Goal: Information Seeking & Learning: Compare options

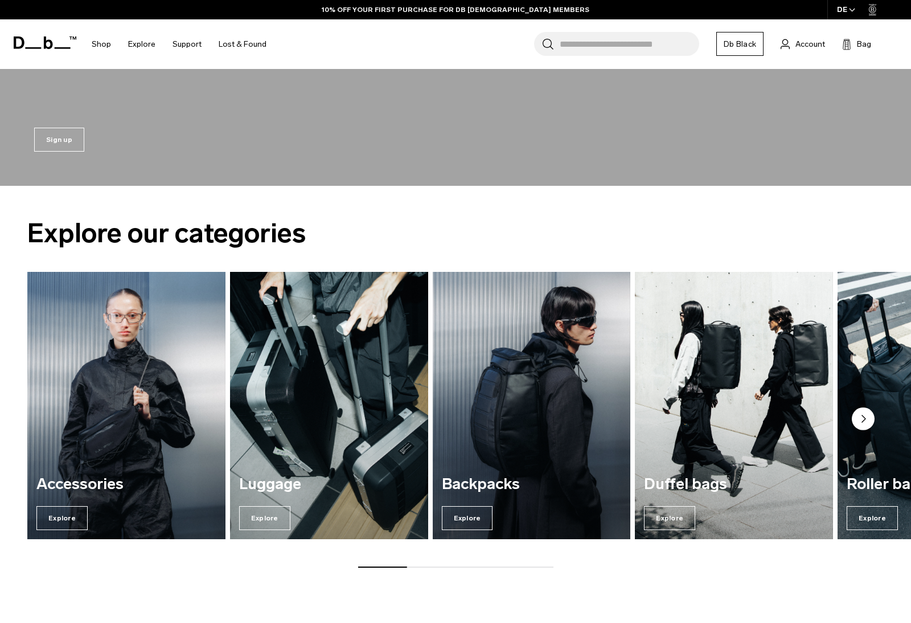
scroll to position [348, 0]
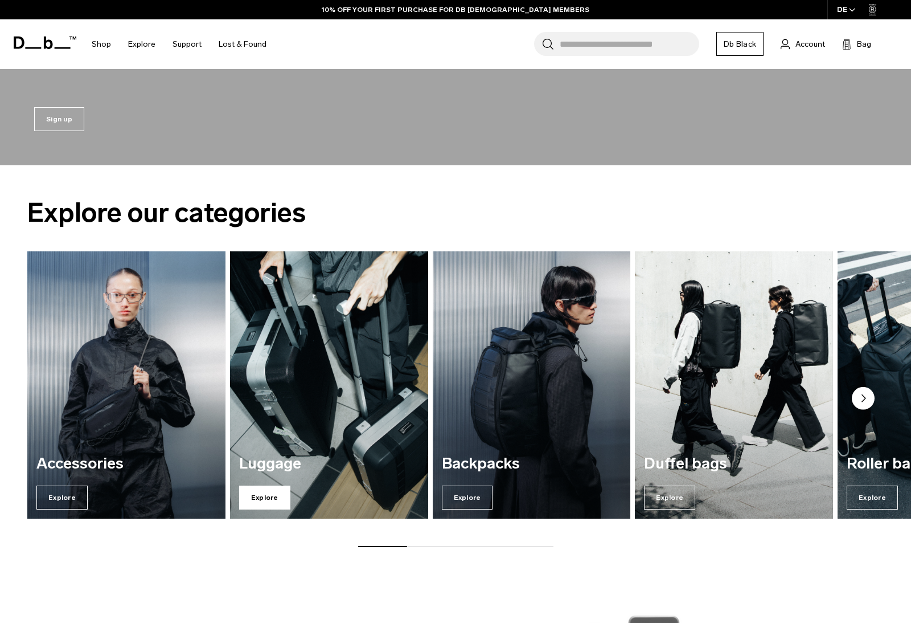
click at [272, 492] on span "Explore" at bounding box center [264, 497] width 51 height 24
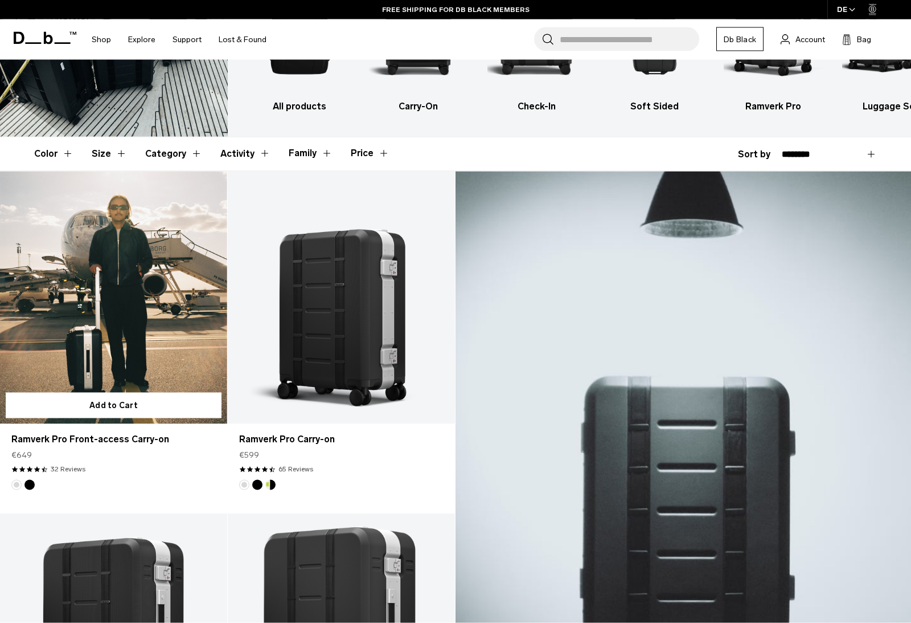
scroll to position [130, 0]
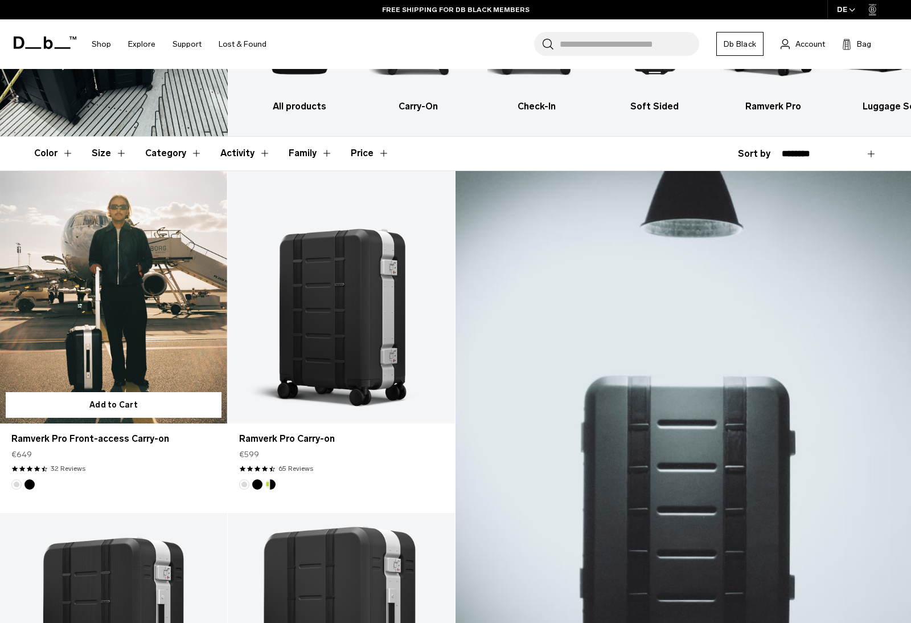
click at [104, 284] on div at bounding box center [113, 297] width 227 height 252
click at [104, 284] on link "Ramverk Pro Front-access Carry-on" at bounding box center [113, 297] width 227 height 252
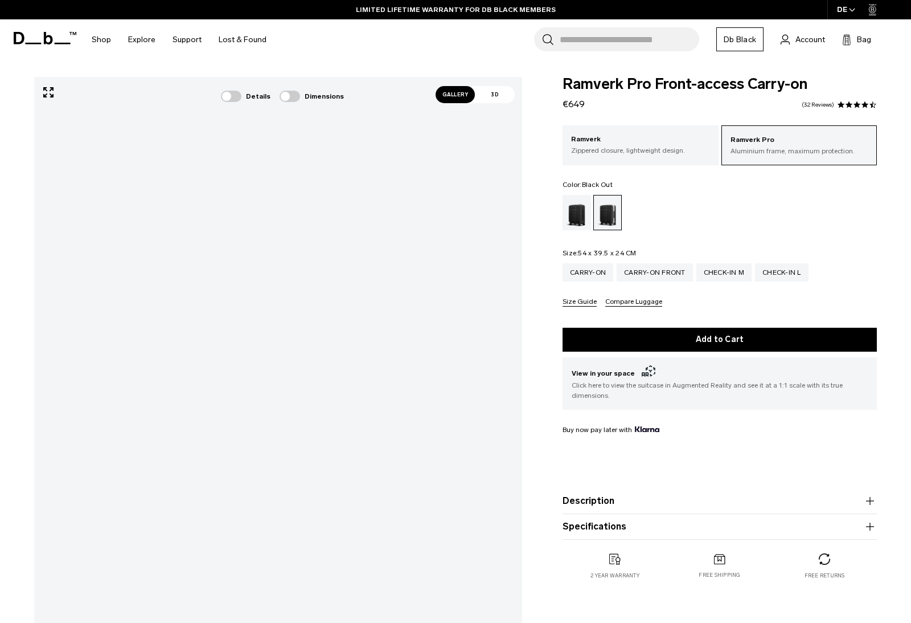
click at [572, 222] on div "Black Out" at bounding box center [577, 212] width 29 height 35
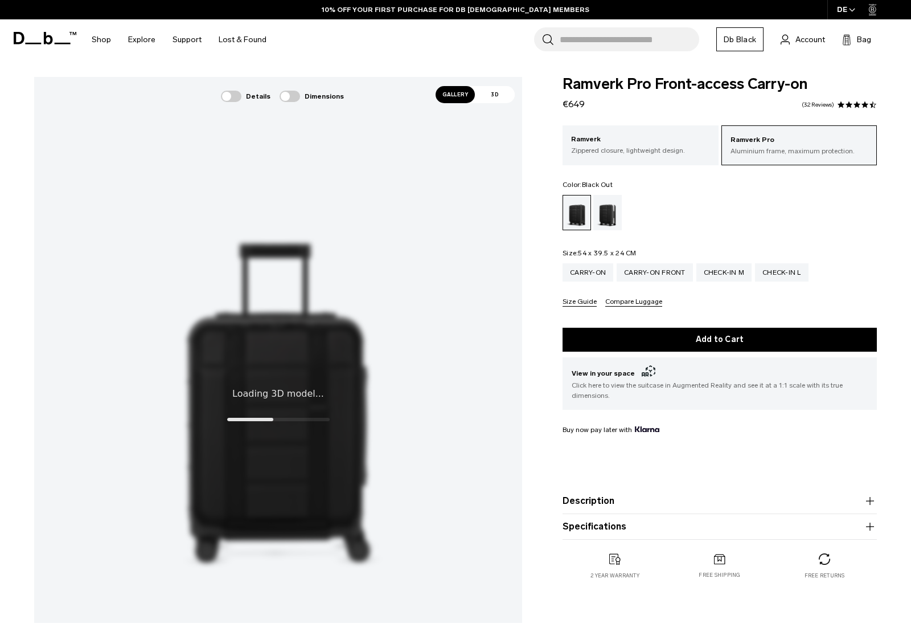
click at [455, 94] on span "Gallery" at bounding box center [456, 94] width 40 height 17
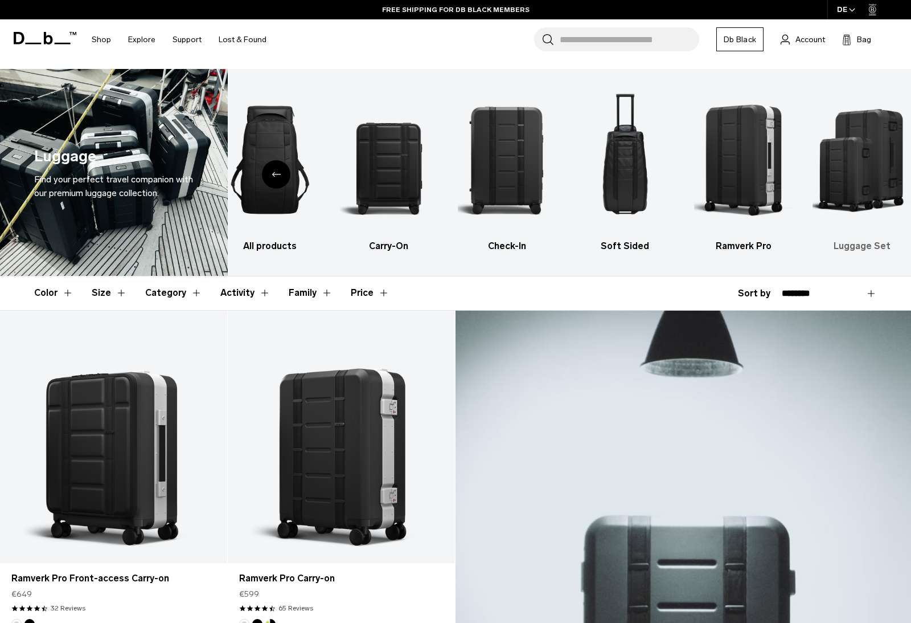
click at [865, 130] on img "6 / 6" at bounding box center [862, 160] width 99 height 148
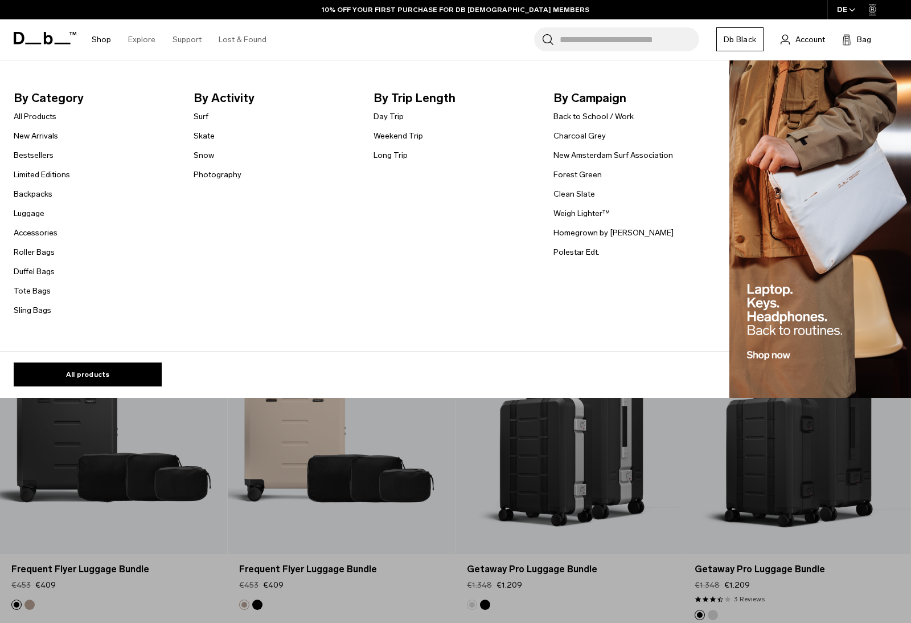
click at [102, 37] on link "Shop" at bounding box center [101, 39] width 19 height 40
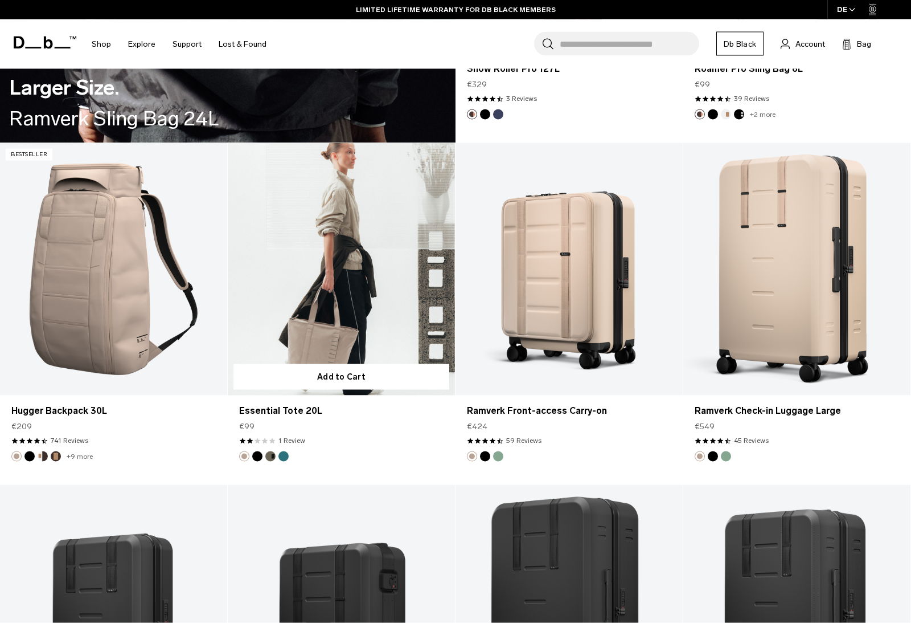
scroll to position [2553, 0]
click at [256, 455] on button "Black Out" at bounding box center [257, 456] width 10 height 10
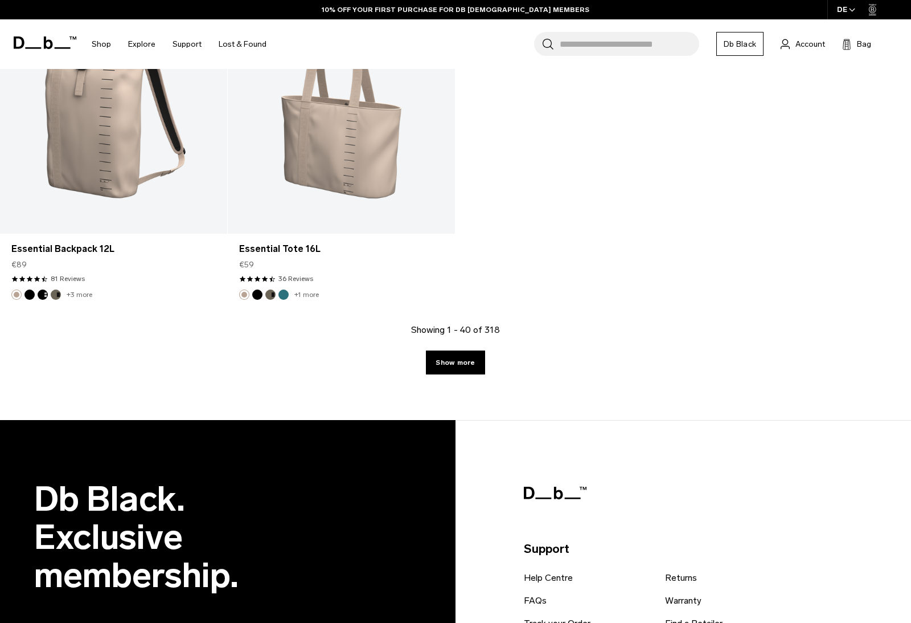
scroll to position [4082, 0]
click at [478, 361] on link "Show more" at bounding box center [455, 363] width 59 height 24
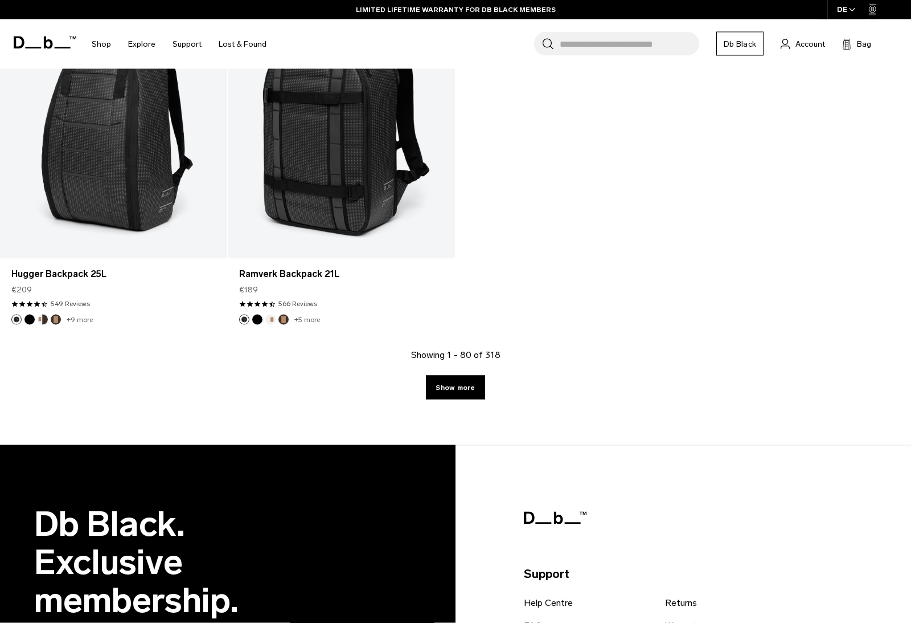
scroll to position [7465, 0]
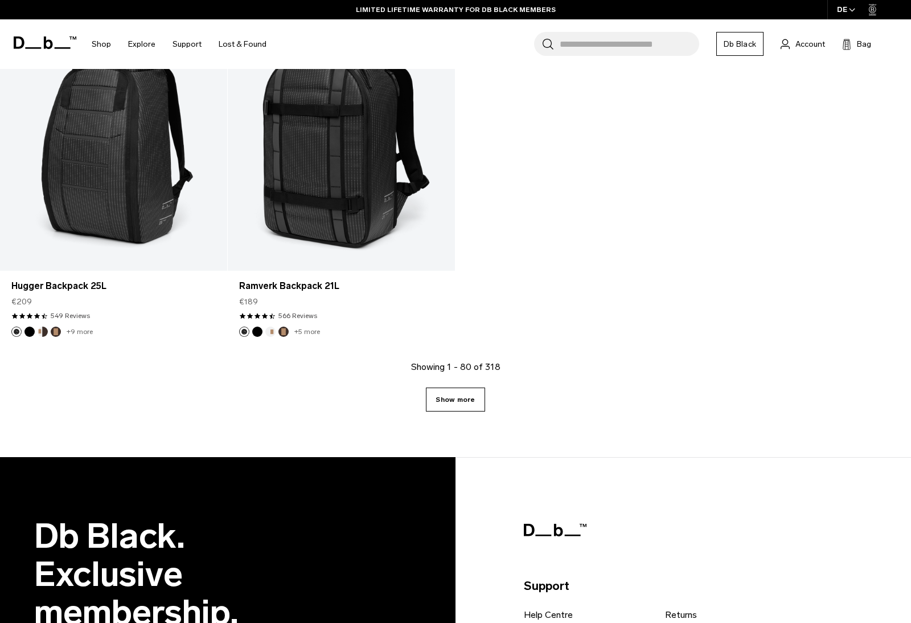
click at [453, 405] on link "Show more" at bounding box center [455, 399] width 59 height 24
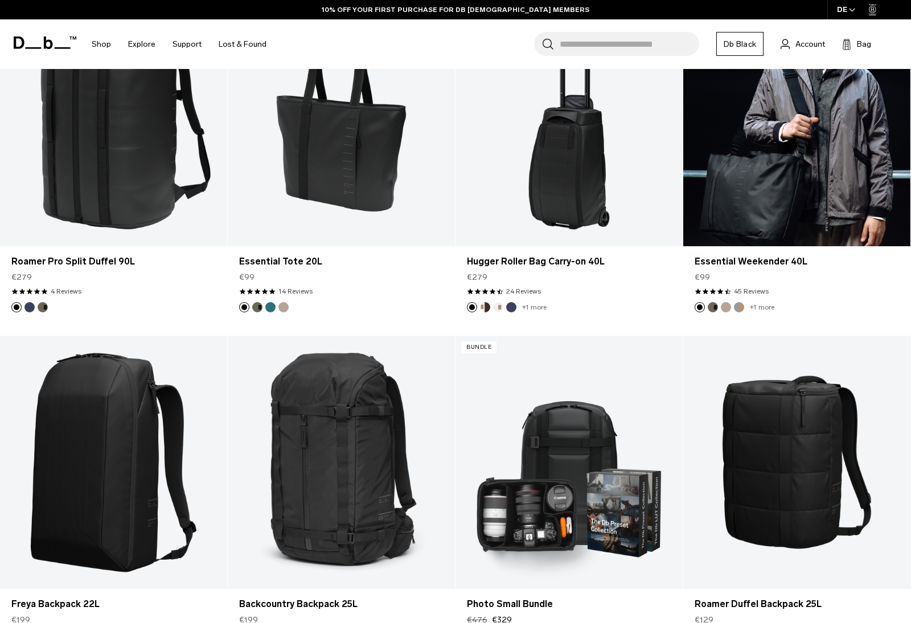
scroll to position [9148, 0]
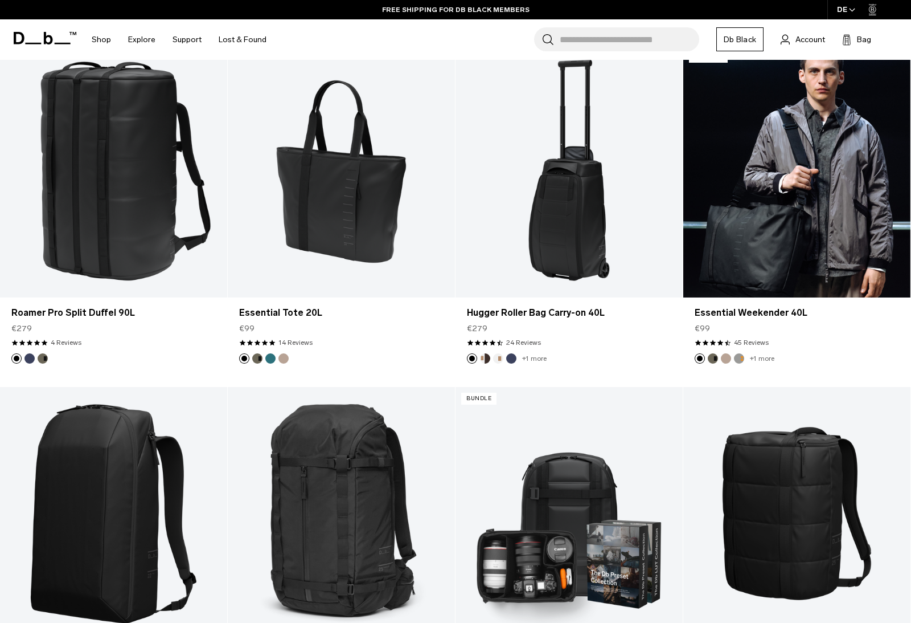
click at [713, 361] on button "Forest Green" at bounding box center [713, 358] width 10 height 10
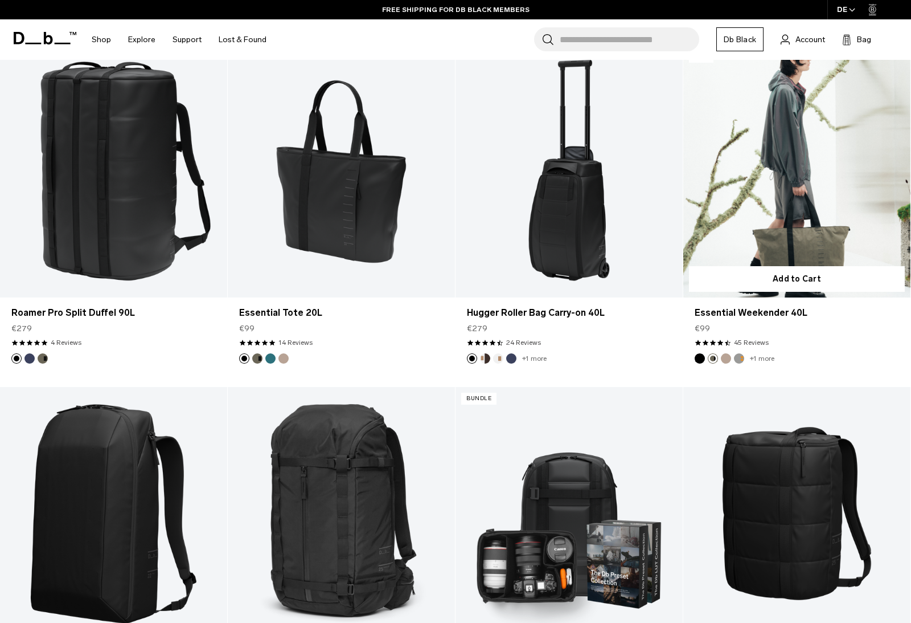
click at [730, 361] on button "Fogbow Beige" at bounding box center [726, 358] width 10 height 10
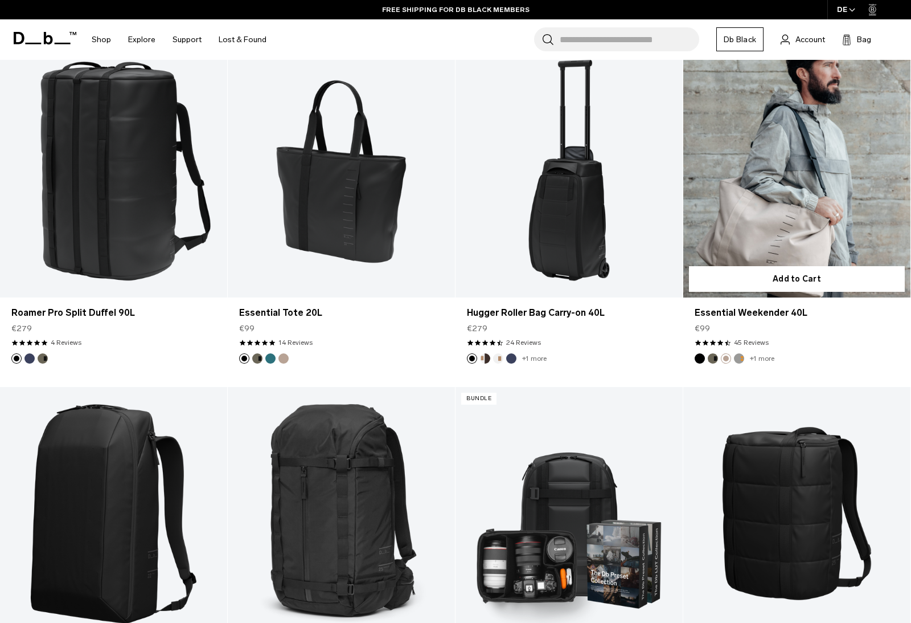
click at [739, 358] on button "Sand Grey" at bounding box center [739, 358] width 10 height 10
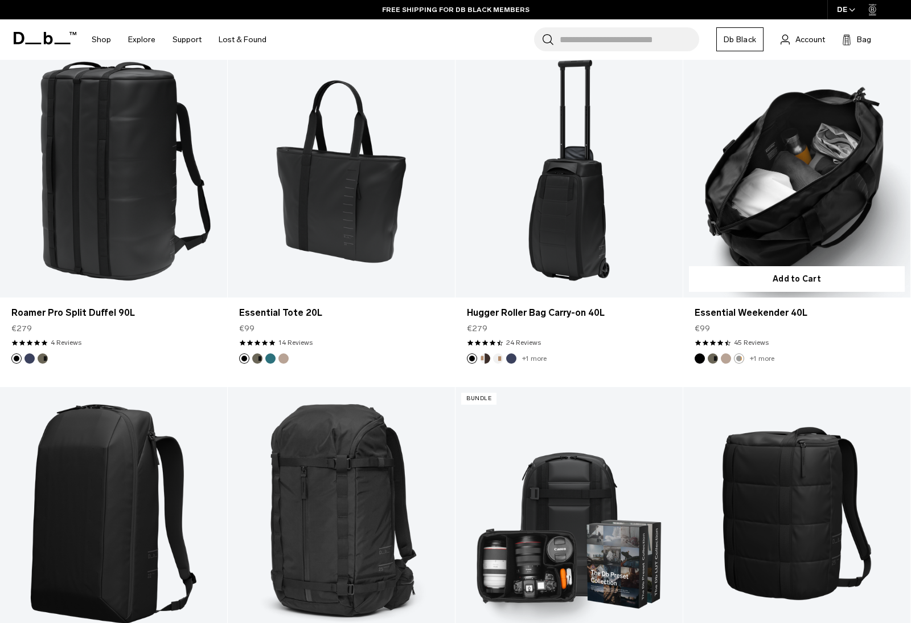
click at [726, 360] on button "Fogbow Beige" at bounding box center [726, 358] width 10 height 10
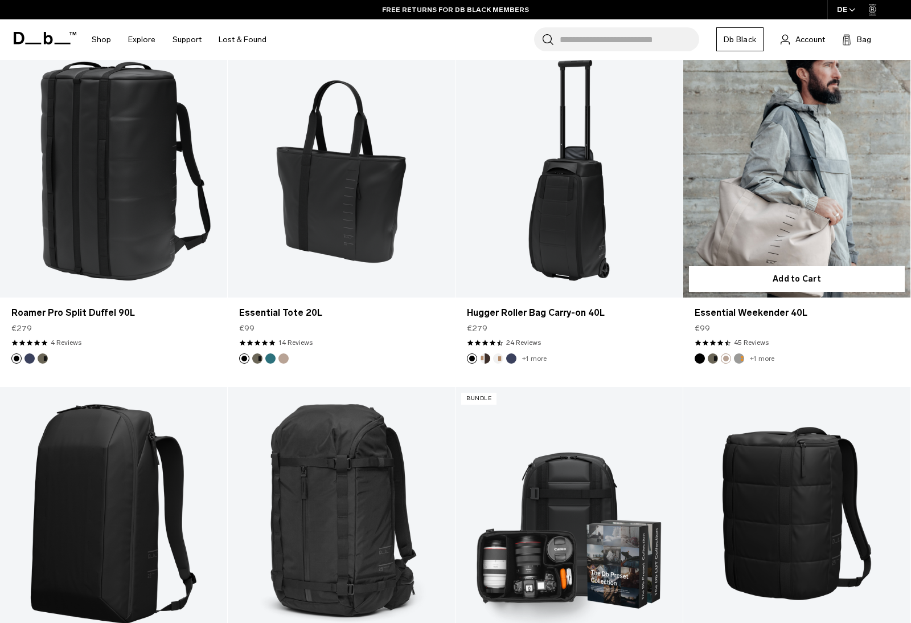
click at [742, 357] on button "Sand Grey" at bounding box center [739, 358] width 10 height 10
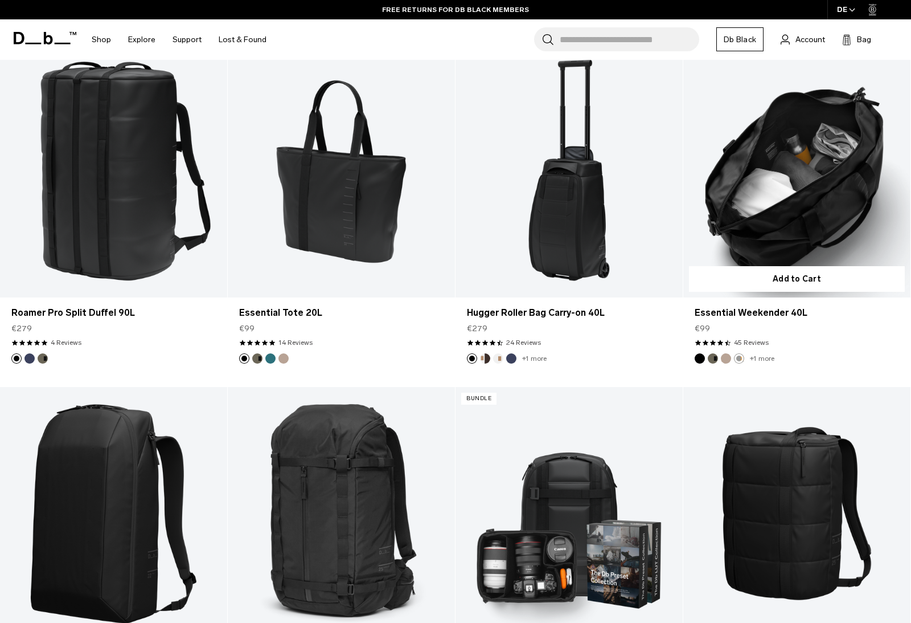
click at [702, 358] on button "Black Out" at bounding box center [700, 358] width 10 height 10
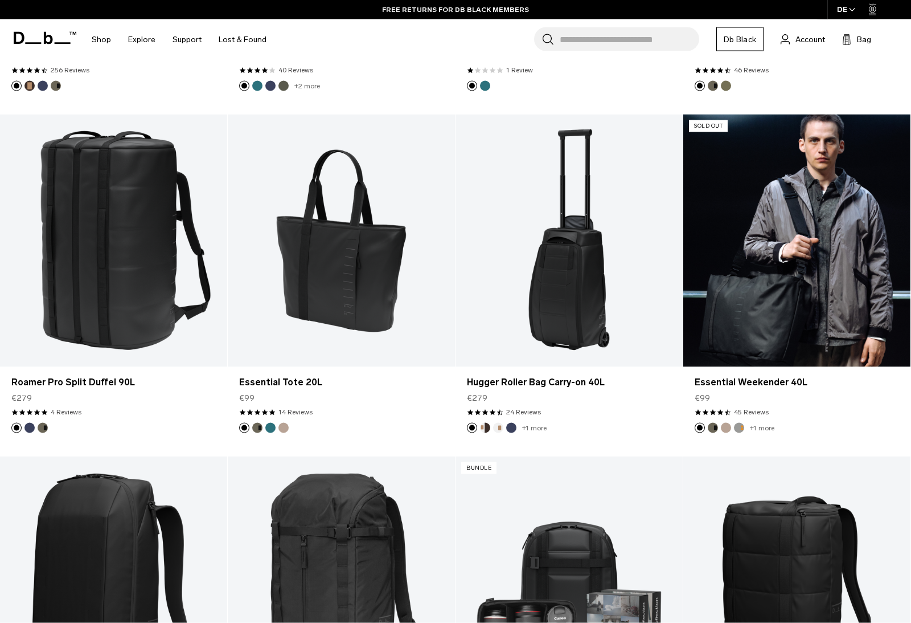
scroll to position [9079, 0]
click at [714, 428] on button "Forest Green" at bounding box center [713, 427] width 10 height 10
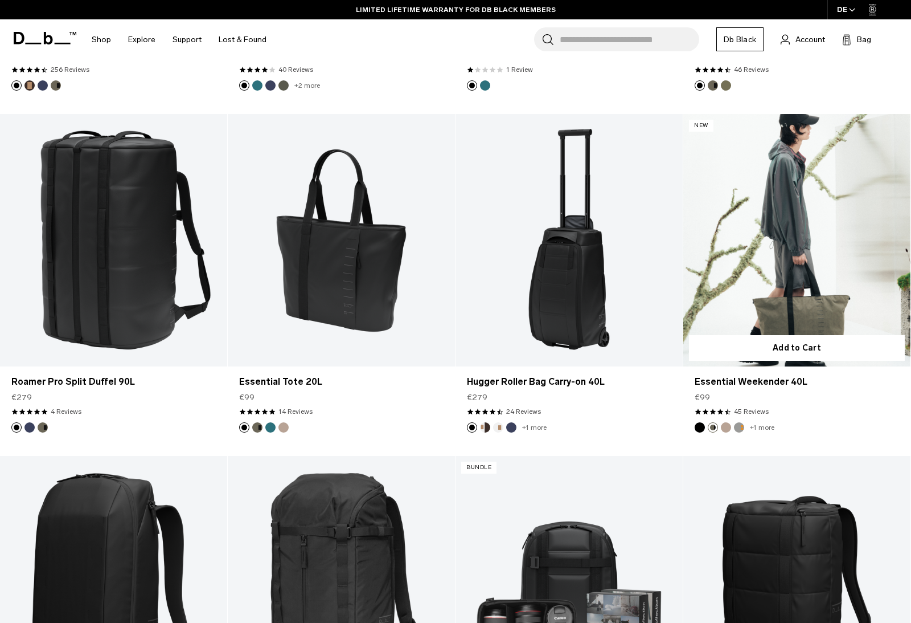
click at [726, 428] on button "Fogbow Beige" at bounding box center [726, 427] width 10 height 10
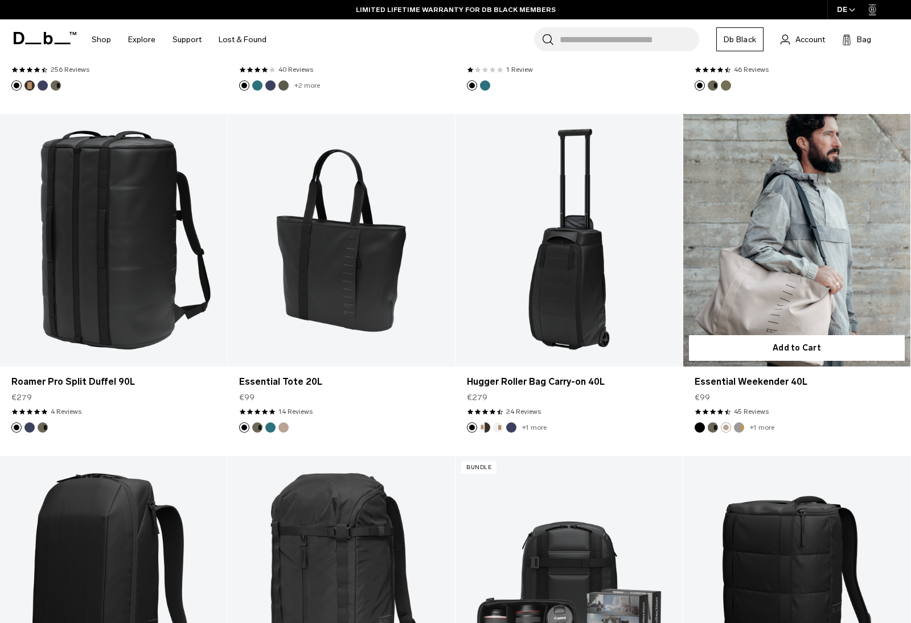
click at [738, 430] on button "Sand Grey" at bounding box center [739, 427] width 10 height 10
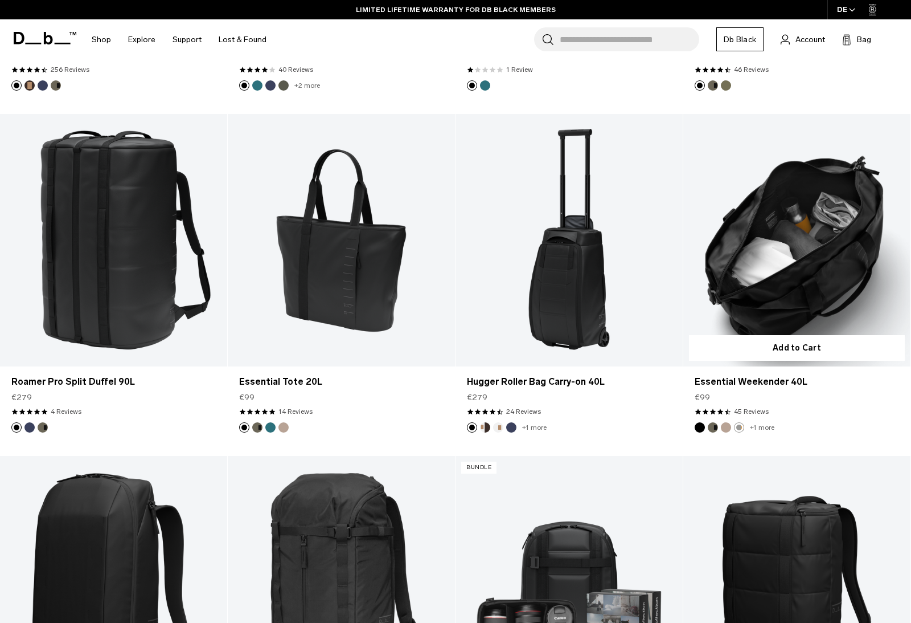
click at [715, 428] on button "Forest Green" at bounding box center [713, 427] width 10 height 10
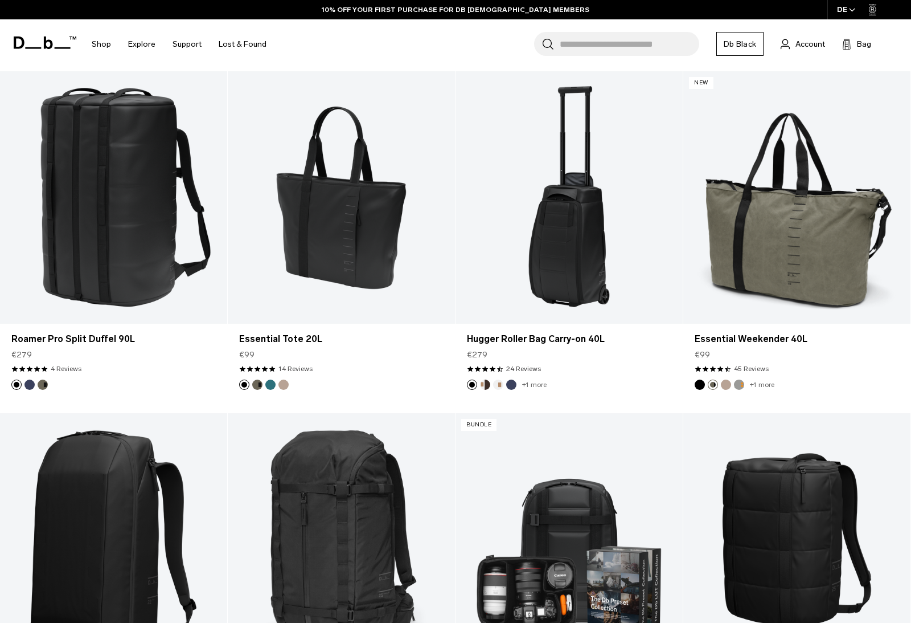
scroll to position [9616, 0]
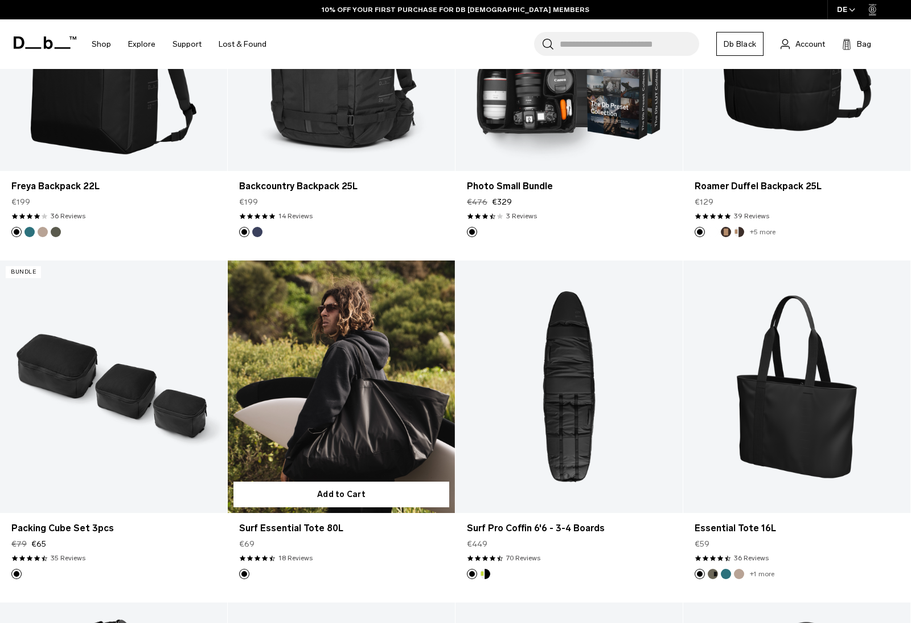
click at [355, 409] on link "Surf Essential Tote 80L" at bounding box center [341, 386] width 227 height 252
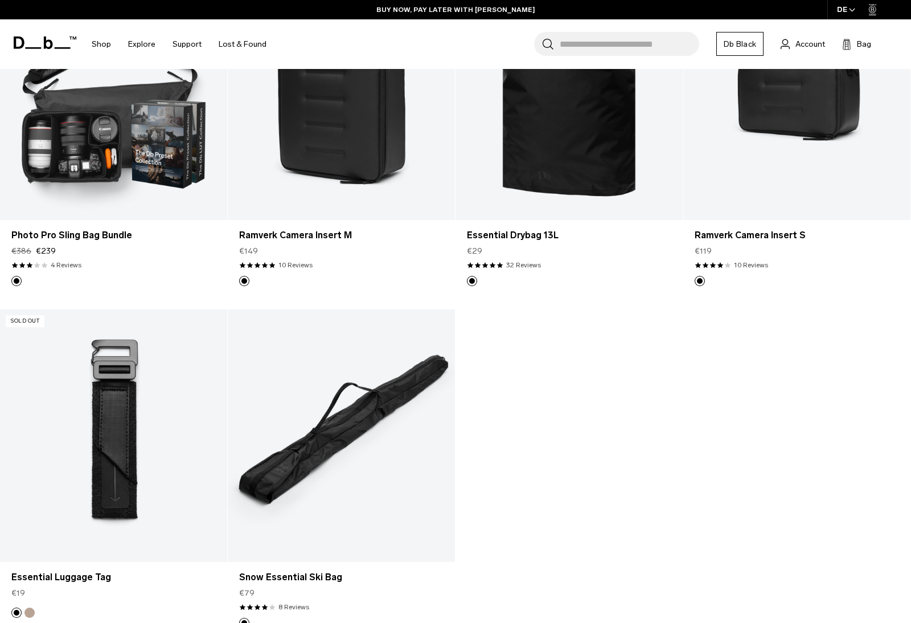
scroll to position [10961, 0]
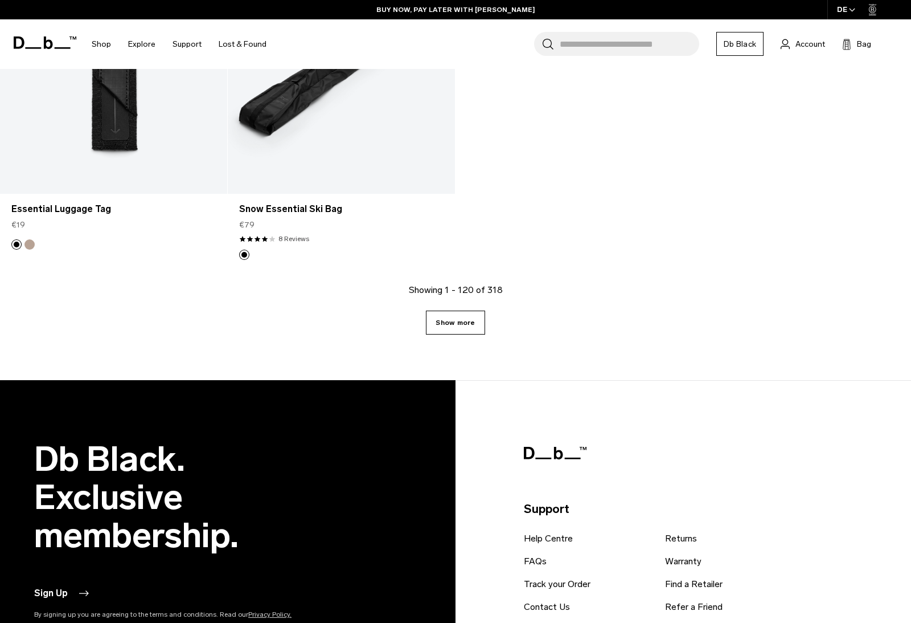
click at [460, 325] on link "Show more" at bounding box center [455, 322] width 59 height 24
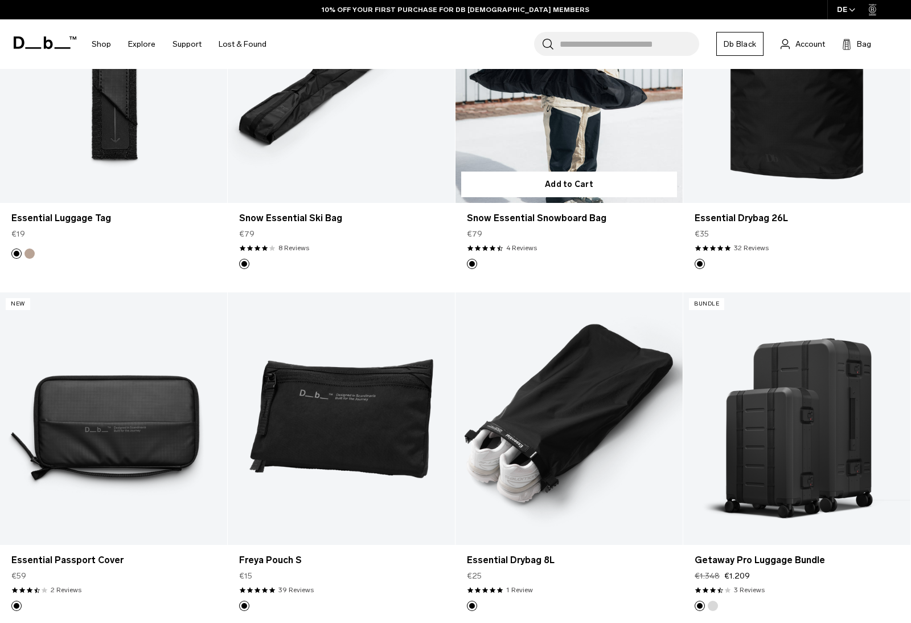
drag, startPoint x: 464, startPoint y: 325, endPoint x: 670, endPoint y: 285, distance: 210.6
click at [463, 545] on link "Essential Drybag 8L" at bounding box center [569, 418] width 227 height 252
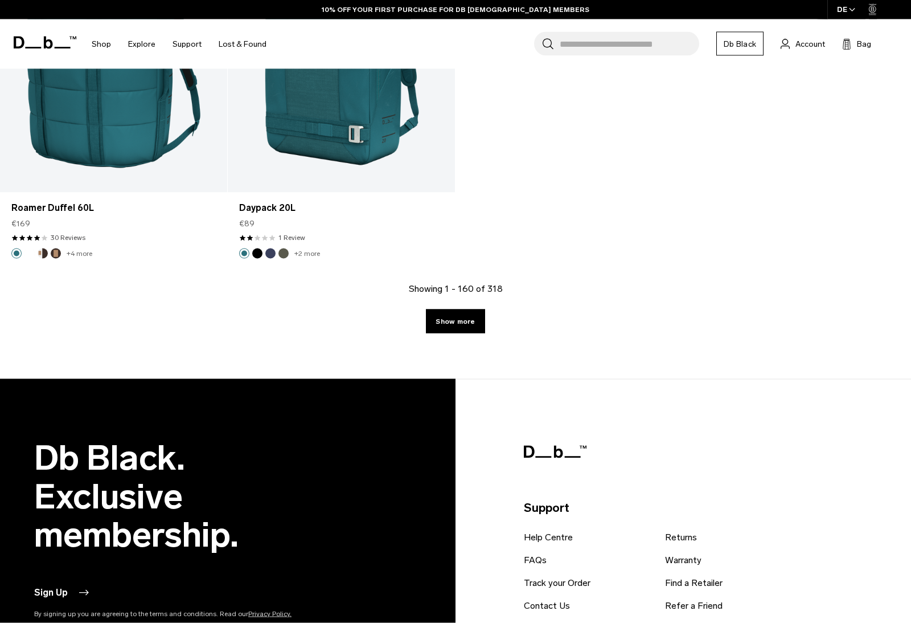
scroll to position [14362, 0]
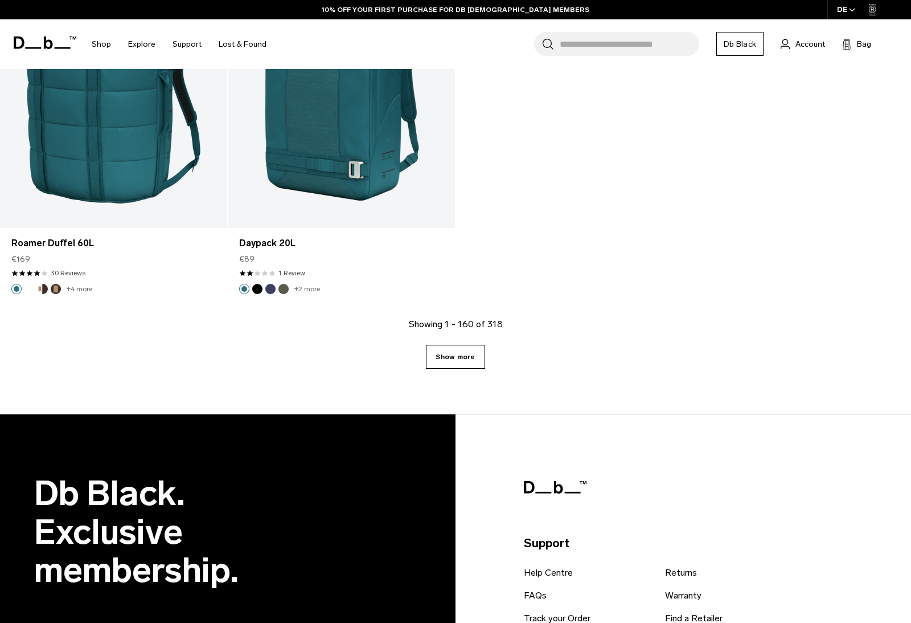
click at [458, 345] on link "Show more" at bounding box center [455, 357] width 59 height 24
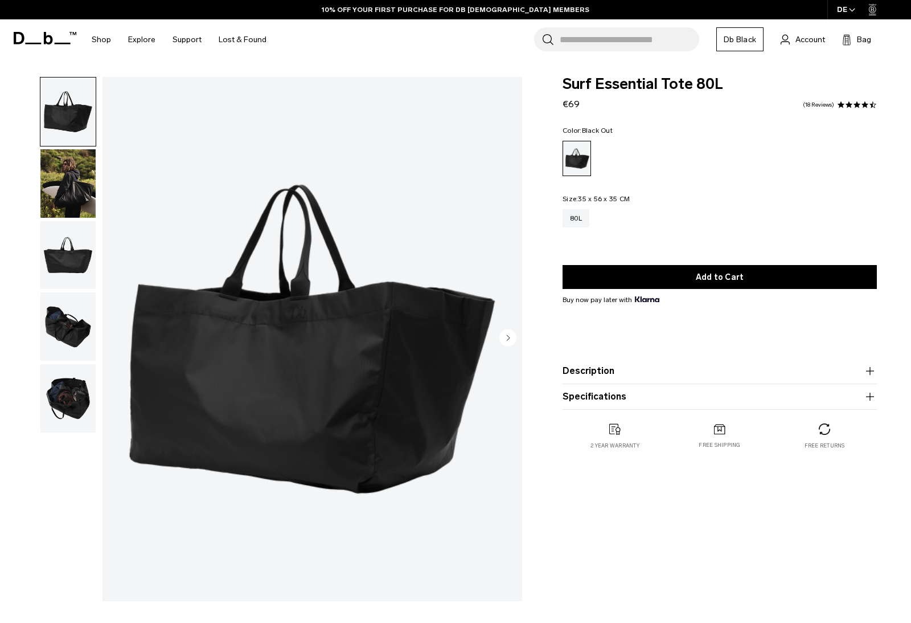
click at [79, 381] on img "button" at bounding box center [67, 398] width 55 height 68
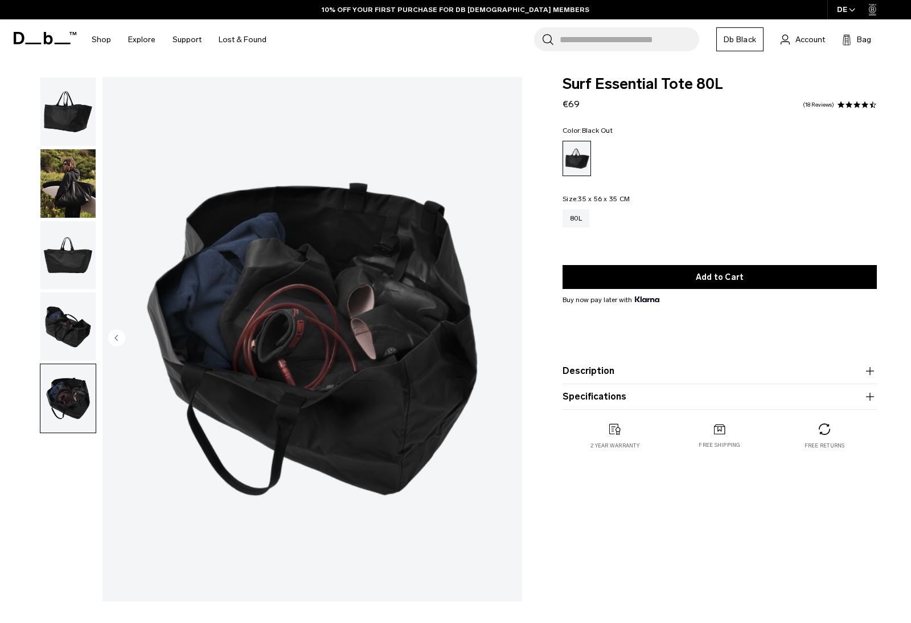
click at [70, 333] on img "button" at bounding box center [67, 326] width 55 height 68
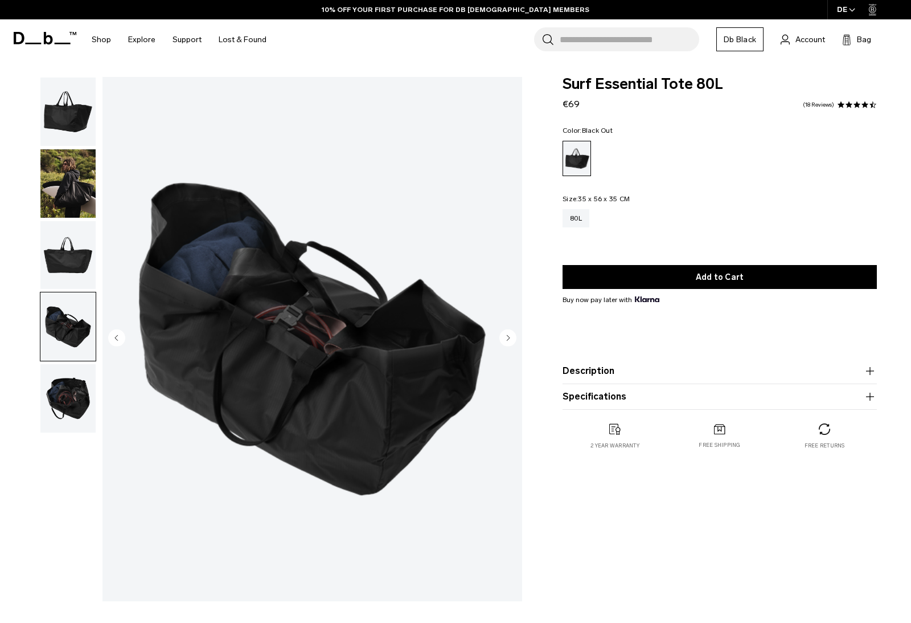
click at [73, 257] on img "button" at bounding box center [67, 255] width 55 height 68
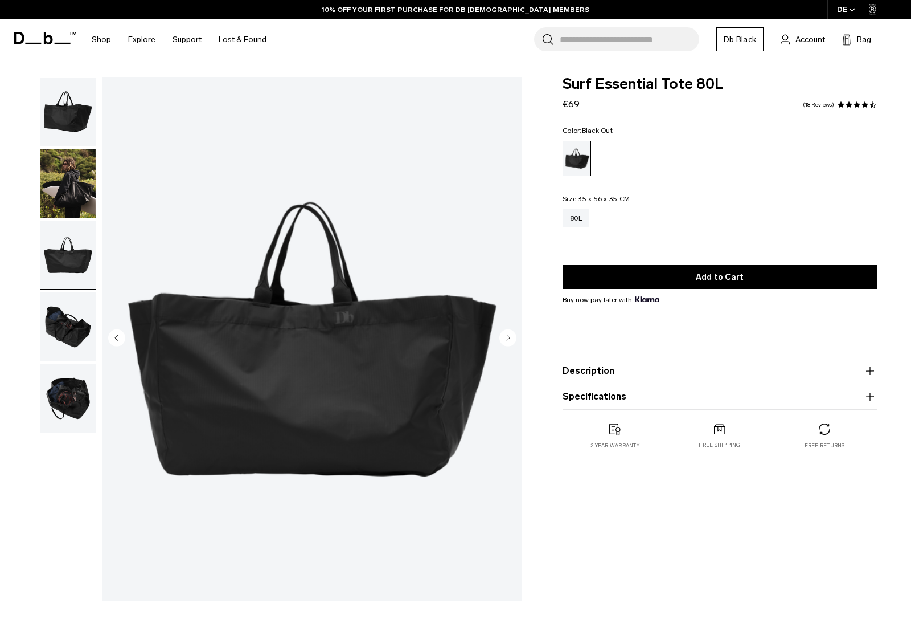
click at [71, 192] on img "button" at bounding box center [67, 183] width 55 height 68
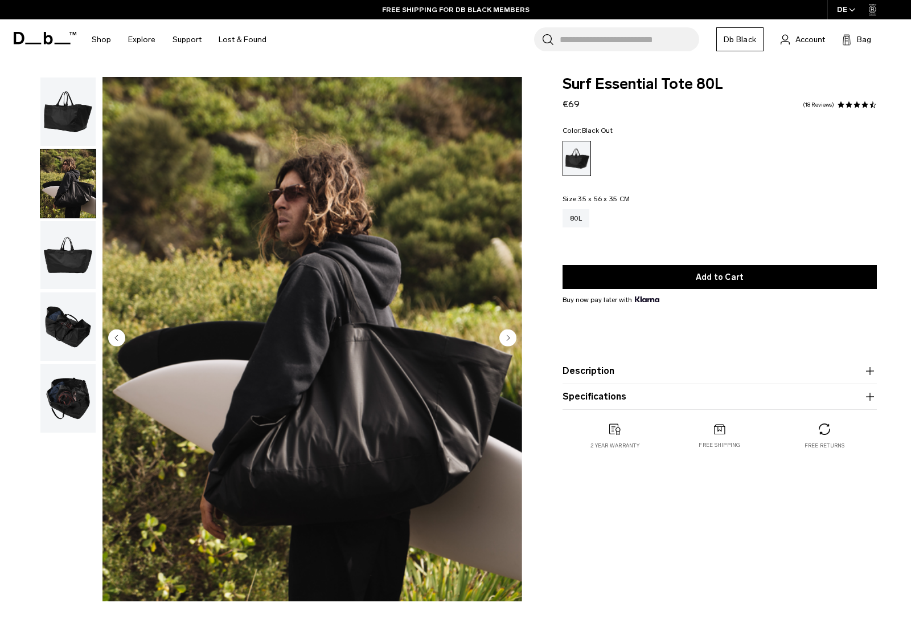
click at [64, 137] on img "button" at bounding box center [67, 111] width 55 height 68
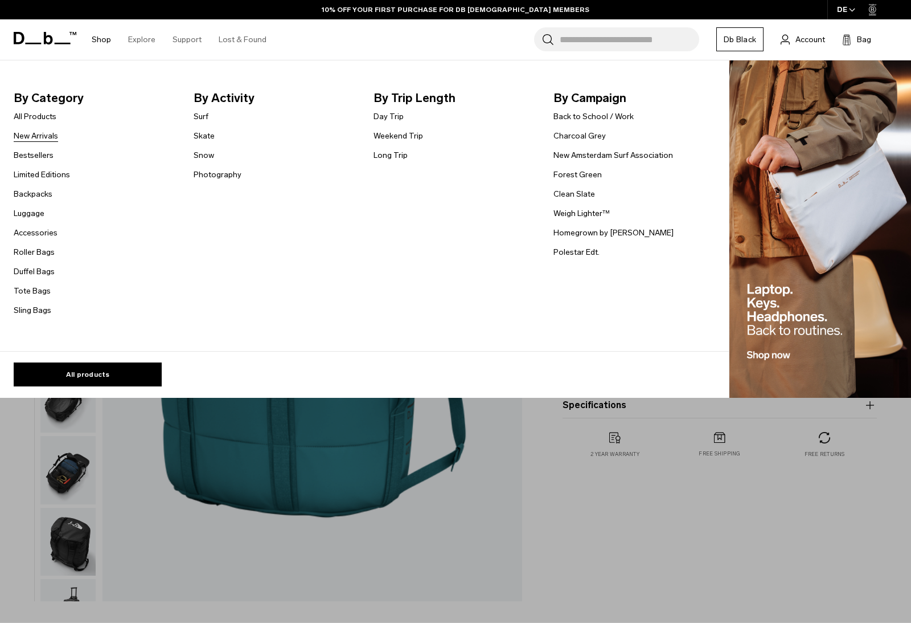
click at [41, 139] on link "New Arrivals" at bounding box center [36, 136] width 44 height 12
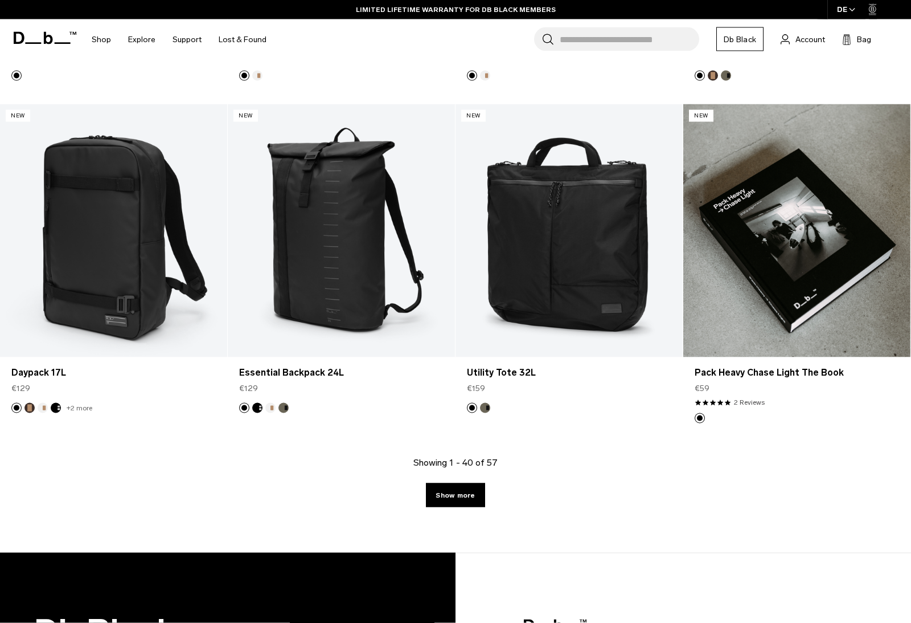
scroll to position [3356, 0]
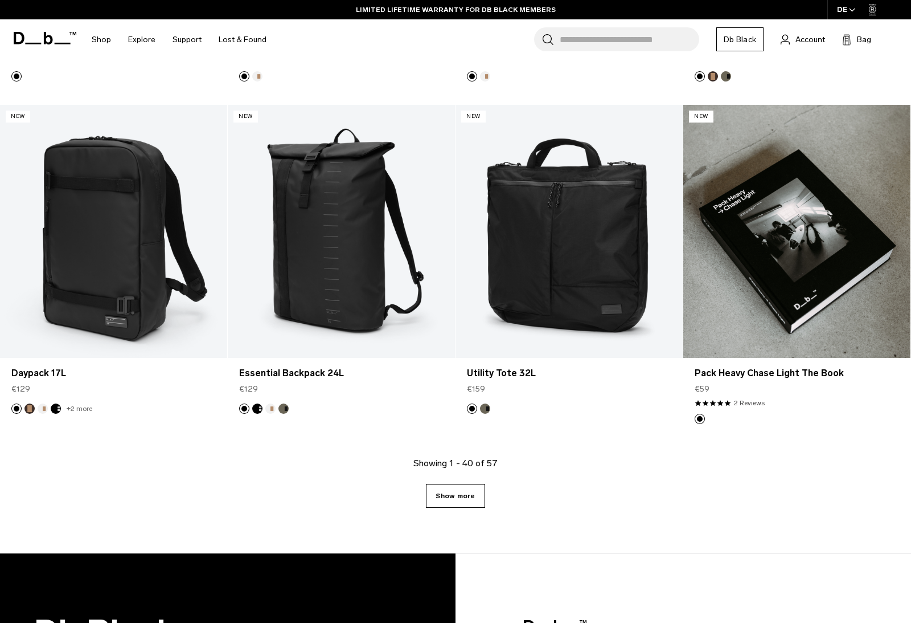
click at [461, 498] on link "Show more" at bounding box center [455, 496] width 59 height 24
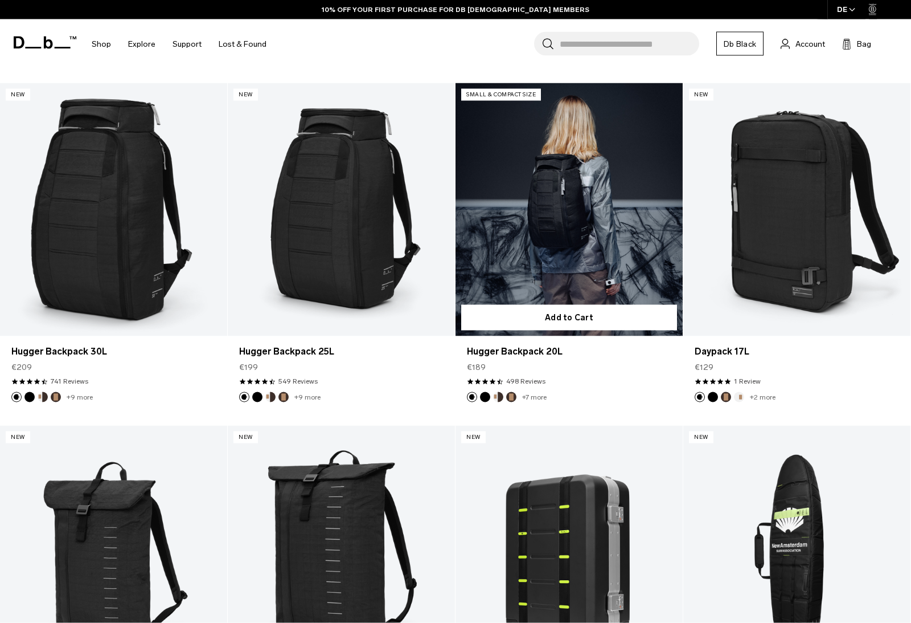
scroll to position [4395, 0]
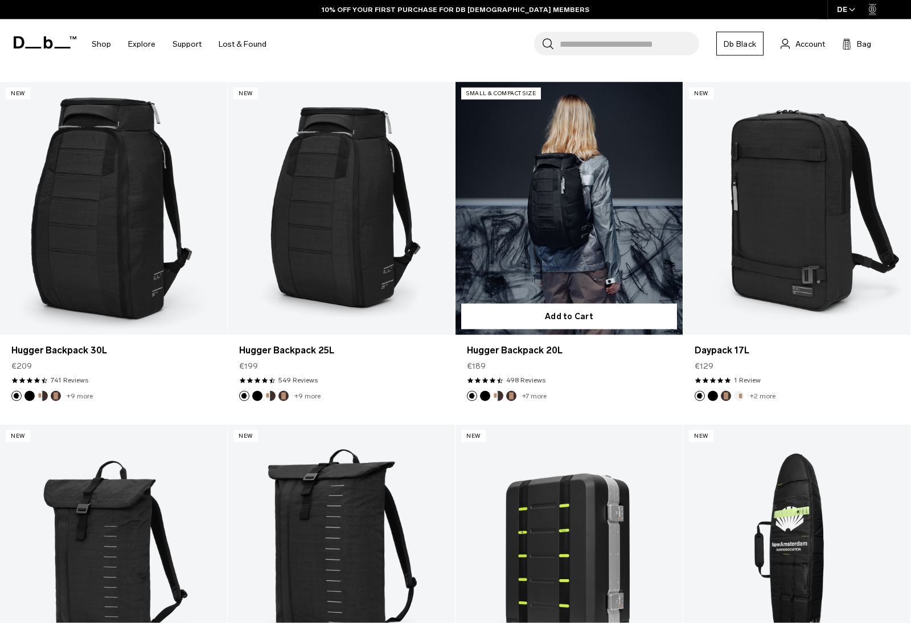
click at [591, 394] on footer "+7 more" at bounding box center [569, 396] width 227 height 10
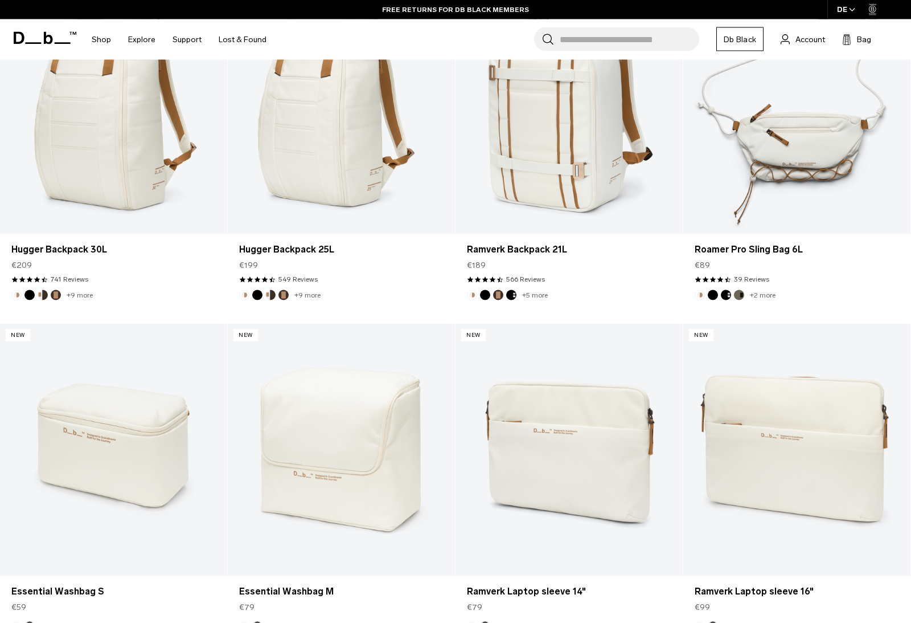
scroll to position [0, 0]
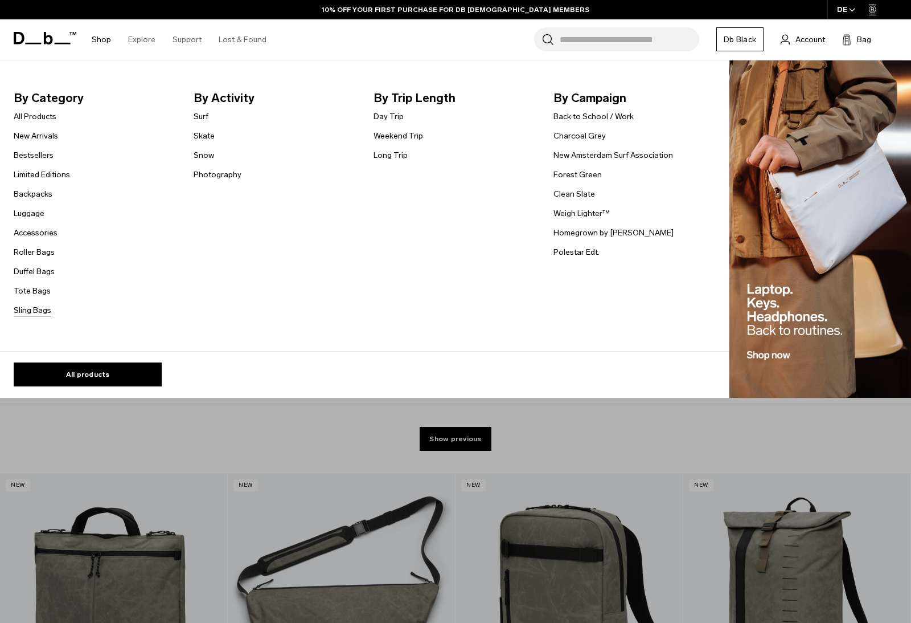
click at [39, 310] on link "Sling Bags" at bounding box center [33, 310] width 38 height 12
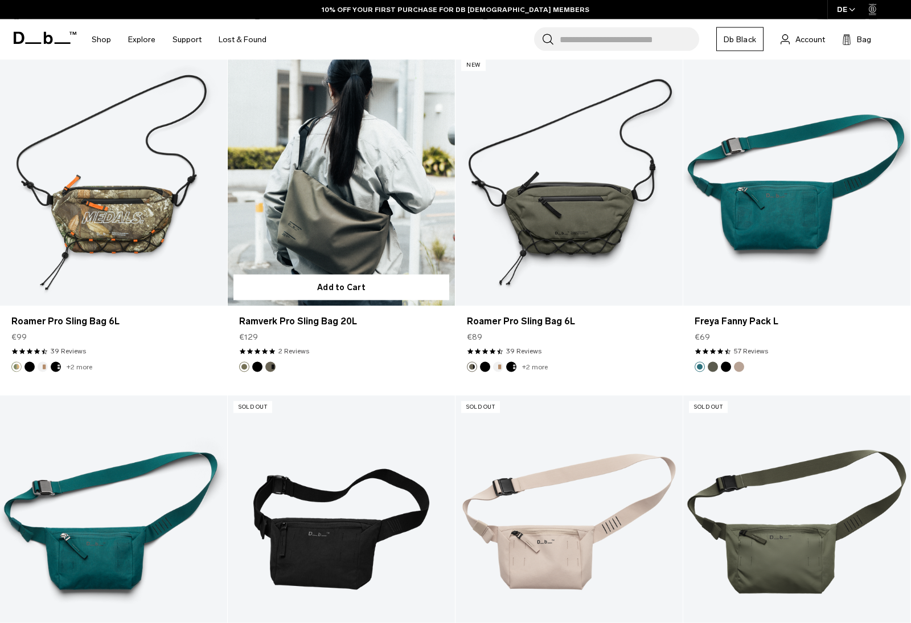
scroll to position [1937, 0]
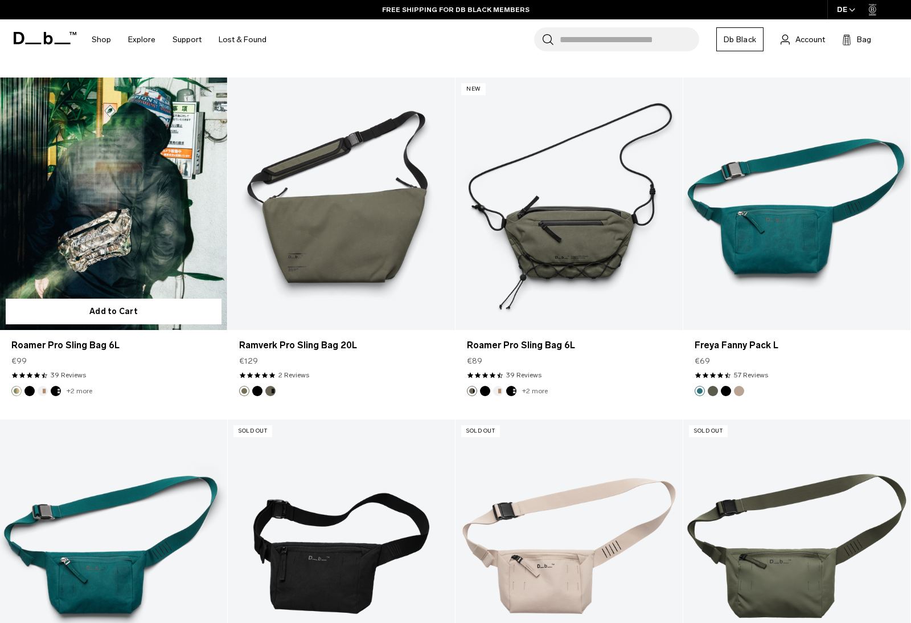
click at [157, 240] on link "Roamer Pro Sling Bag 6L" at bounding box center [113, 203] width 227 height 252
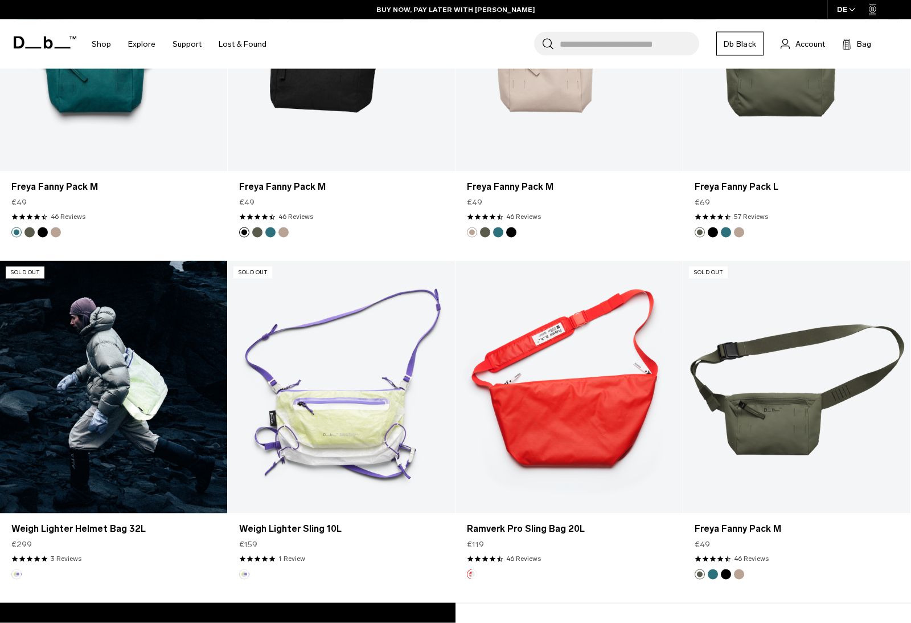
scroll to position [2429, 0]
click at [123, 396] on link "Weigh Lighter Helmet Bag 32L" at bounding box center [113, 386] width 227 height 252
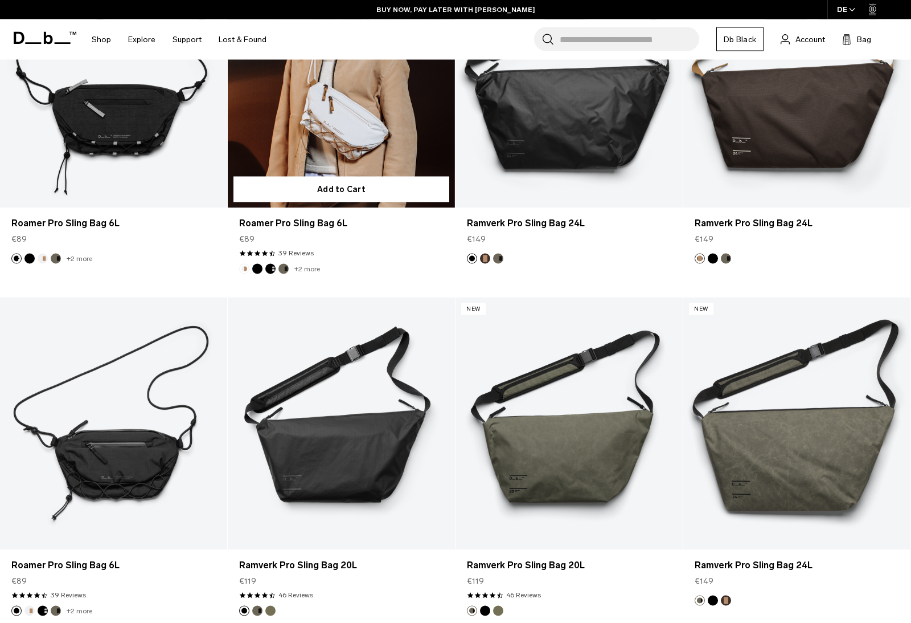
scroll to position [0, 0]
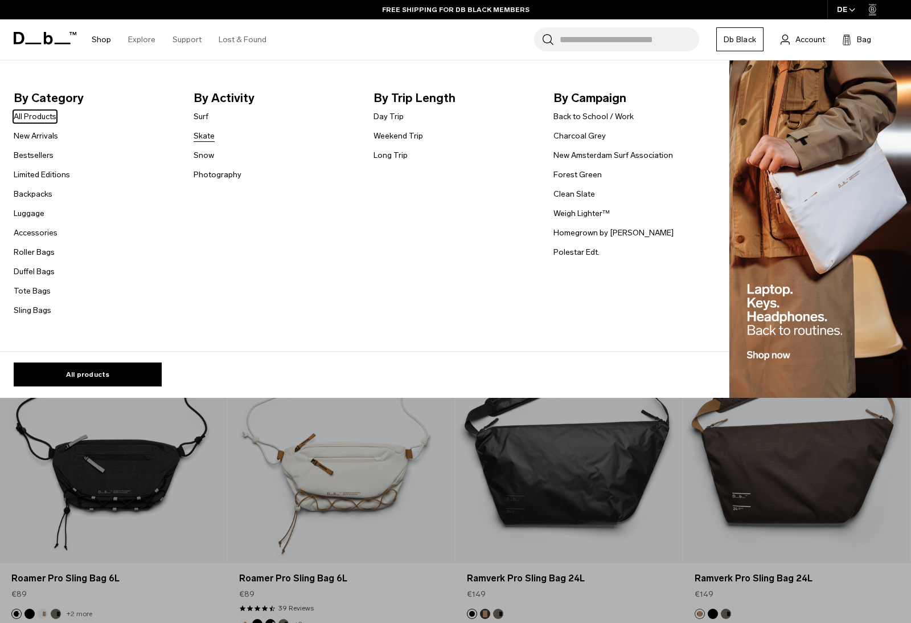
click at [202, 136] on link "Skate" at bounding box center [204, 136] width 21 height 12
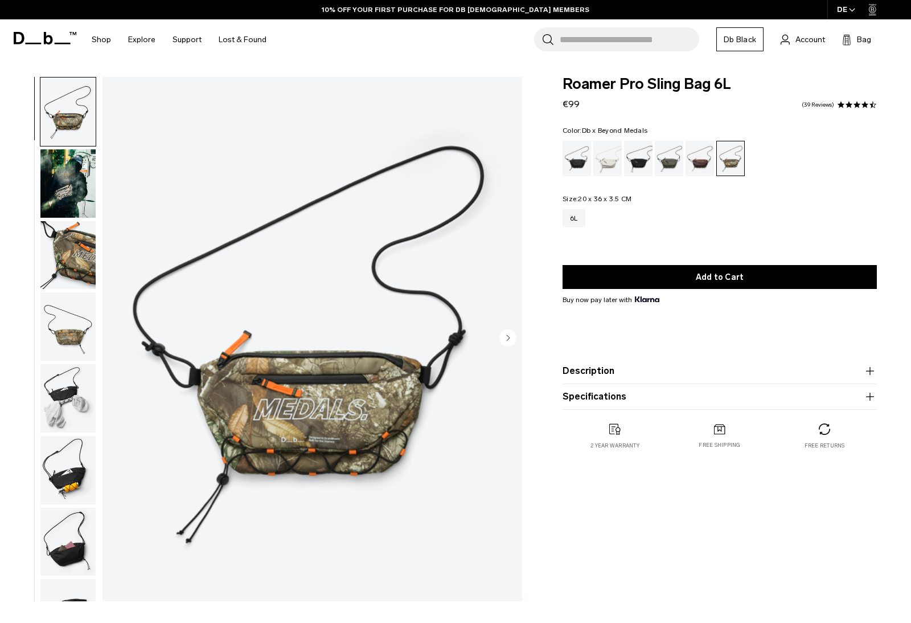
drag, startPoint x: 0, startPoint y: 0, endPoint x: 76, endPoint y: 263, distance: 273.5
click at [76, 263] on img "button" at bounding box center [67, 255] width 55 height 68
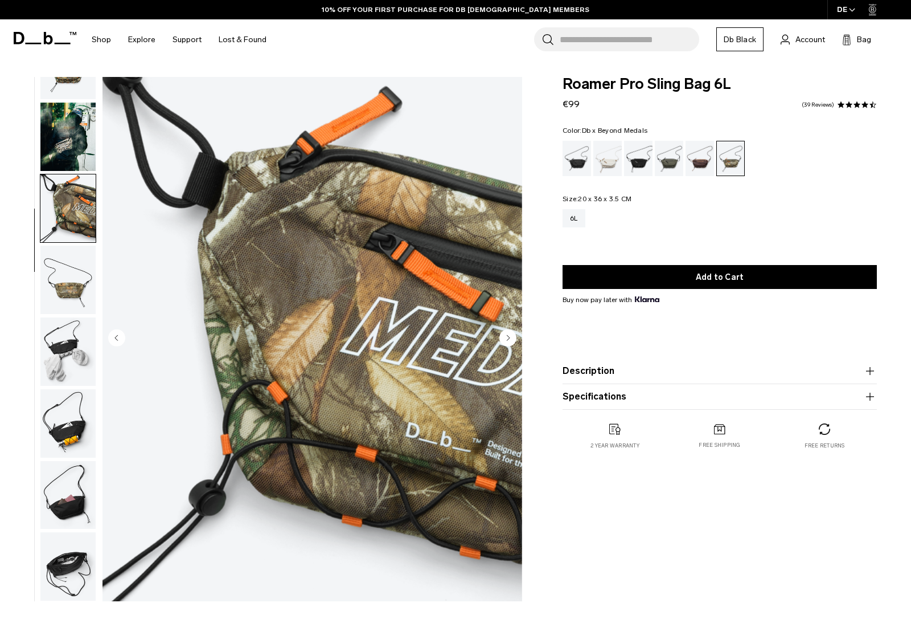
scroll to position [54, 0]
click at [60, 138] on img "button" at bounding box center [67, 137] width 55 height 68
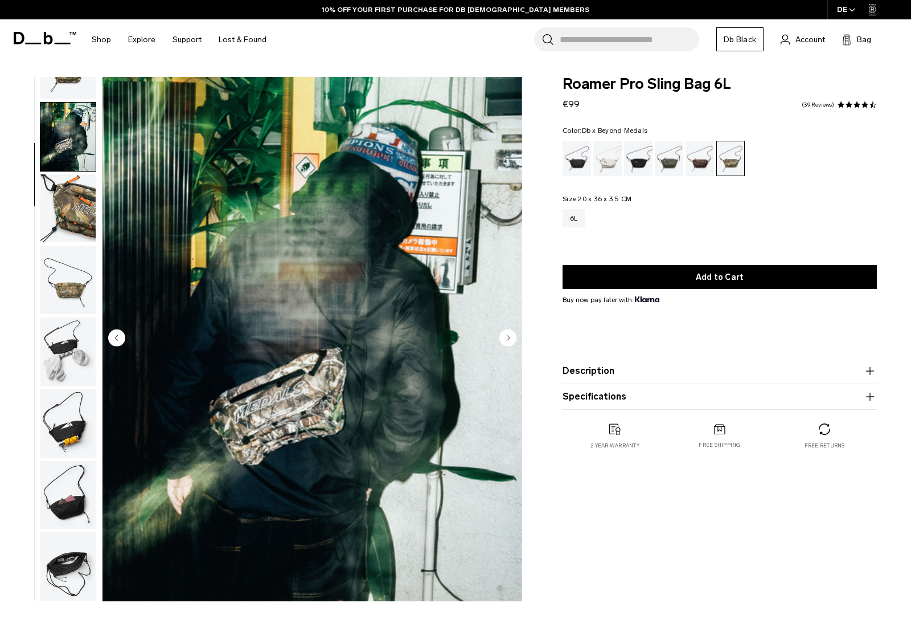
click at [64, 211] on img "button" at bounding box center [67, 208] width 55 height 68
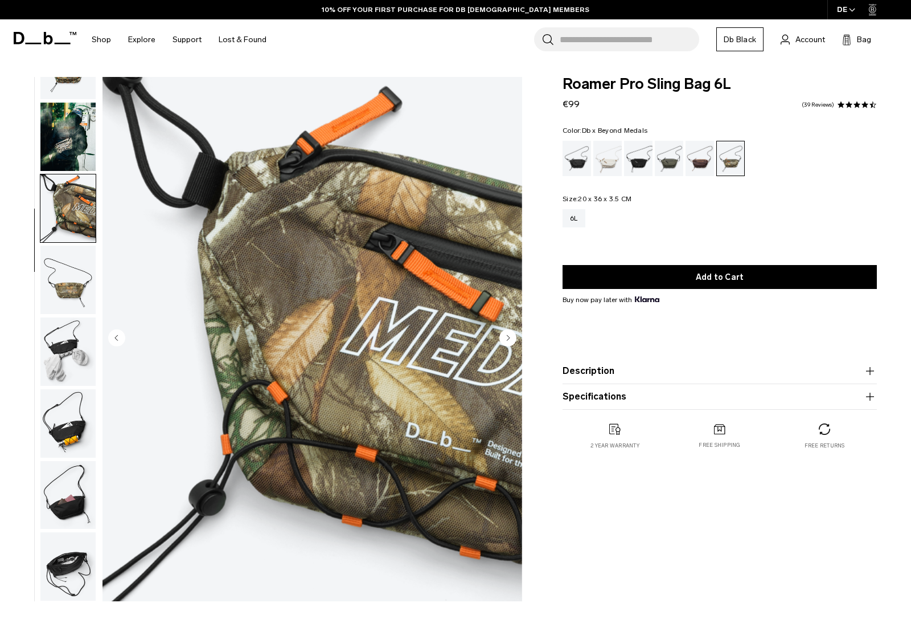
click at [73, 280] on img "button" at bounding box center [67, 280] width 55 height 68
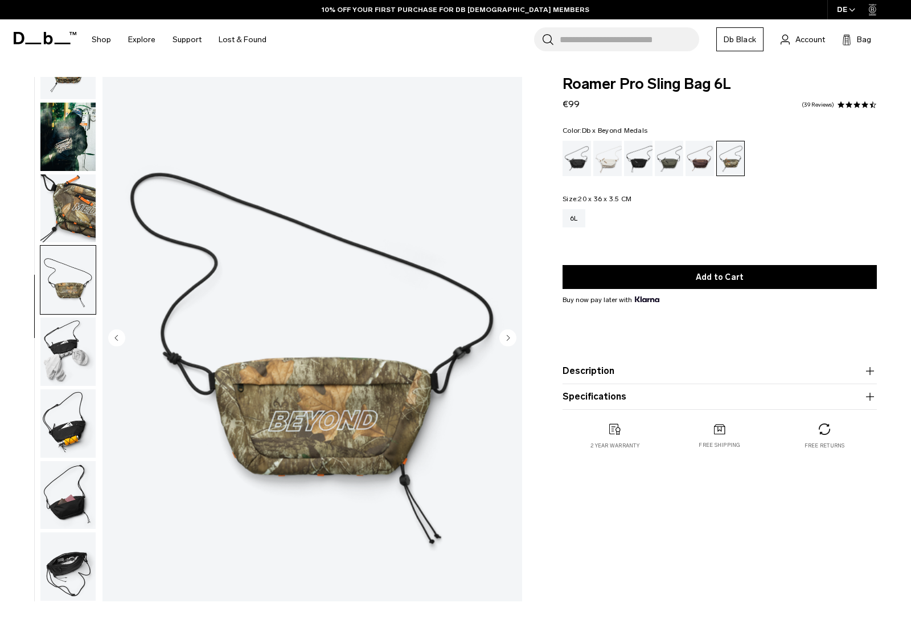
click at [81, 347] on img "button" at bounding box center [67, 351] width 55 height 68
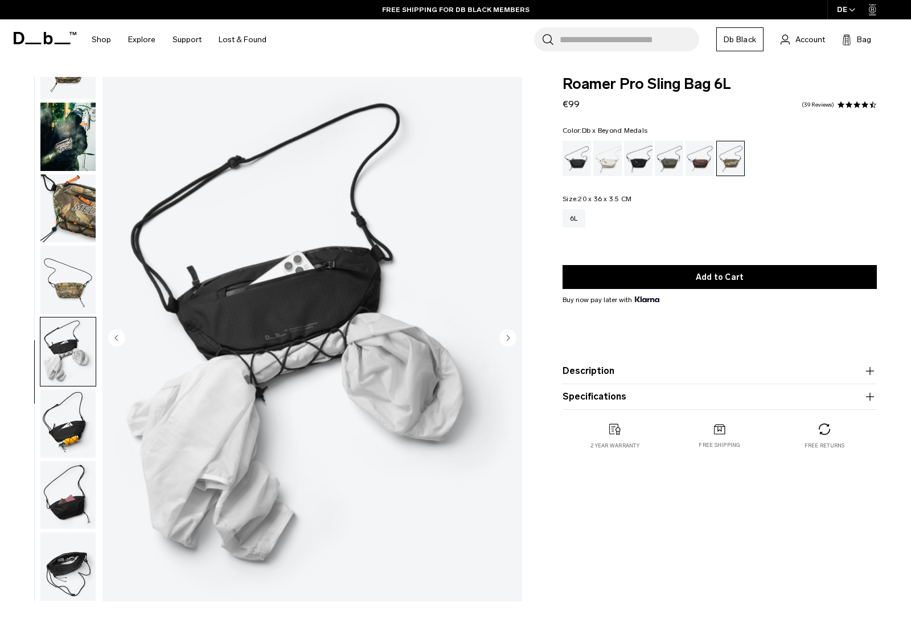
click at [72, 271] on img "button" at bounding box center [67, 280] width 55 height 68
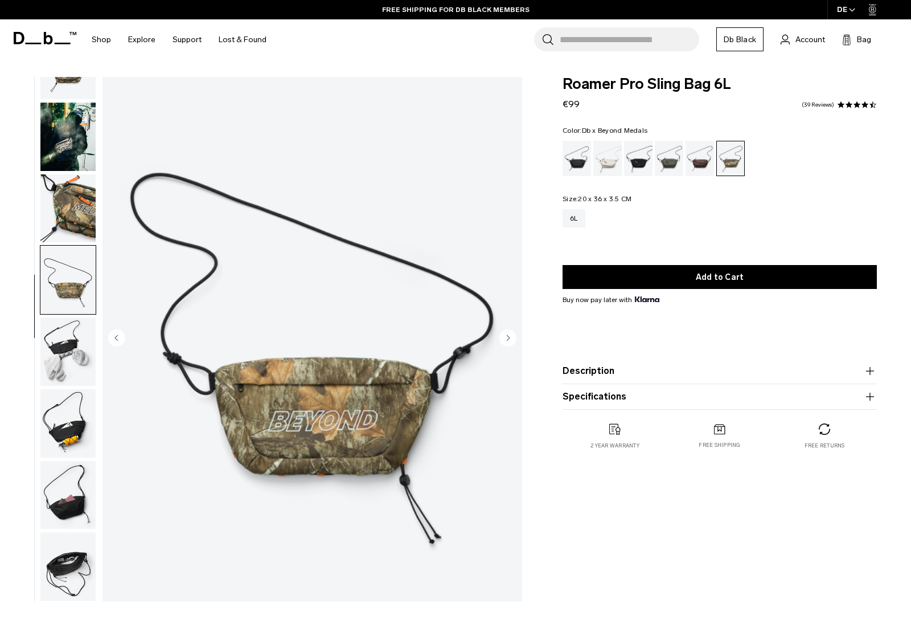
click at [66, 198] on img "button" at bounding box center [67, 208] width 55 height 68
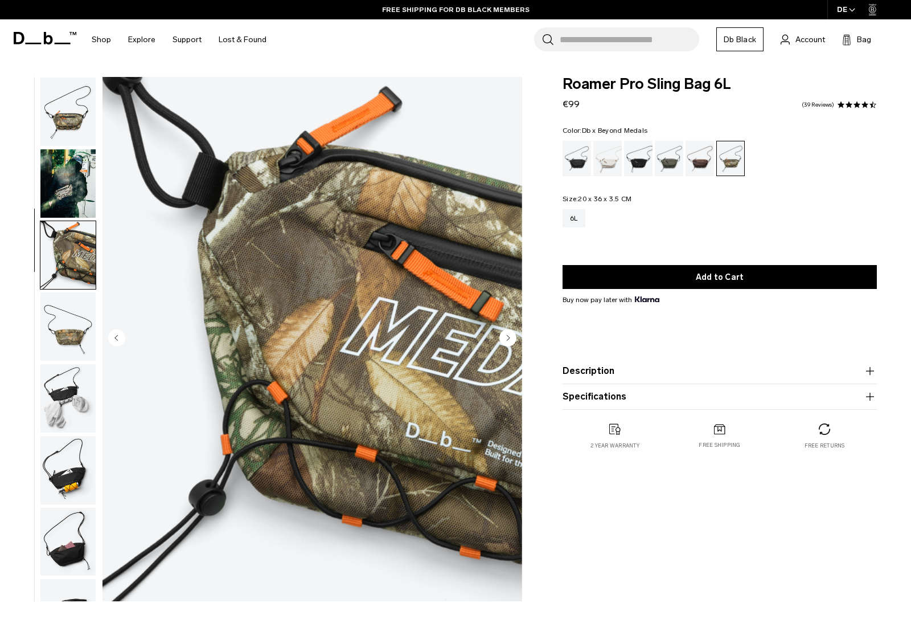
scroll to position [0, 0]
click at [54, 179] on img "button" at bounding box center [67, 183] width 55 height 68
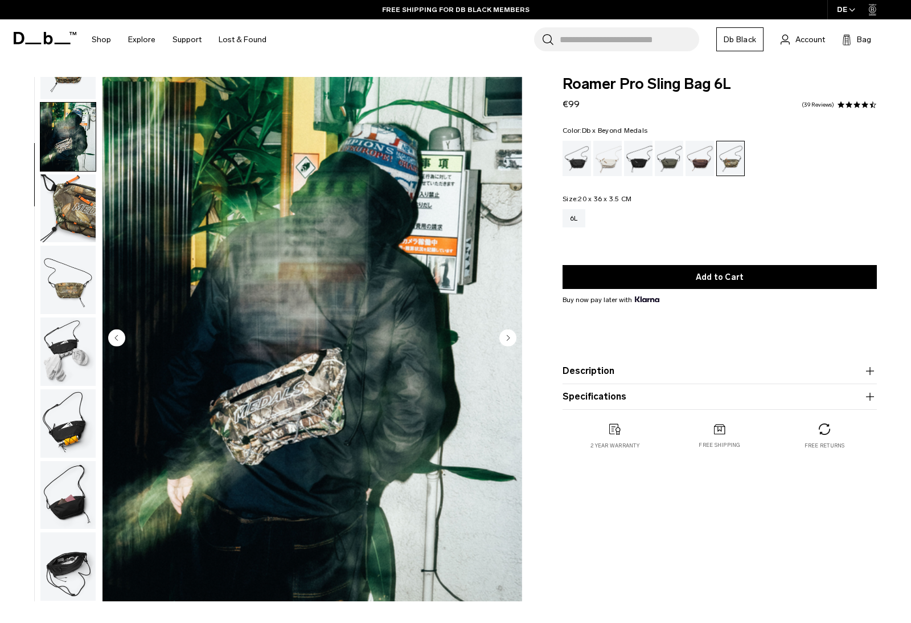
scroll to position [54, 0]
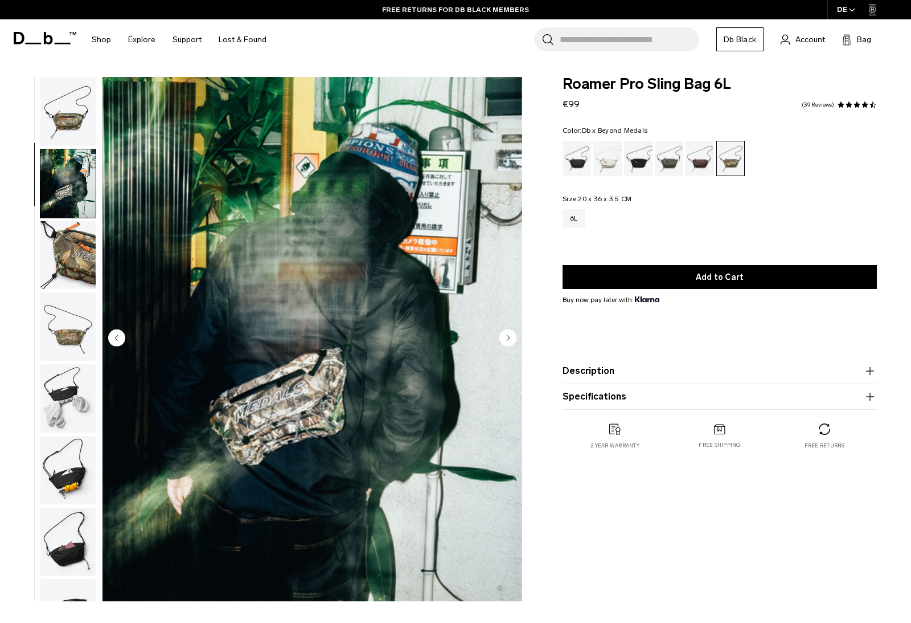
click at [69, 128] on img "button" at bounding box center [67, 111] width 55 height 68
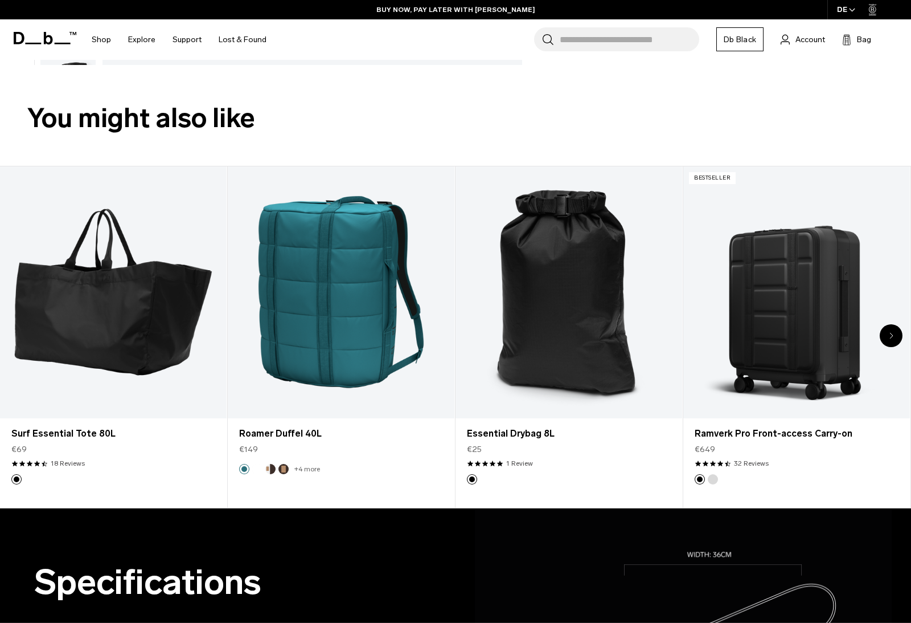
scroll to position [0, 0]
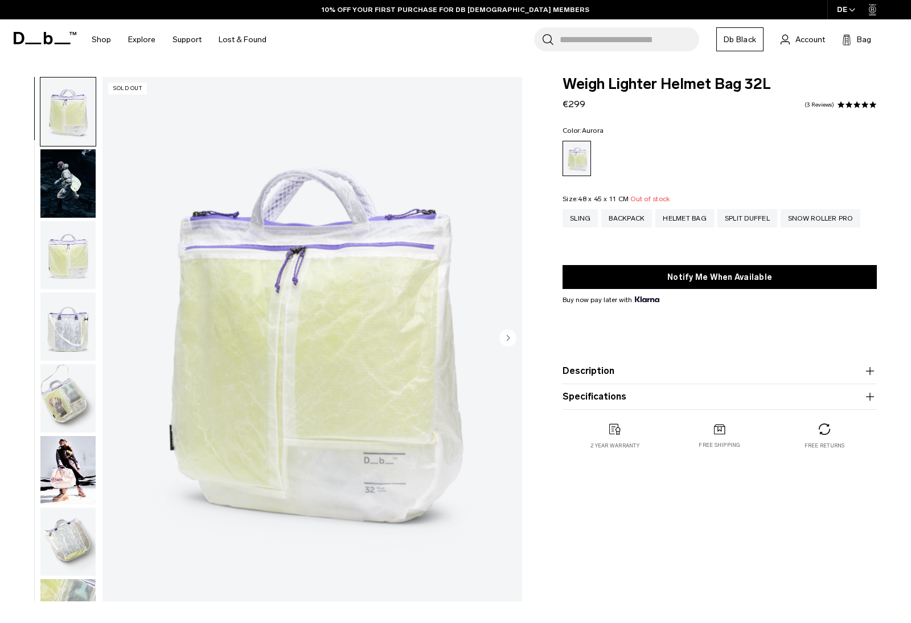
click at [76, 412] on img "button" at bounding box center [67, 398] width 55 height 68
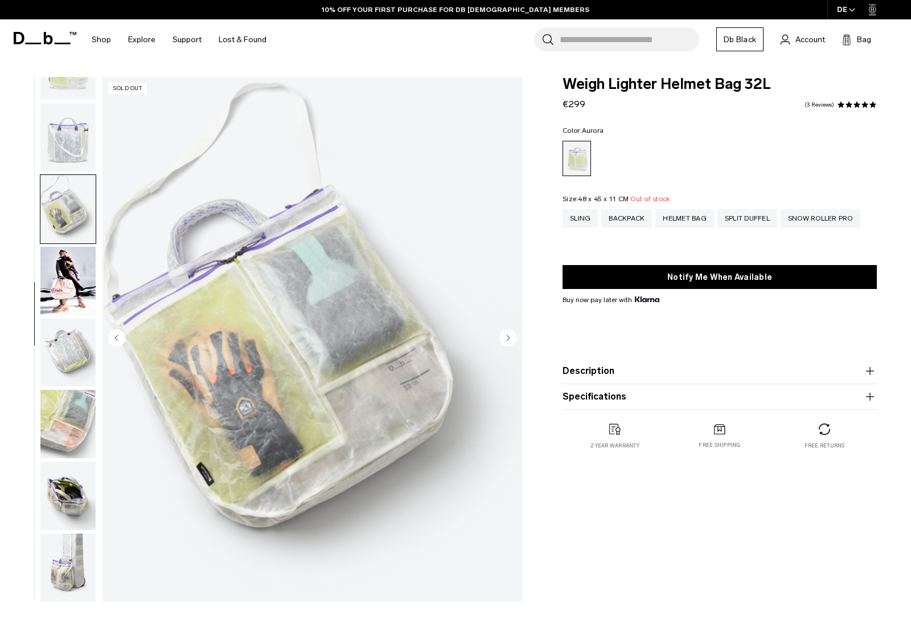
scroll to position [198, 0]
click at [68, 356] on img "button" at bounding box center [67, 351] width 55 height 68
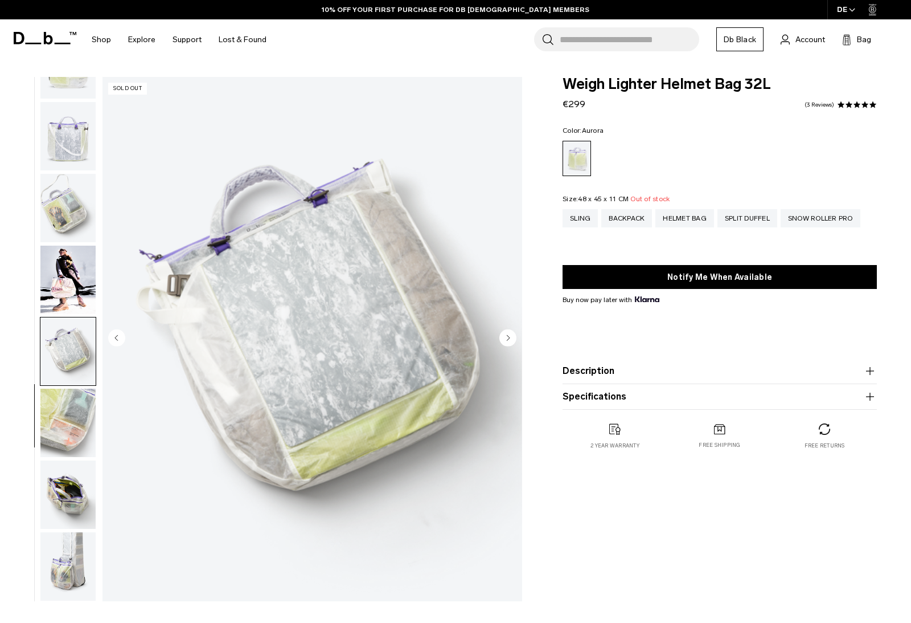
click at [72, 419] on img "button" at bounding box center [67, 423] width 55 height 68
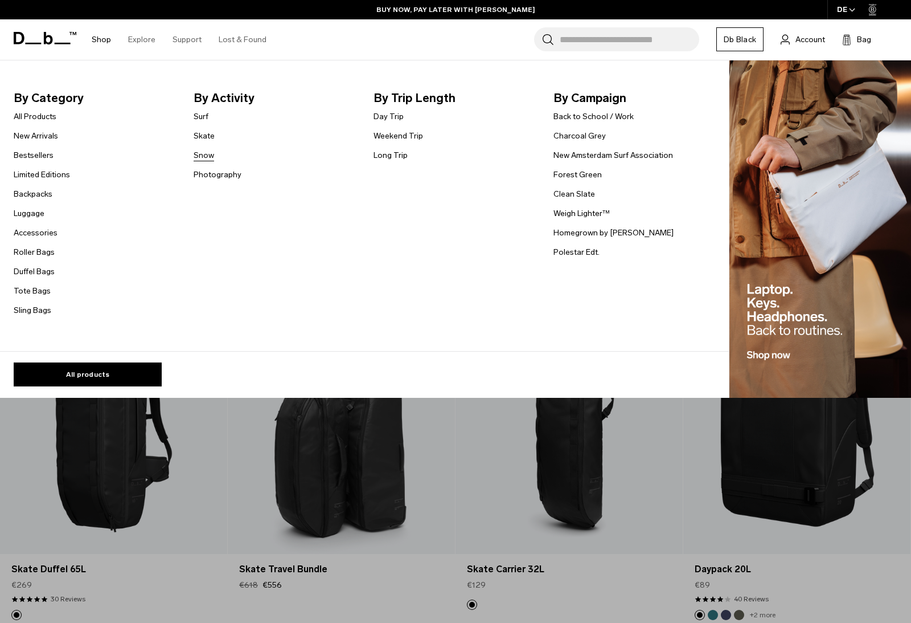
click at [208, 153] on link "Snow" at bounding box center [204, 155] width 21 height 12
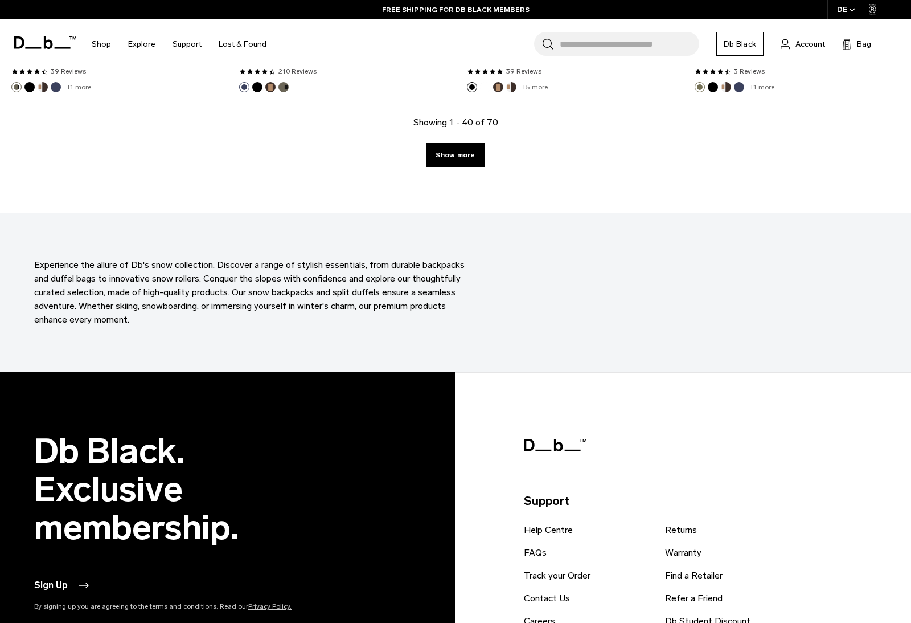
scroll to position [3534, 0]
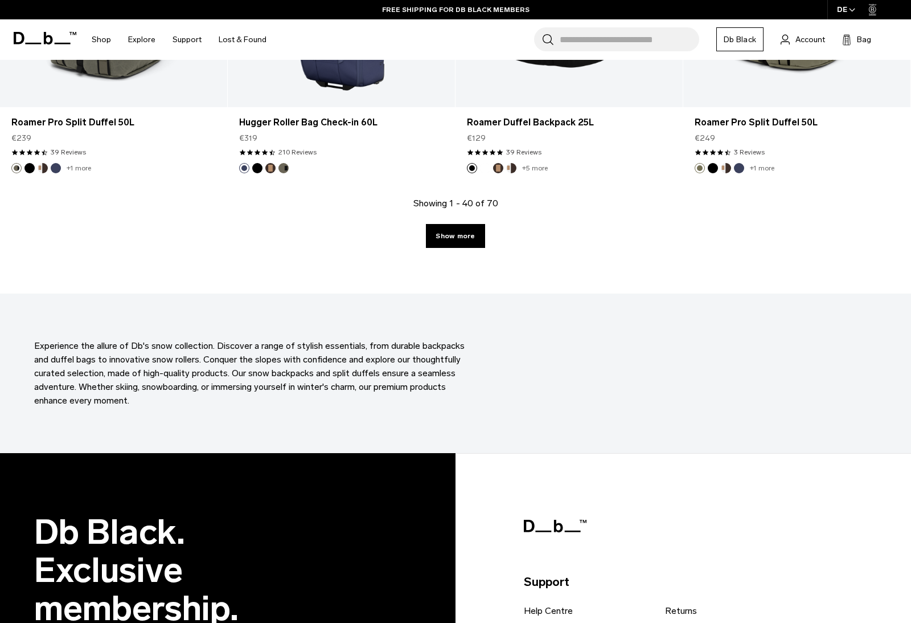
click at [465, 236] on link "Show more" at bounding box center [455, 236] width 59 height 24
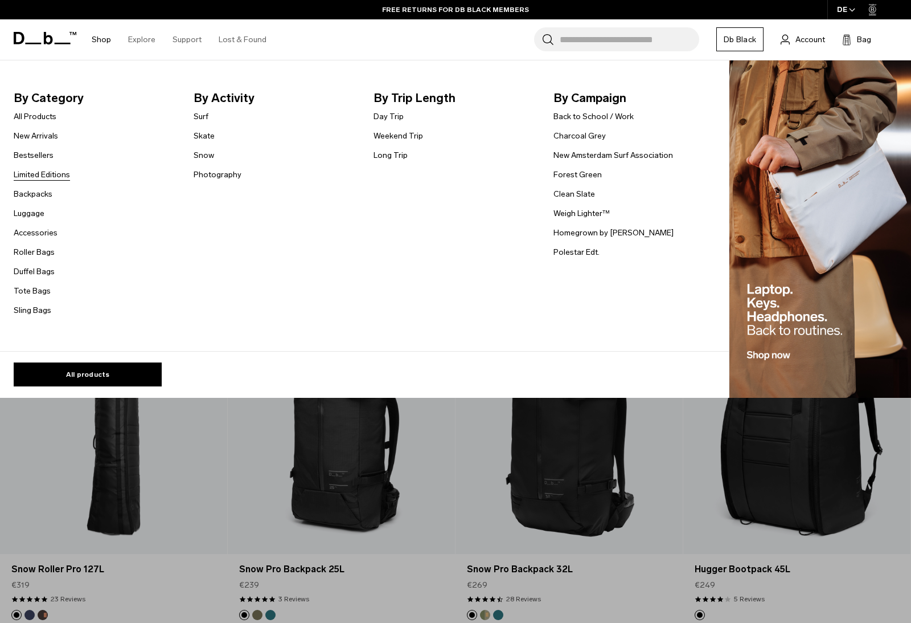
click at [41, 173] on link "Limited Editions" at bounding box center [42, 175] width 56 height 12
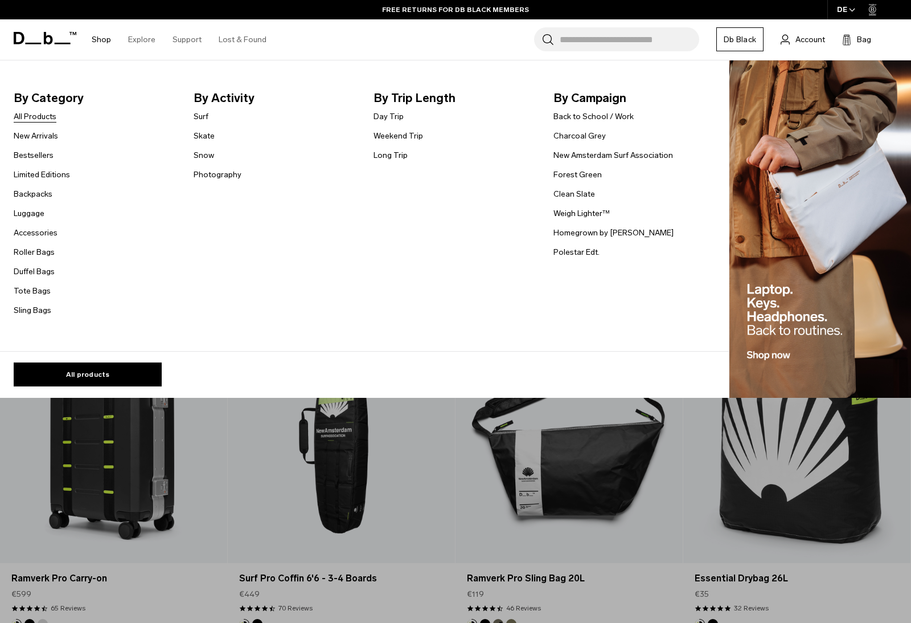
click at [43, 121] on link "All Products" at bounding box center [35, 117] width 43 height 12
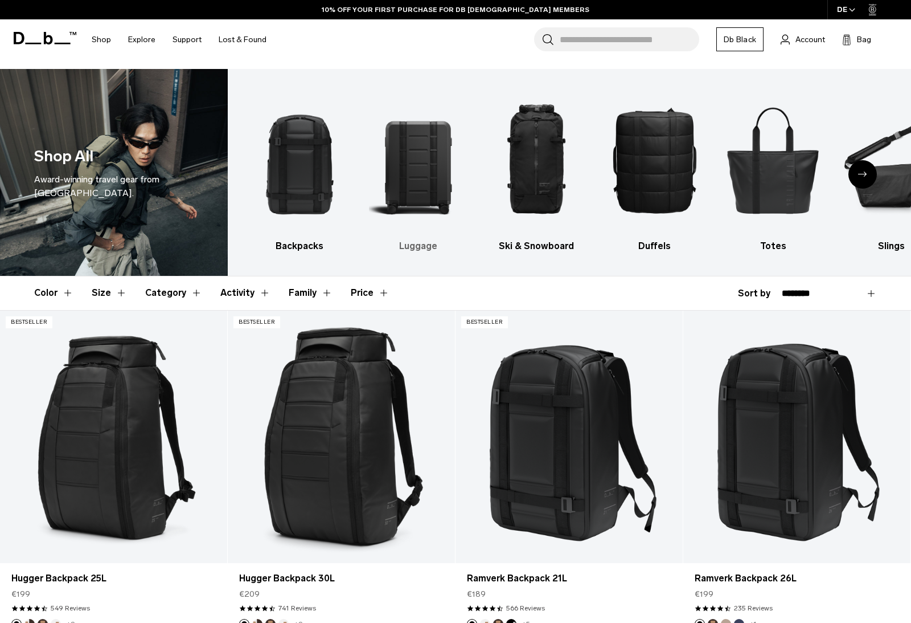
click at [427, 129] on img "2 / 10" at bounding box center [418, 160] width 99 height 148
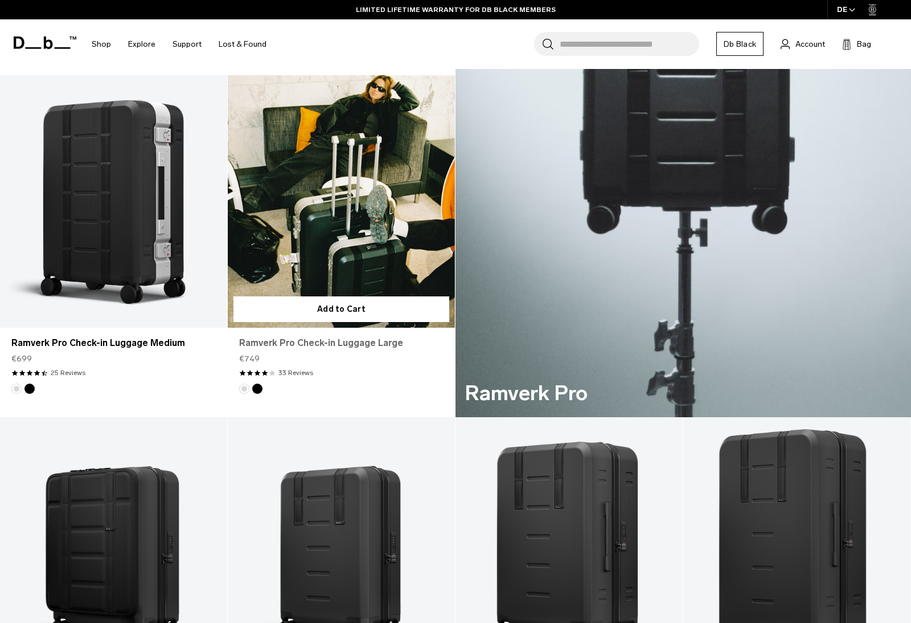
scroll to position [567, 0]
click at [318, 233] on link "Ramverk Pro Check-in Luggage Large" at bounding box center [341, 202] width 227 height 252
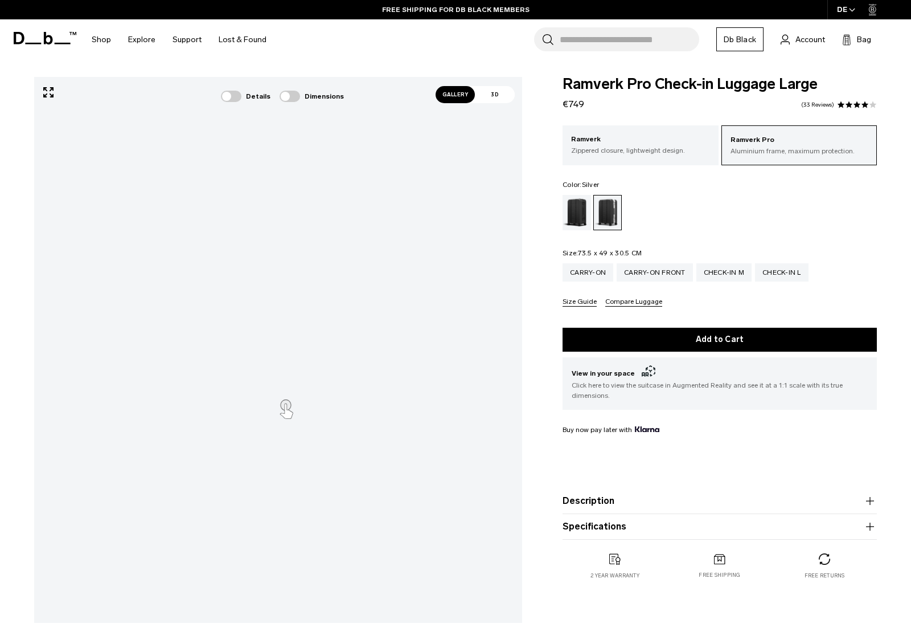
click at [460, 90] on span "Gallery" at bounding box center [456, 94] width 40 height 17
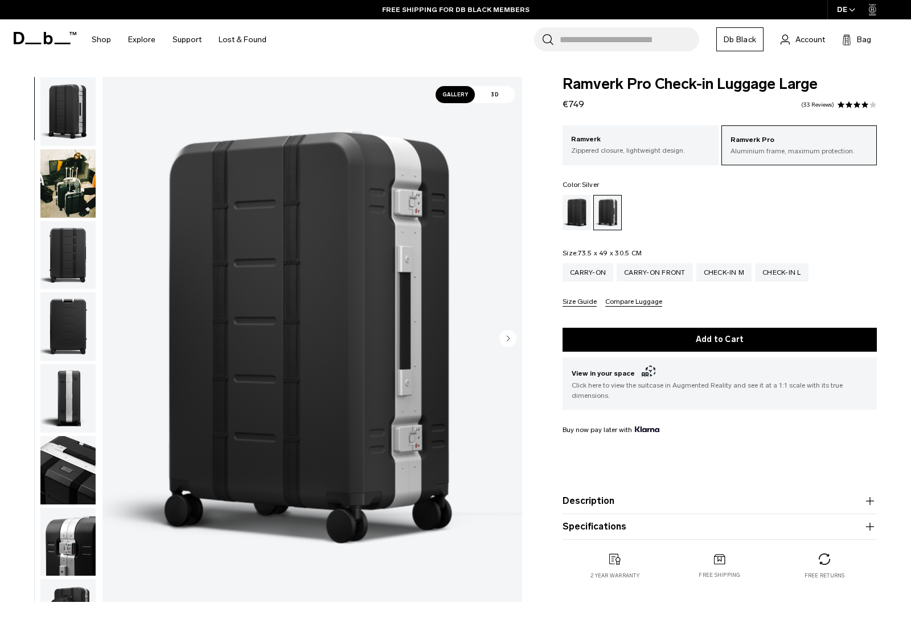
click at [80, 209] on img "button" at bounding box center [67, 183] width 55 height 68
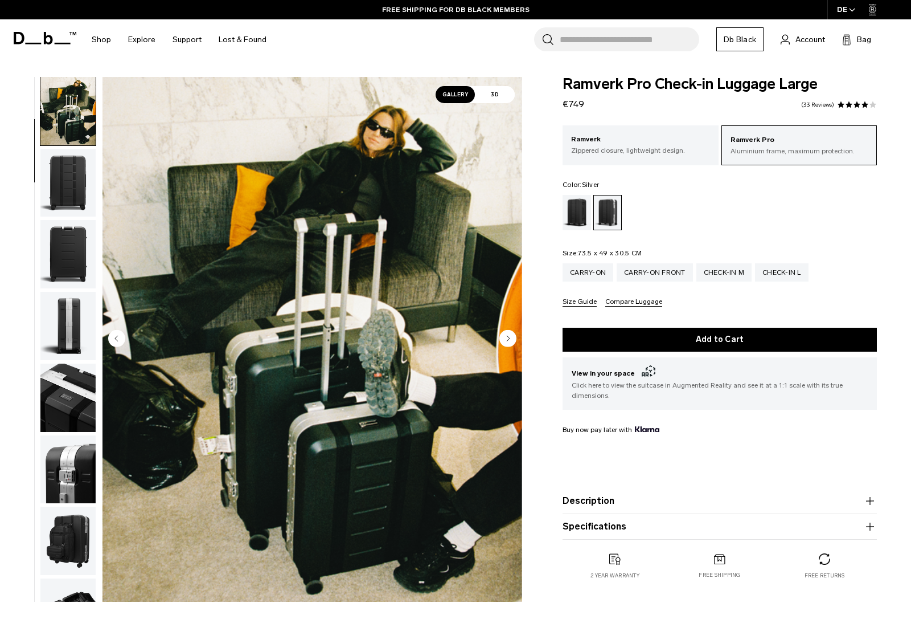
scroll to position [72, 0]
click at [77, 241] on img "button" at bounding box center [67, 254] width 55 height 68
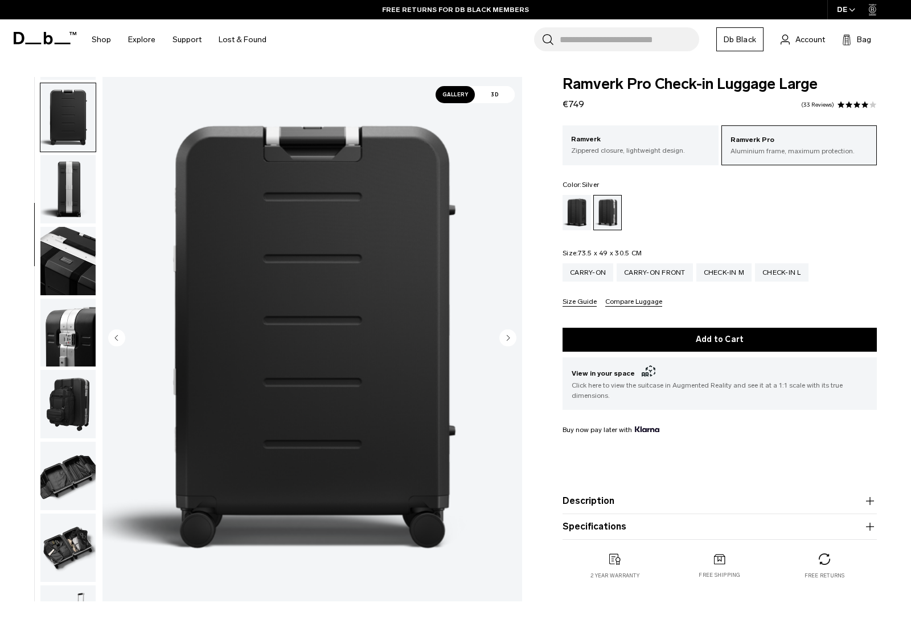
scroll to position [218, 0]
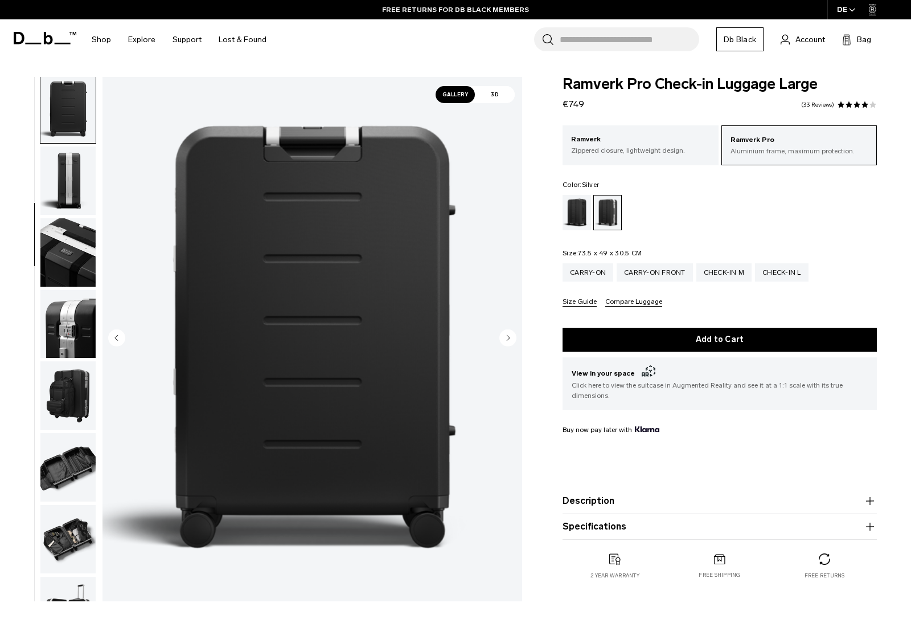
click at [63, 120] on img "button" at bounding box center [67, 109] width 55 height 68
click at [68, 191] on img "button" at bounding box center [67, 180] width 55 height 68
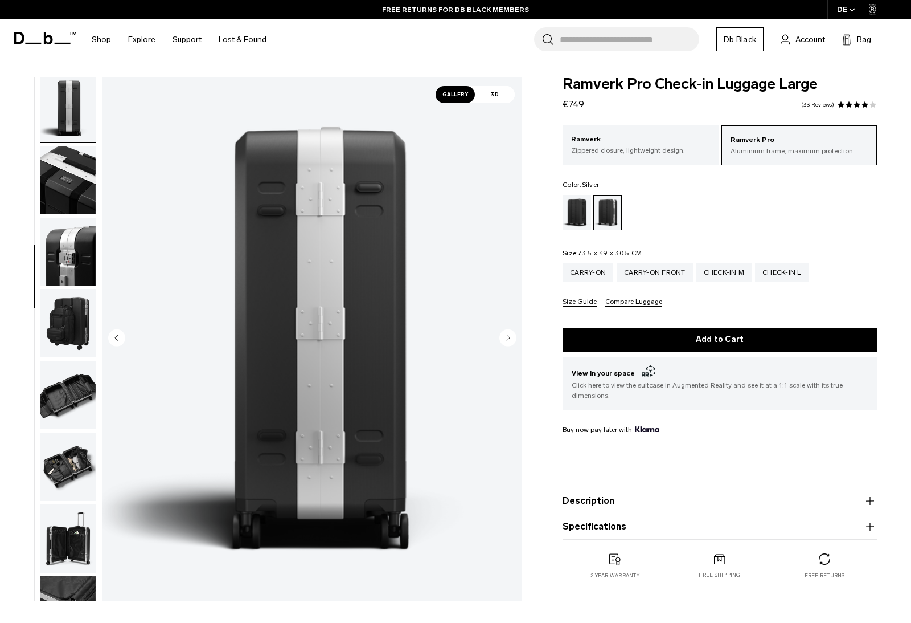
click at [67, 193] on img "button" at bounding box center [67, 180] width 55 height 68
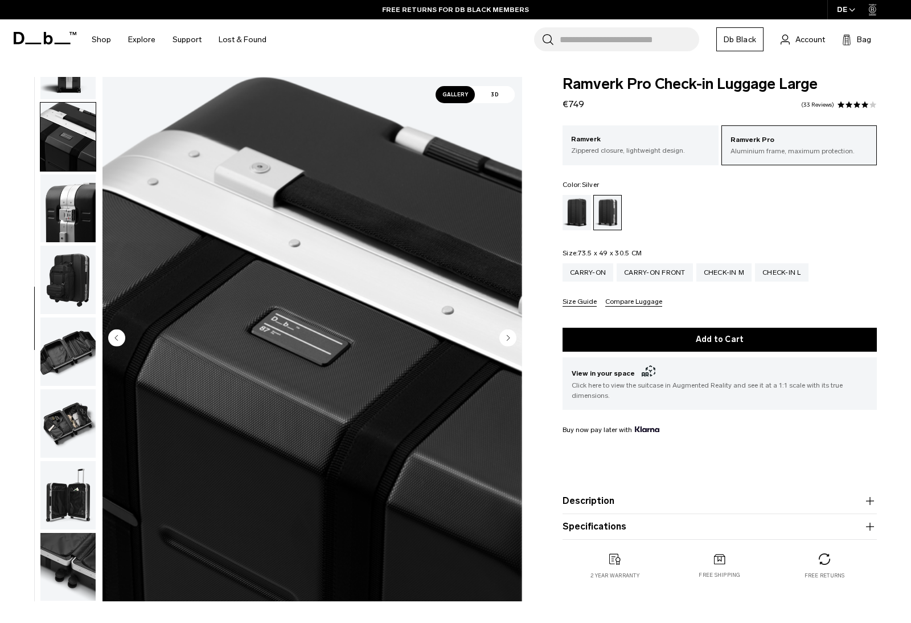
scroll to position [344, 0]
click at [64, 223] on img "button" at bounding box center [67, 208] width 55 height 68
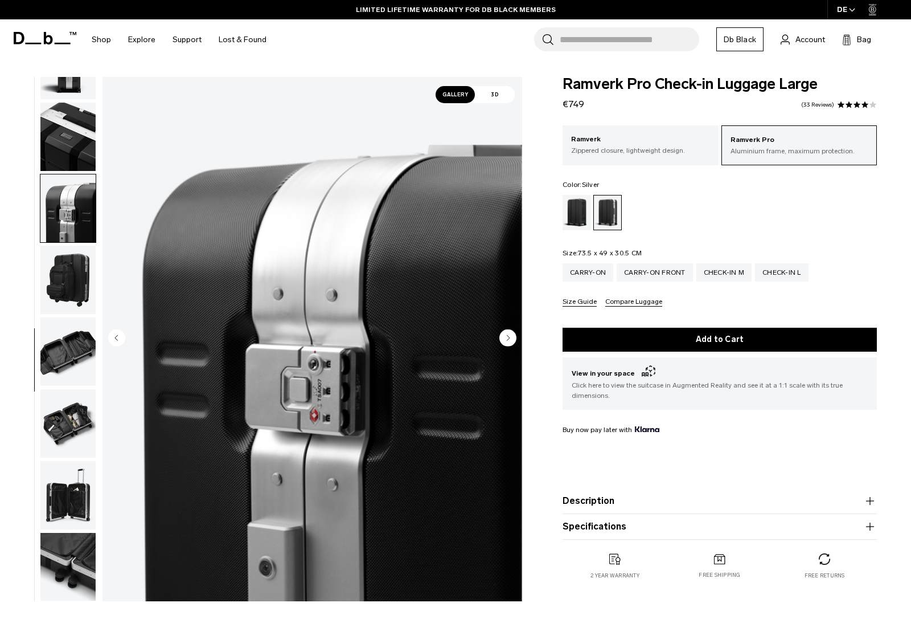
click at [80, 280] on img "button" at bounding box center [67, 280] width 55 height 68
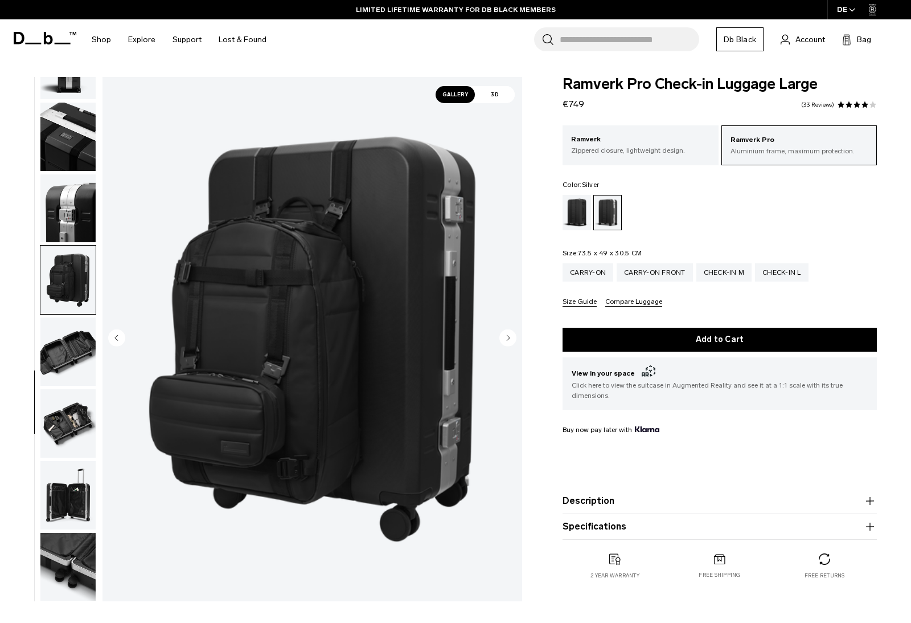
click at [82, 347] on img "button" at bounding box center [67, 351] width 55 height 68
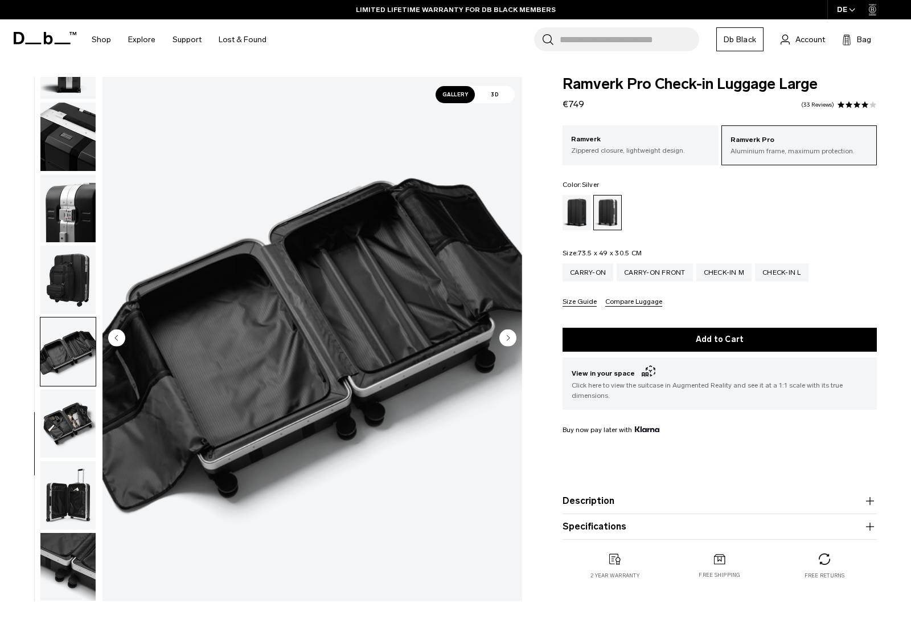
click at [43, 412] on img "button" at bounding box center [67, 423] width 55 height 68
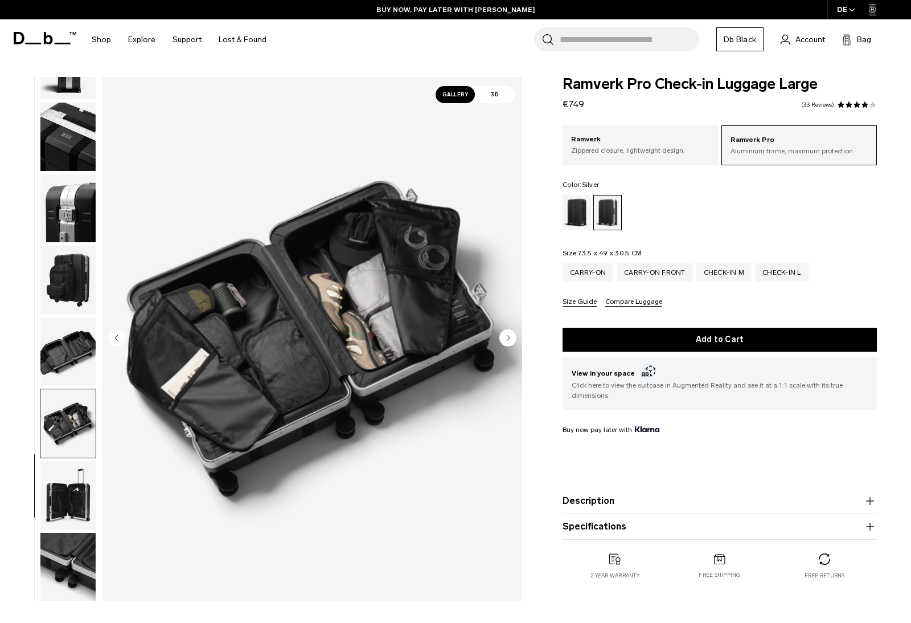
click at [93, 480] on img "button" at bounding box center [67, 495] width 55 height 68
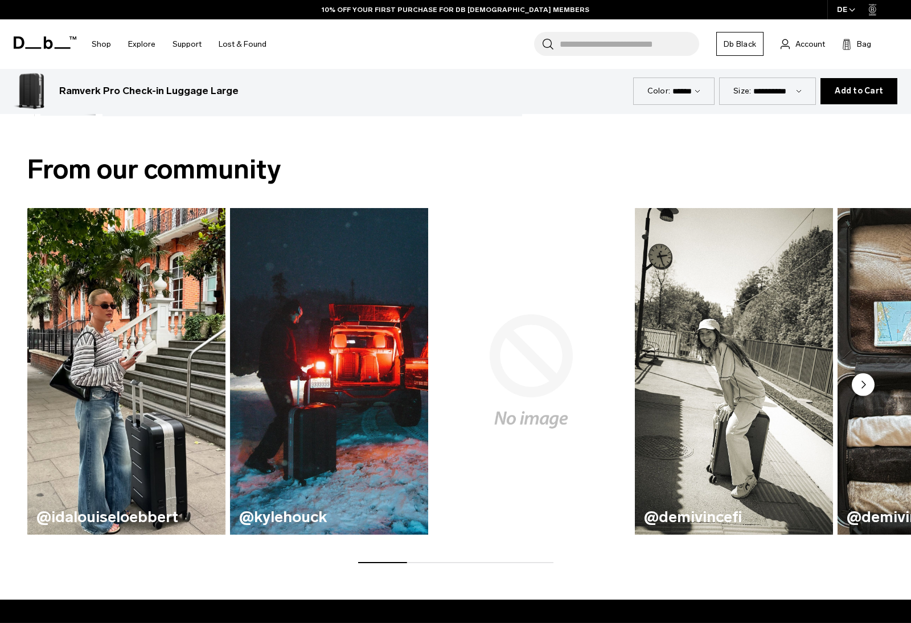
scroll to position [489, 0]
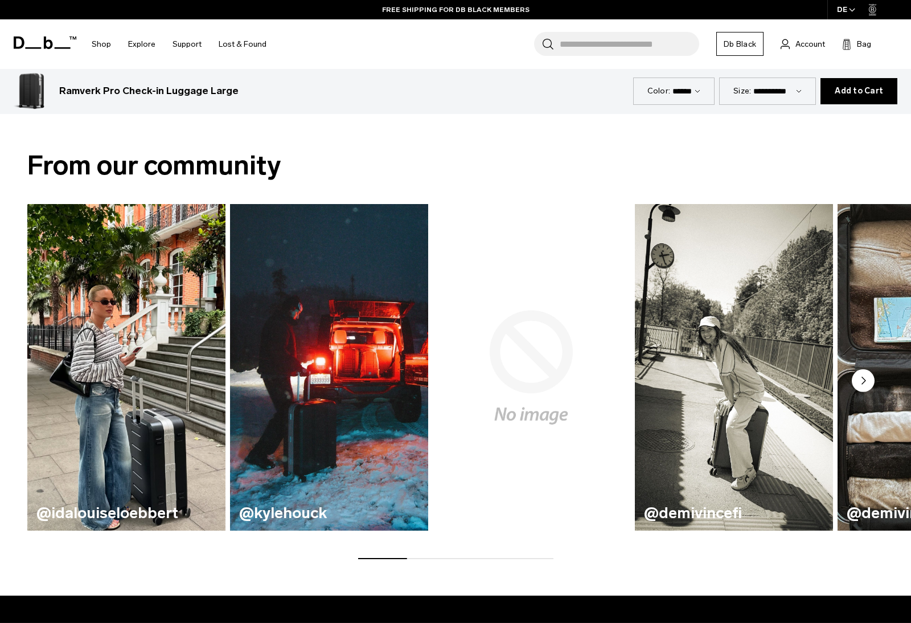
click at [869, 378] on circle "Next slide" at bounding box center [863, 380] width 23 height 23
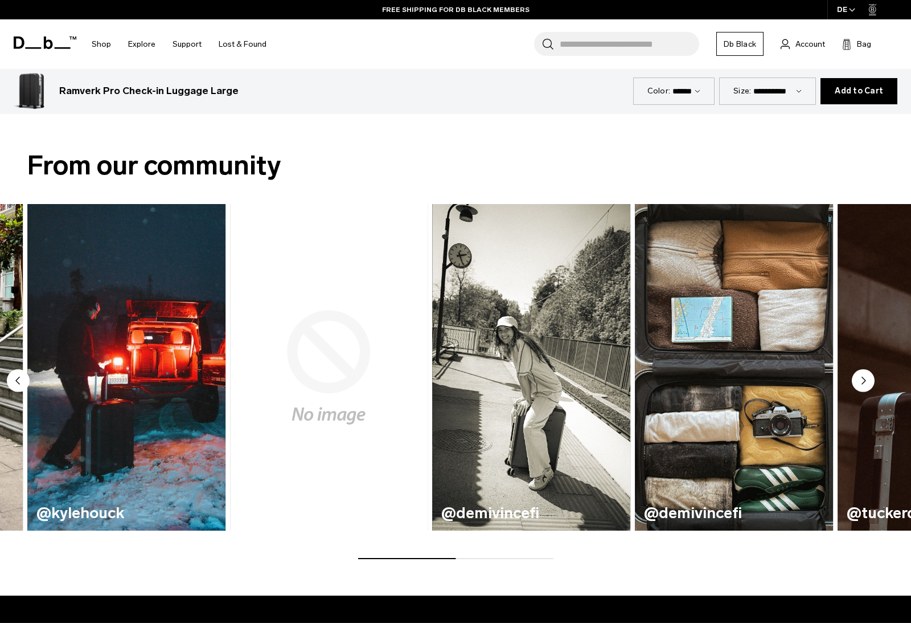
click at [869, 378] on circle "Next slide" at bounding box center [863, 380] width 23 height 23
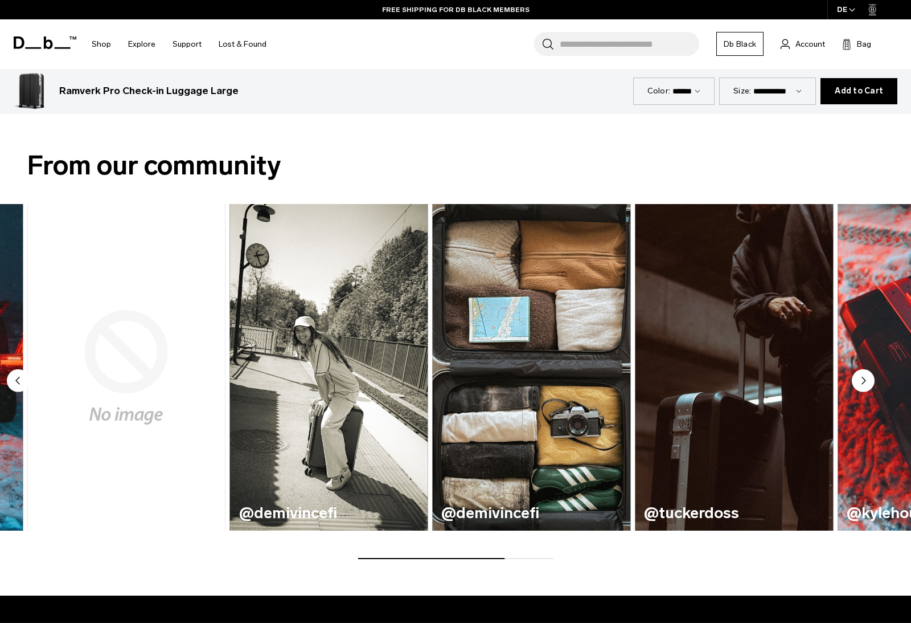
click at [868, 378] on circle "Next slide" at bounding box center [863, 380] width 23 height 23
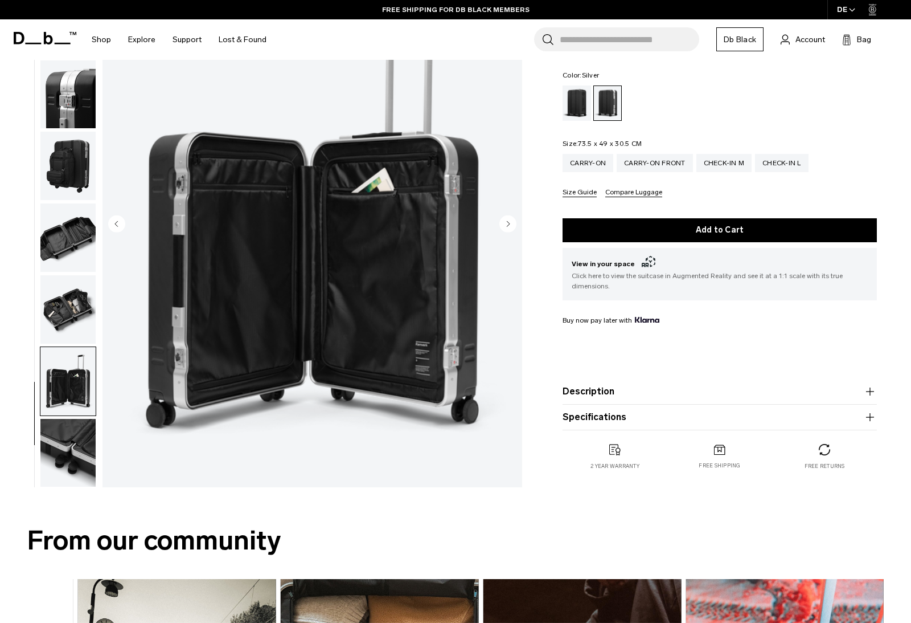
scroll to position [0, 0]
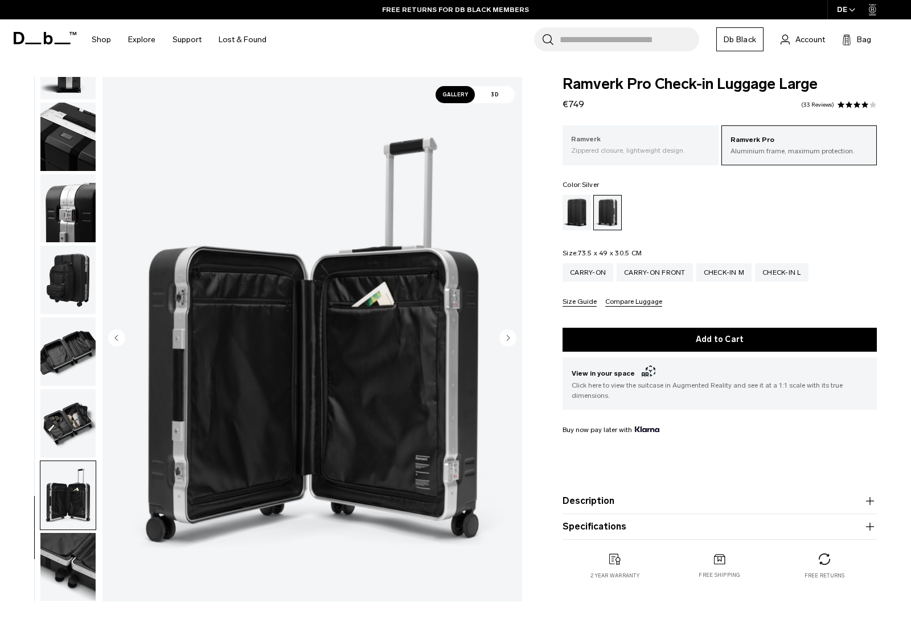
click at [655, 142] on p "Ramverk" at bounding box center [640, 139] width 139 height 11
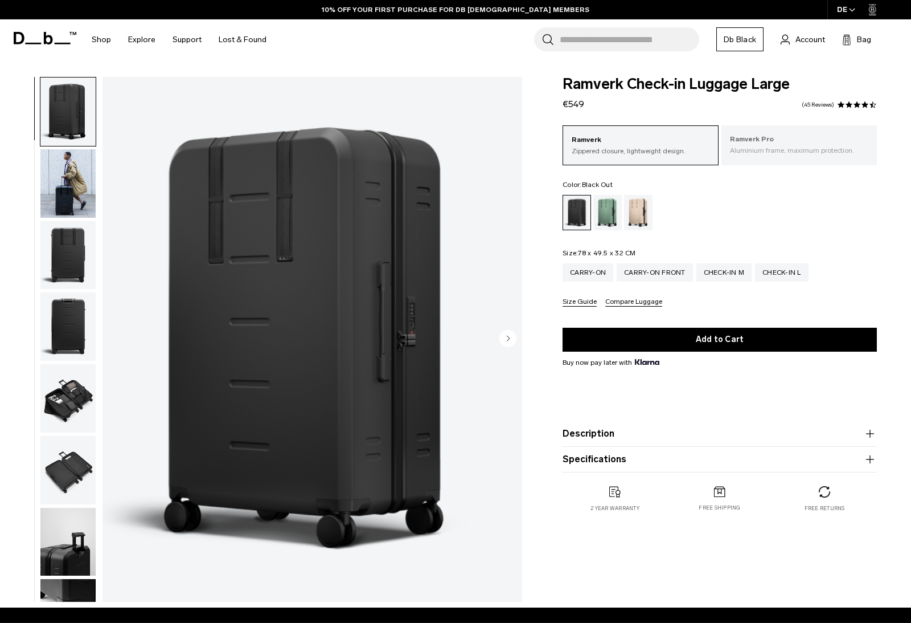
click at [796, 142] on p "Ramverk Pro" at bounding box center [799, 139] width 139 height 11
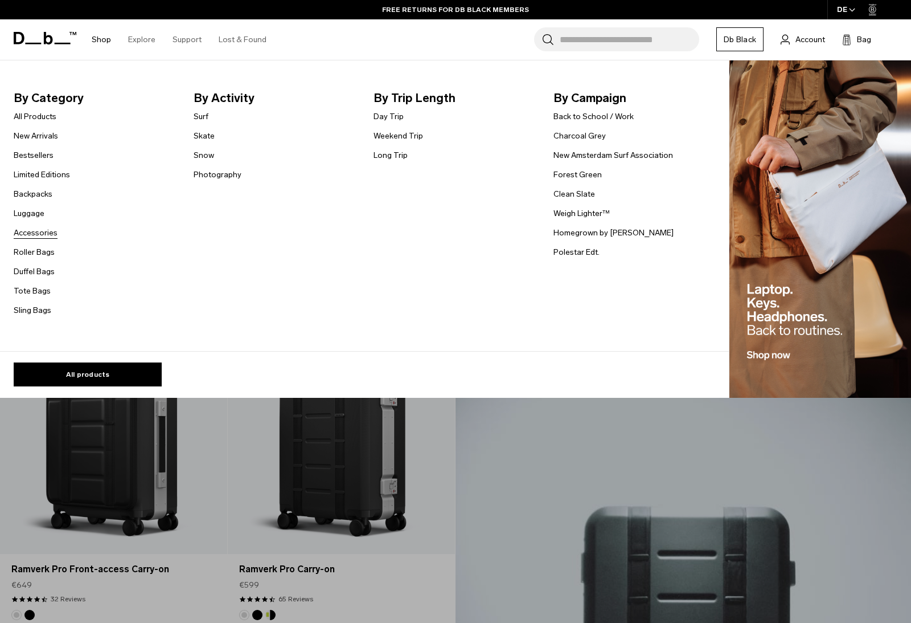
click at [47, 232] on link "Accessories" at bounding box center [36, 233] width 44 height 12
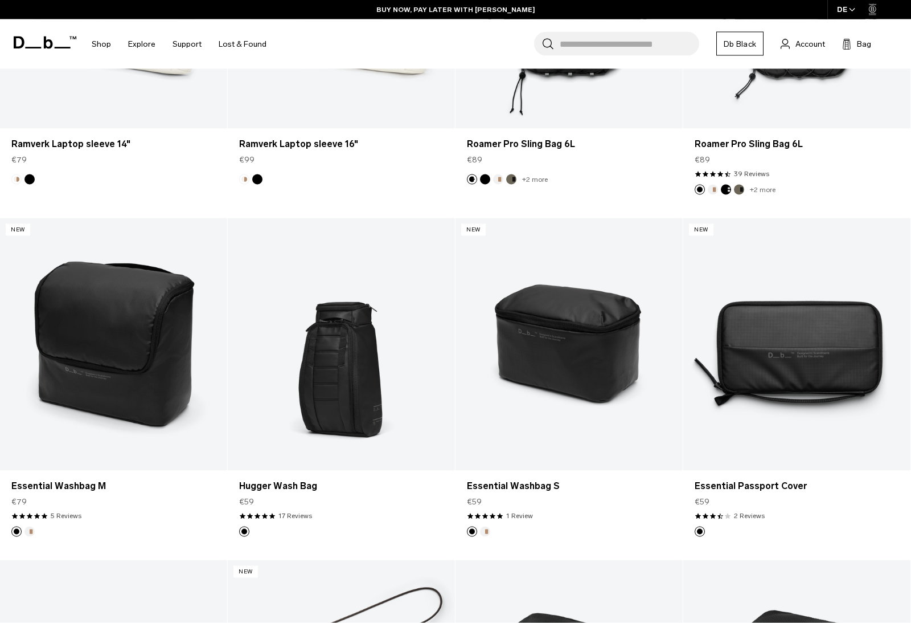
scroll to position [1448, 0]
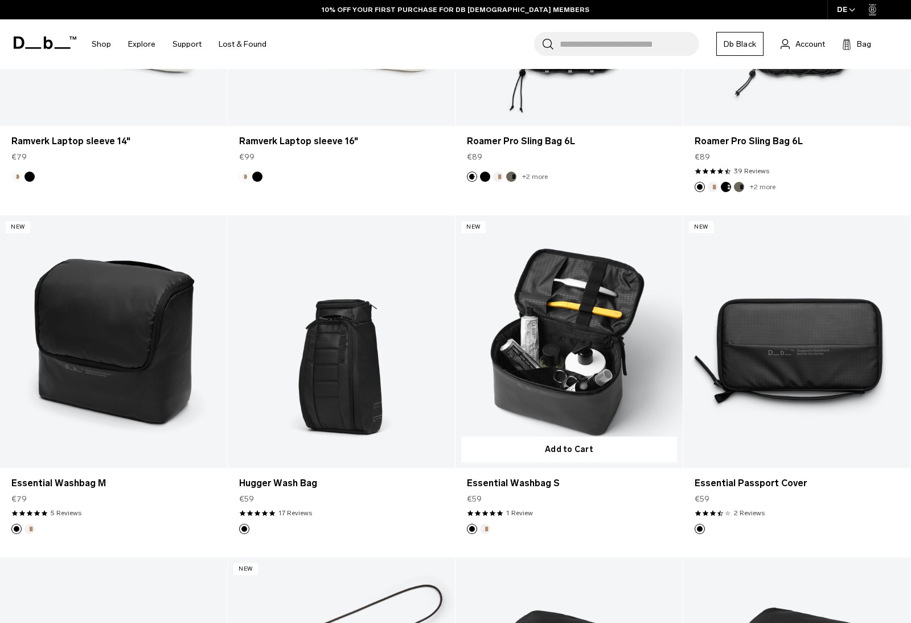
click at [580, 531] on footer at bounding box center [569, 529] width 227 height 10
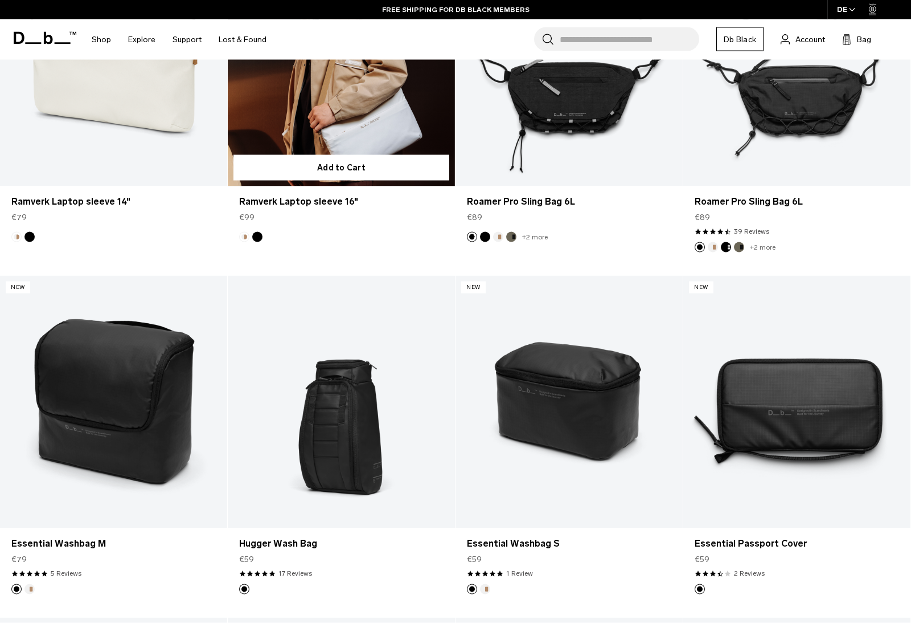
scroll to position [1388, 0]
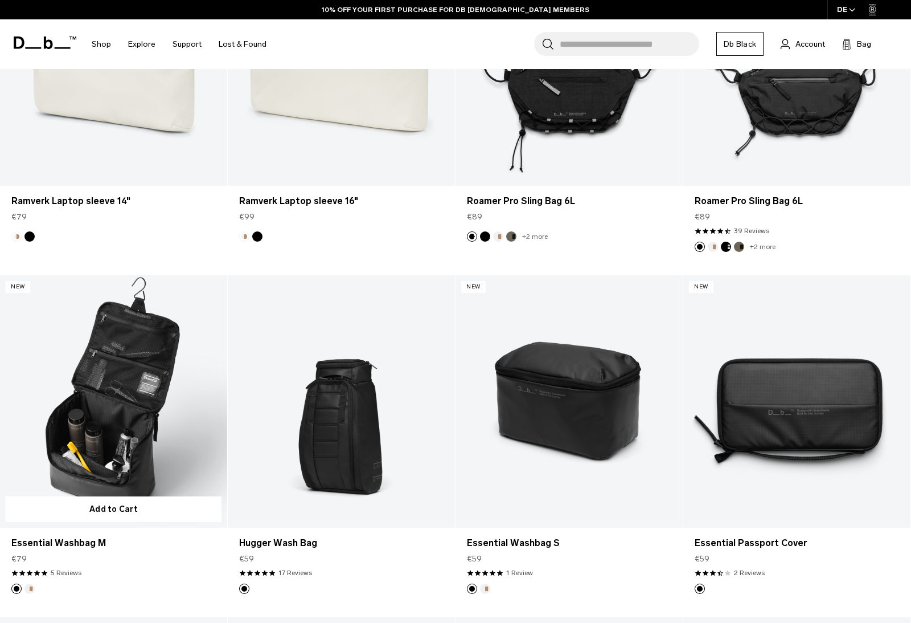
click at [134, 410] on link "Essential Washbag M" at bounding box center [113, 401] width 227 height 252
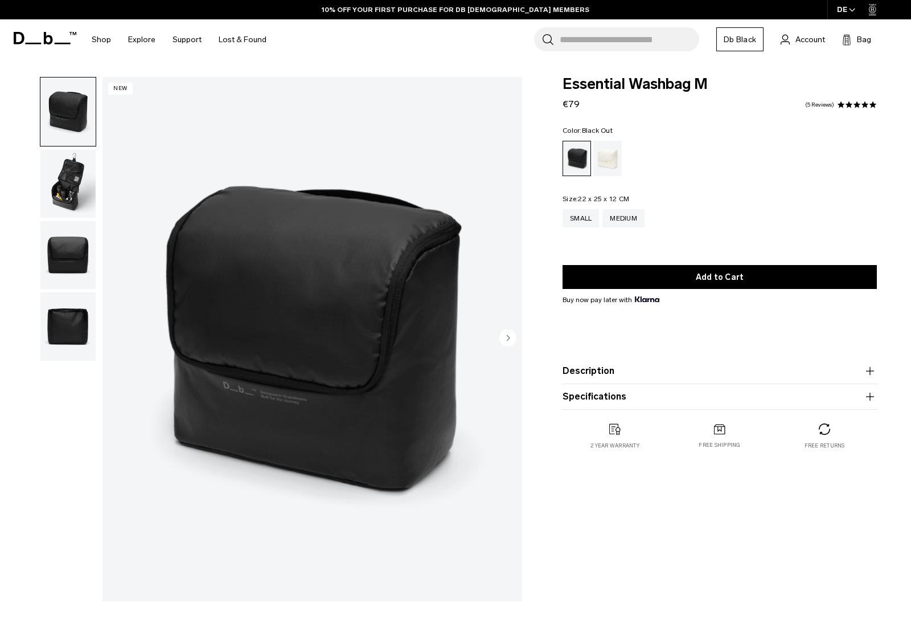
drag, startPoint x: 0, startPoint y: 0, endPoint x: 69, endPoint y: 193, distance: 205.0
click at [69, 193] on img "button" at bounding box center [67, 183] width 55 height 68
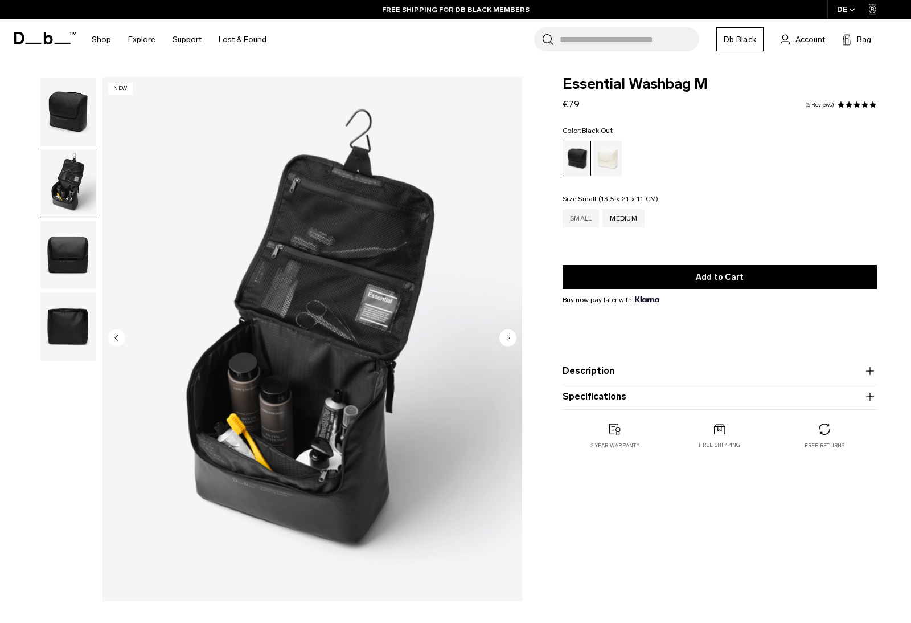
click at [577, 222] on div "Small" at bounding box center [581, 218] width 36 height 18
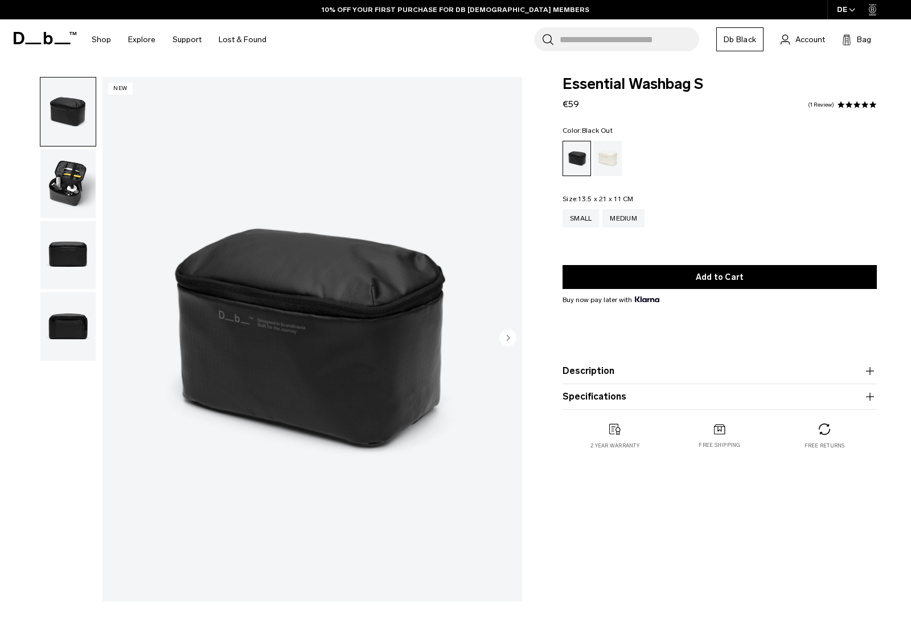
click at [65, 187] on img "button" at bounding box center [67, 183] width 55 height 68
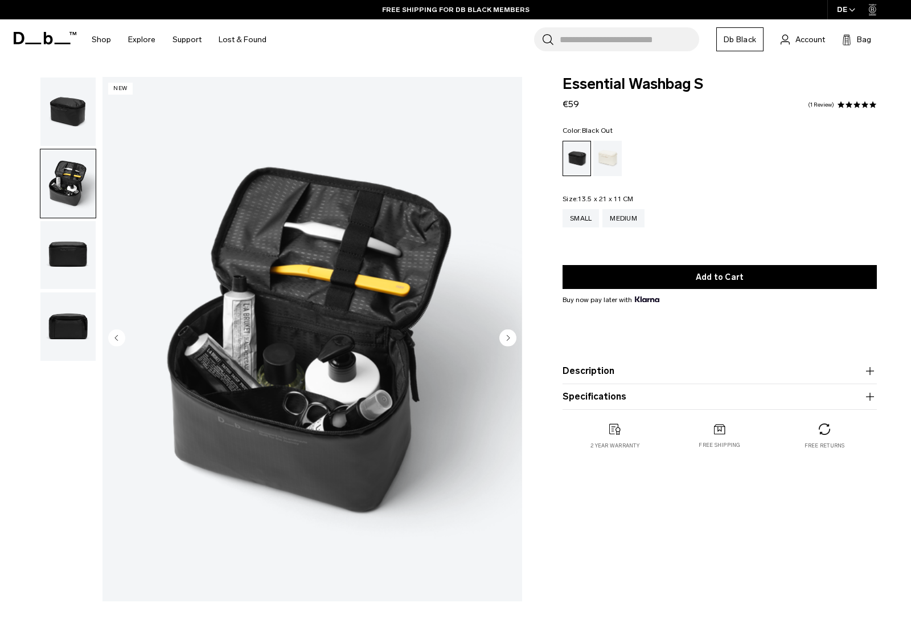
click at [72, 115] on img "button" at bounding box center [67, 111] width 55 height 68
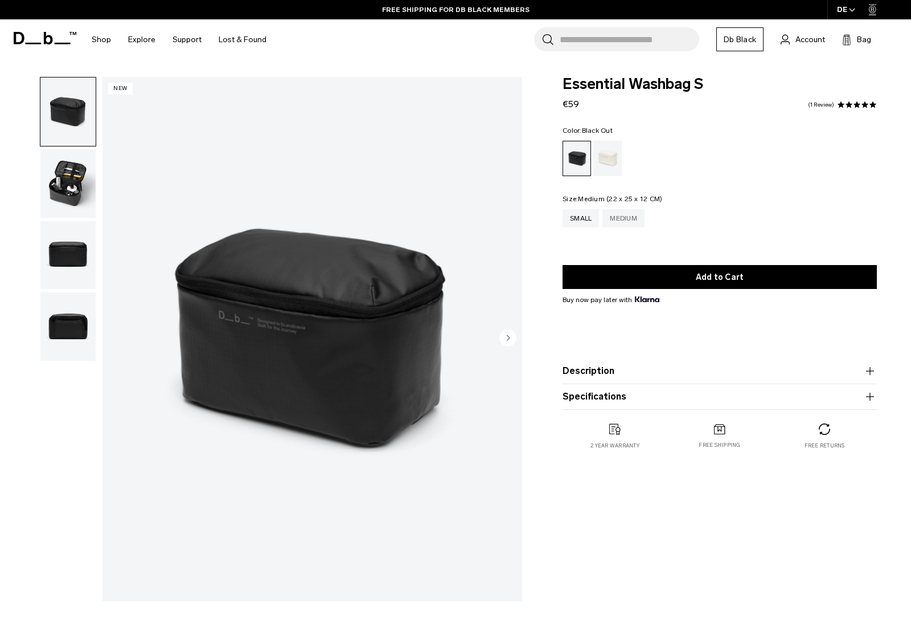
click at [636, 211] on div "Medium" at bounding box center [624, 218] width 42 height 18
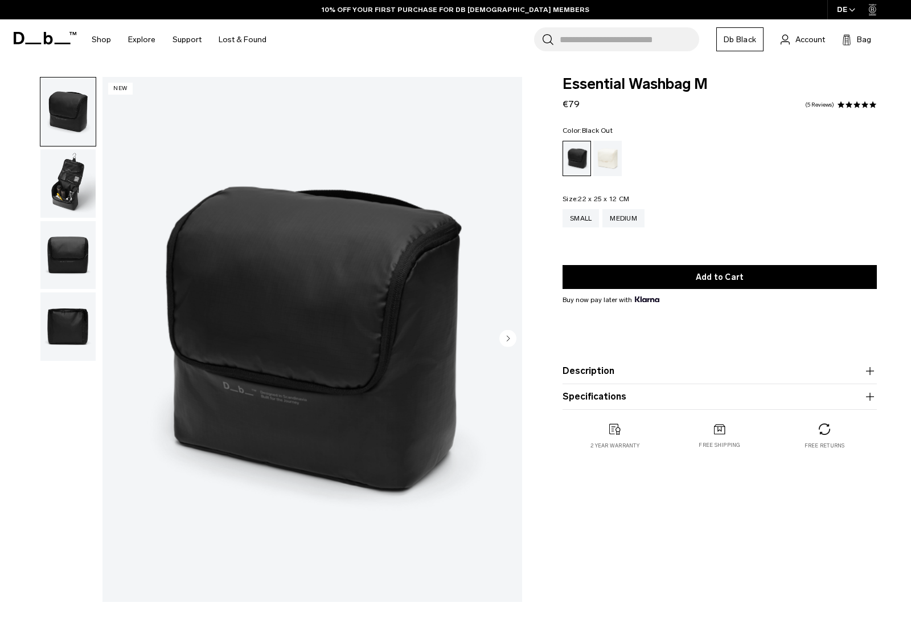
click at [71, 186] on img "button" at bounding box center [67, 183] width 55 height 68
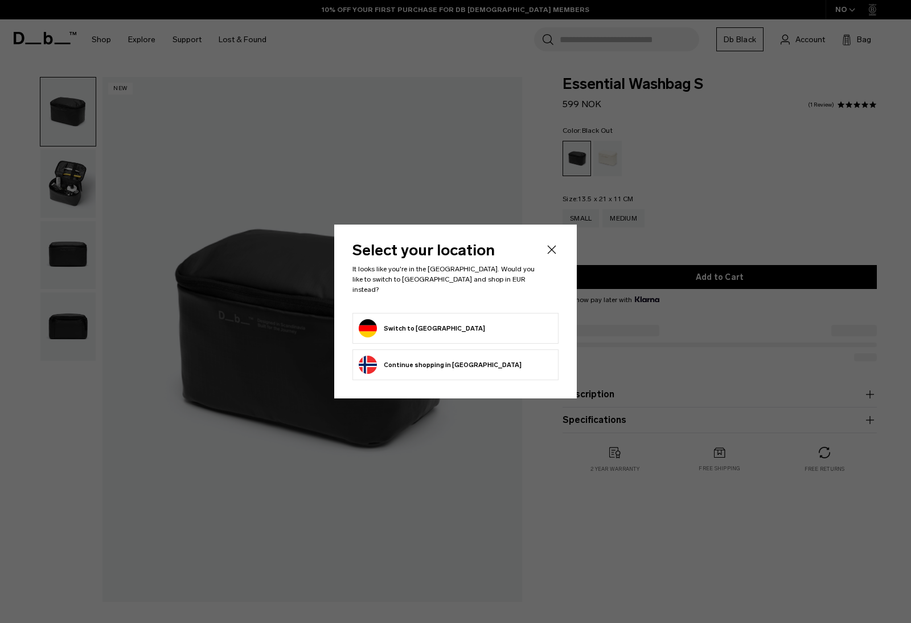
click at [452, 319] on form "Switch to Germany" at bounding box center [456, 328] width 194 height 18
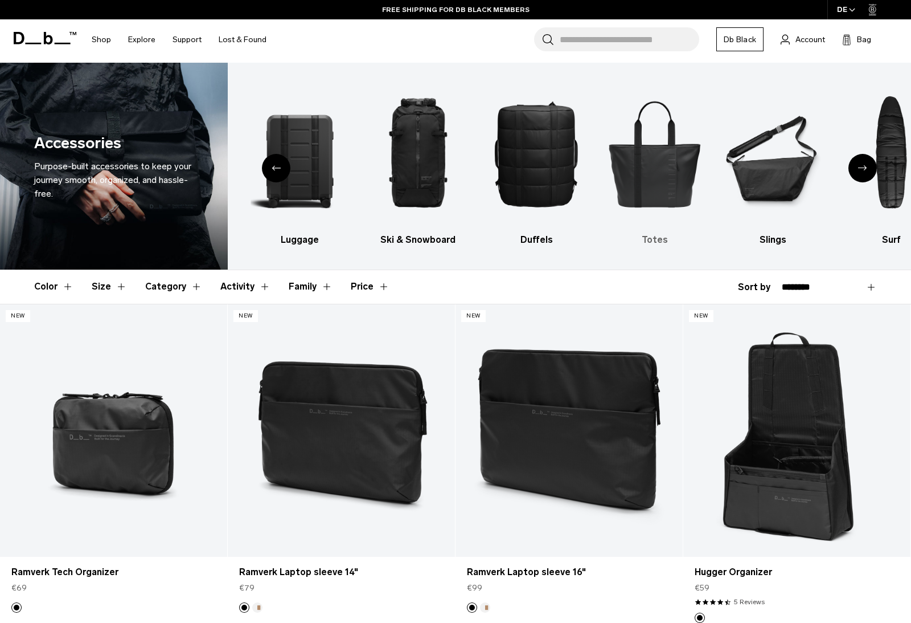
click at [644, 154] on img "6 / 10" at bounding box center [655, 154] width 99 height 148
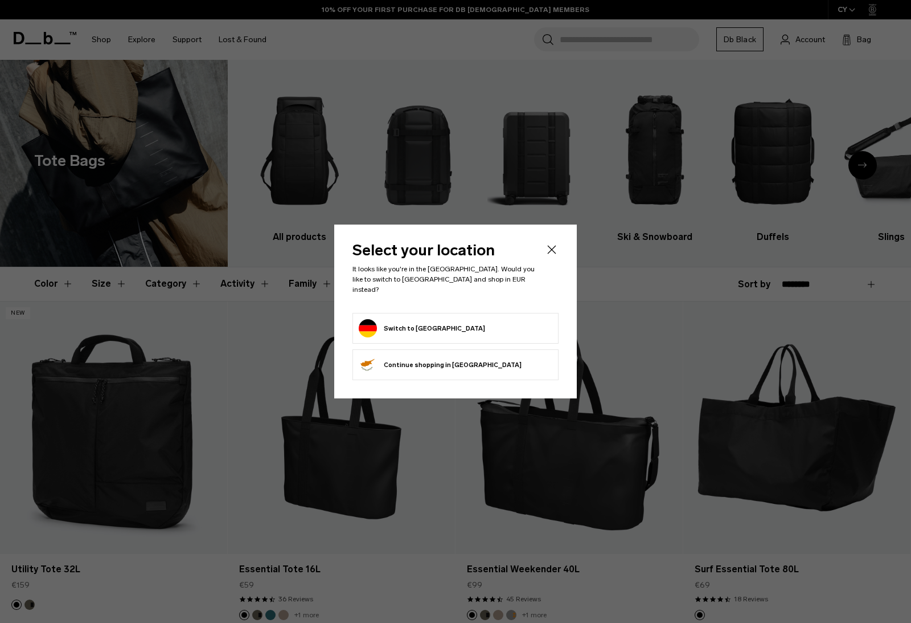
click at [553, 252] on icon "Close" at bounding box center [552, 250] width 14 height 14
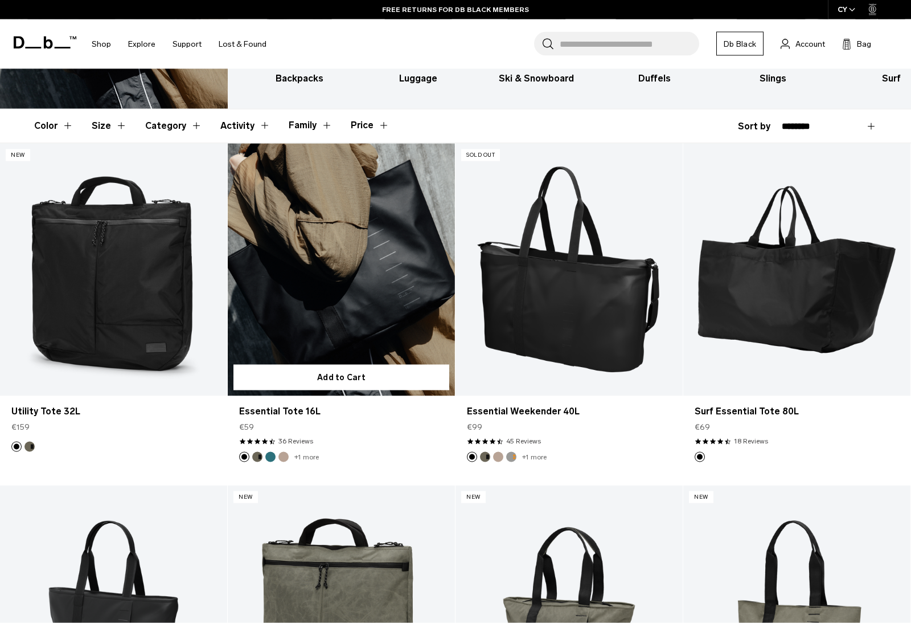
scroll to position [157, 0]
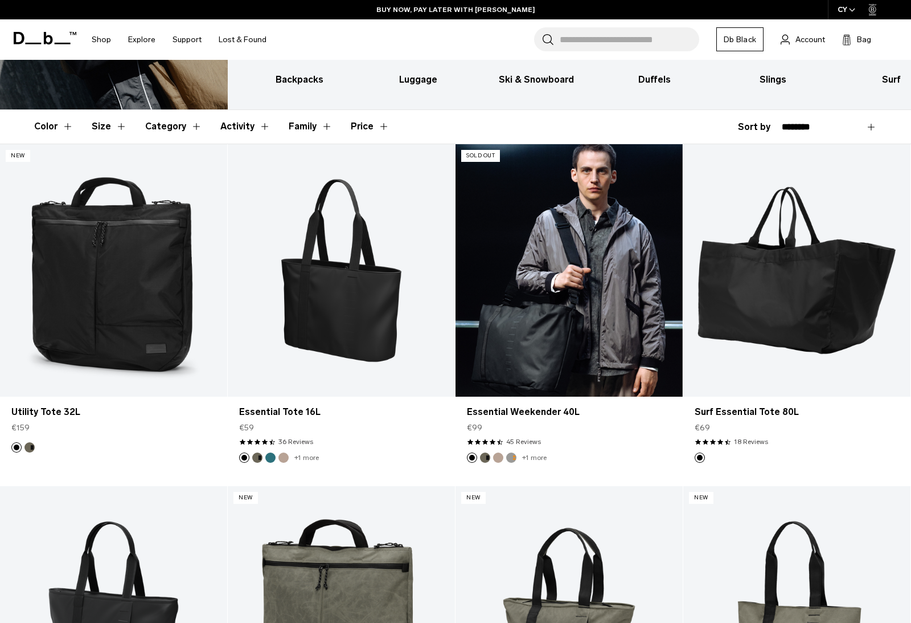
click at [512, 460] on button "Sand Grey" at bounding box center [511, 457] width 10 height 10
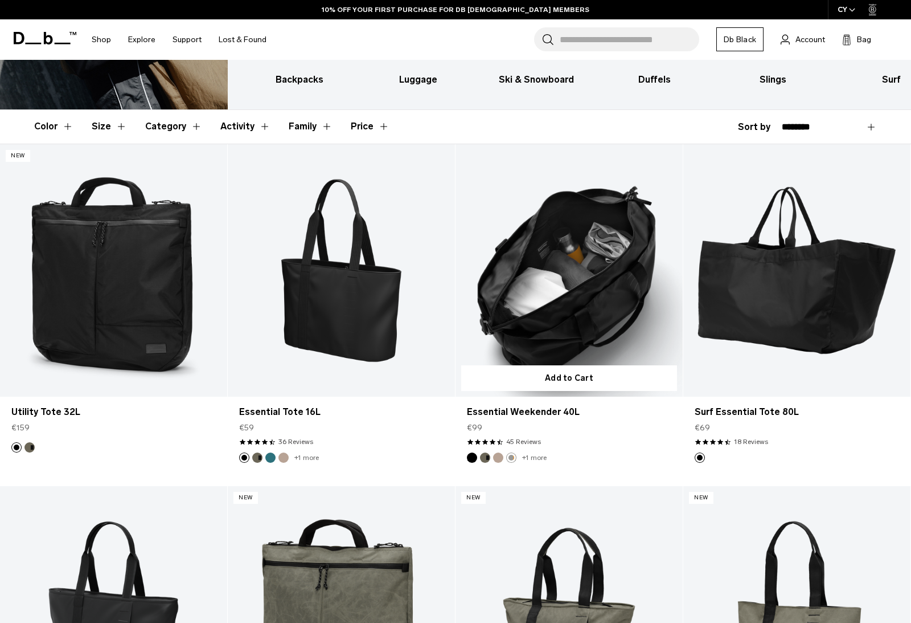
click at [501, 457] on button "Fogbow Beige" at bounding box center [498, 457] width 10 height 10
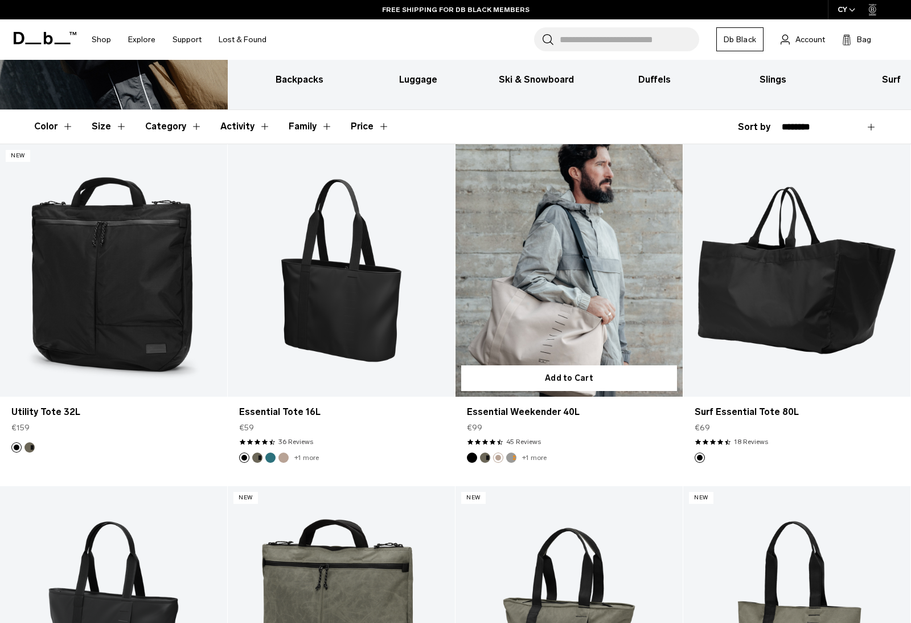
click at [486, 460] on button "Forest Green" at bounding box center [485, 457] width 10 height 10
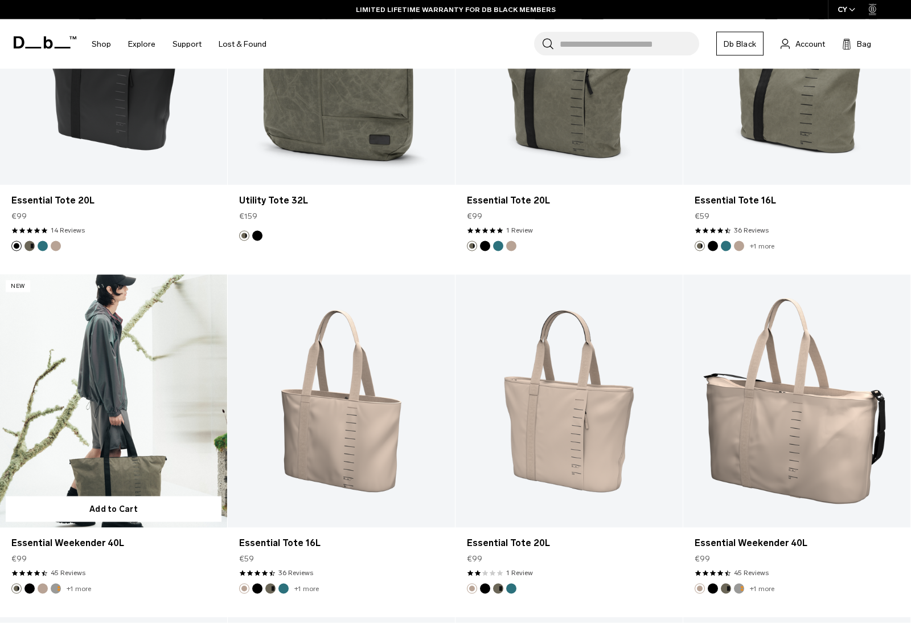
scroll to position [724, 0]
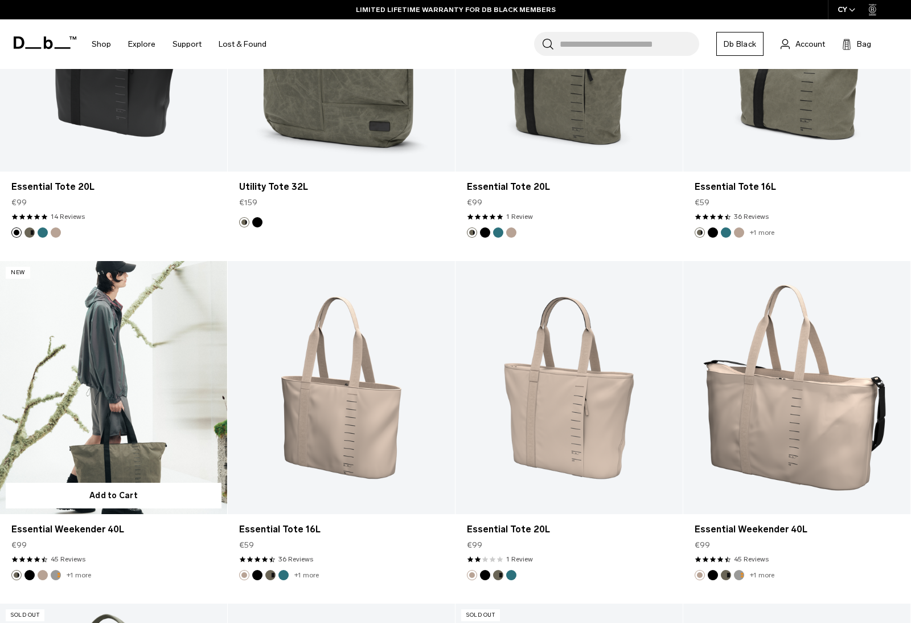
click at [144, 357] on link "Essential Weekender 40L" at bounding box center [113, 387] width 227 height 252
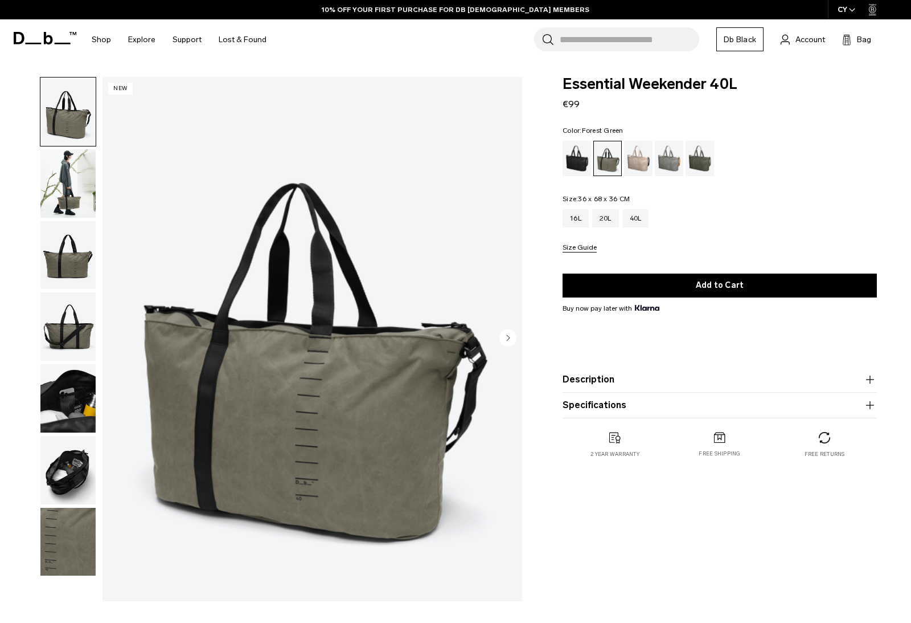
click at [316, 430] on img "1 / 7" at bounding box center [313, 339] width 420 height 524
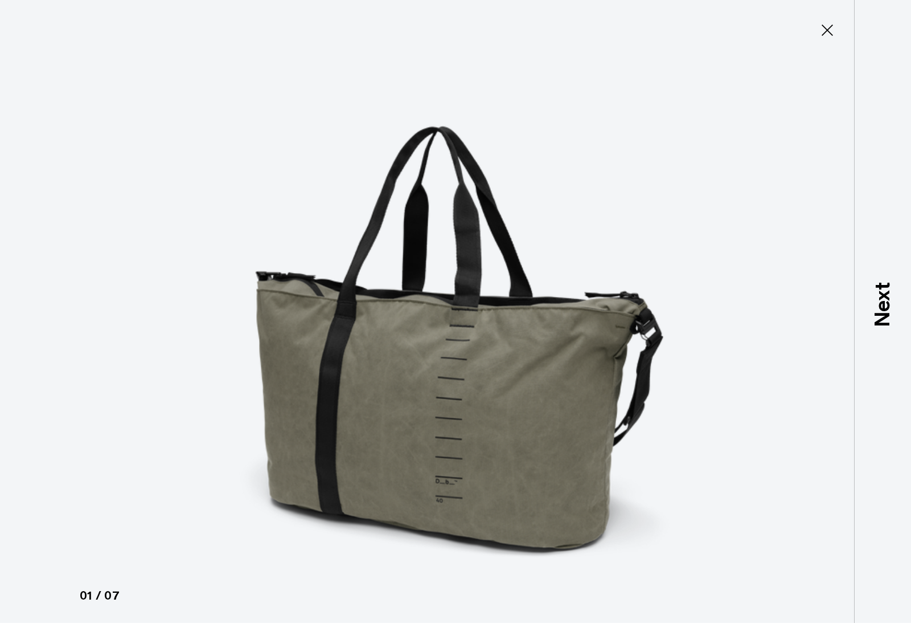
click at [378, 384] on img at bounding box center [455, 311] width 513 height 623
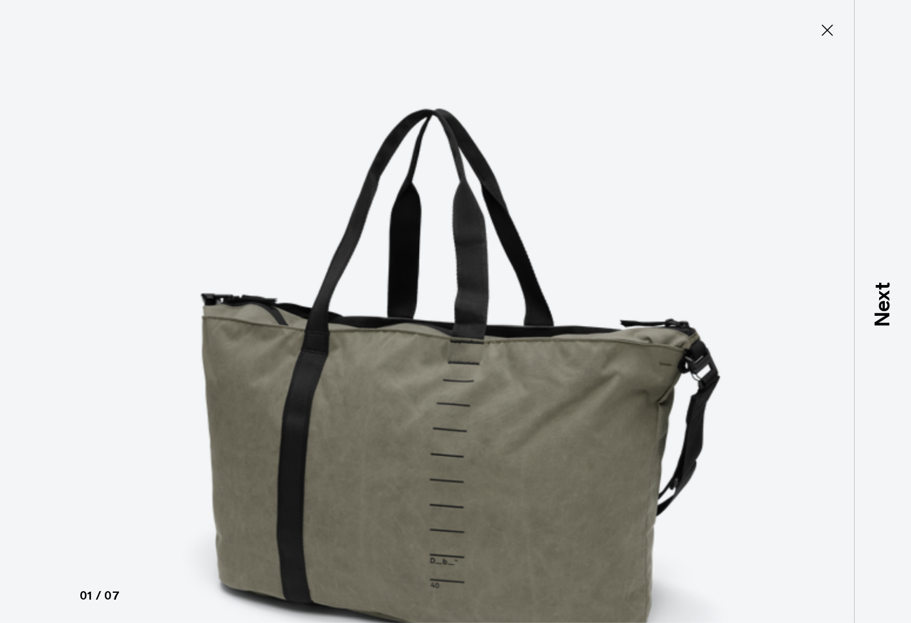
click at [824, 32] on icon at bounding box center [828, 30] width 18 height 18
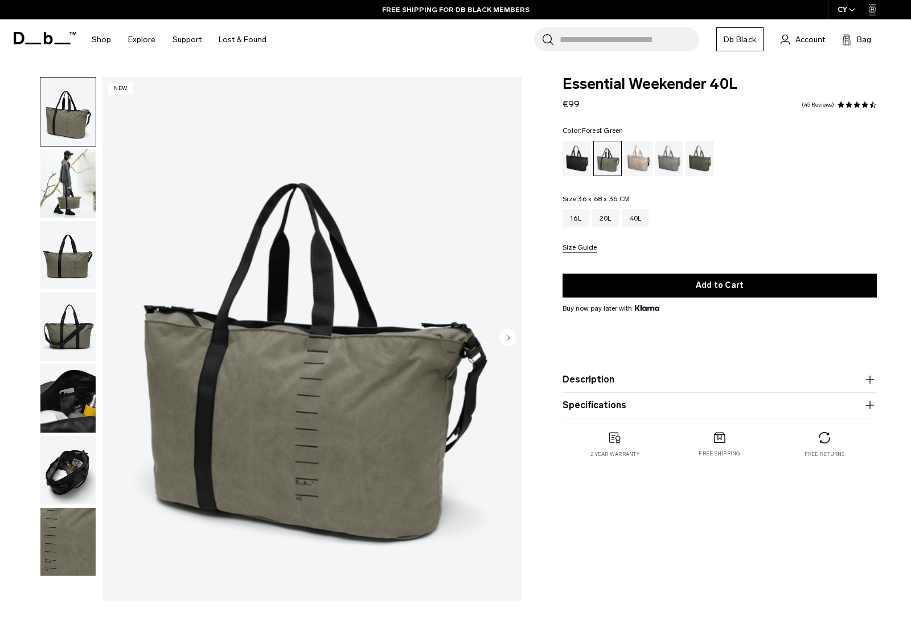
click at [63, 185] on img "button" at bounding box center [67, 183] width 55 height 68
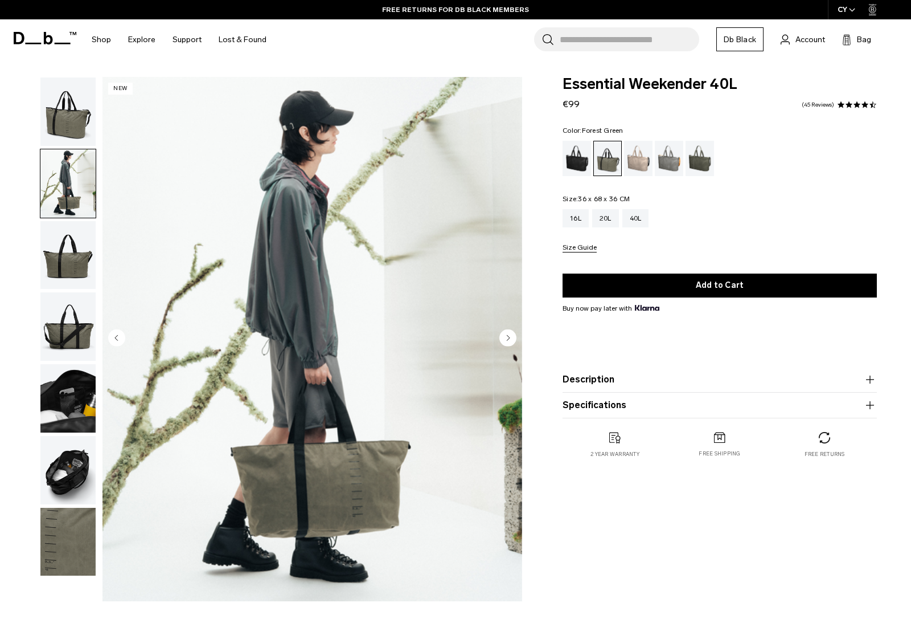
click at [79, 268] on img "button" at bounding box center [67, 255] width 55 height 68
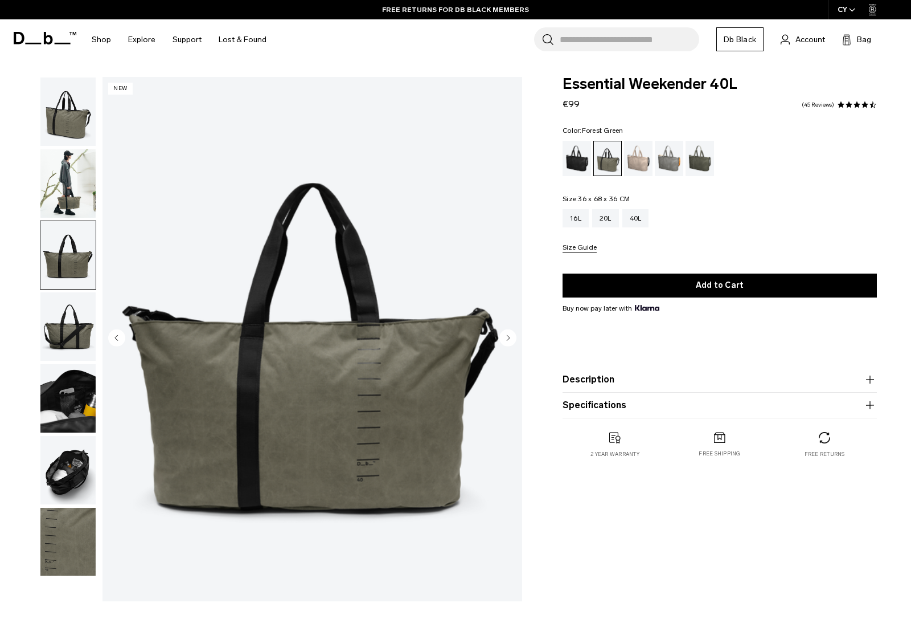
click at [77, 320] on img "button" at bounding box center [67, 326] width 55 height 68
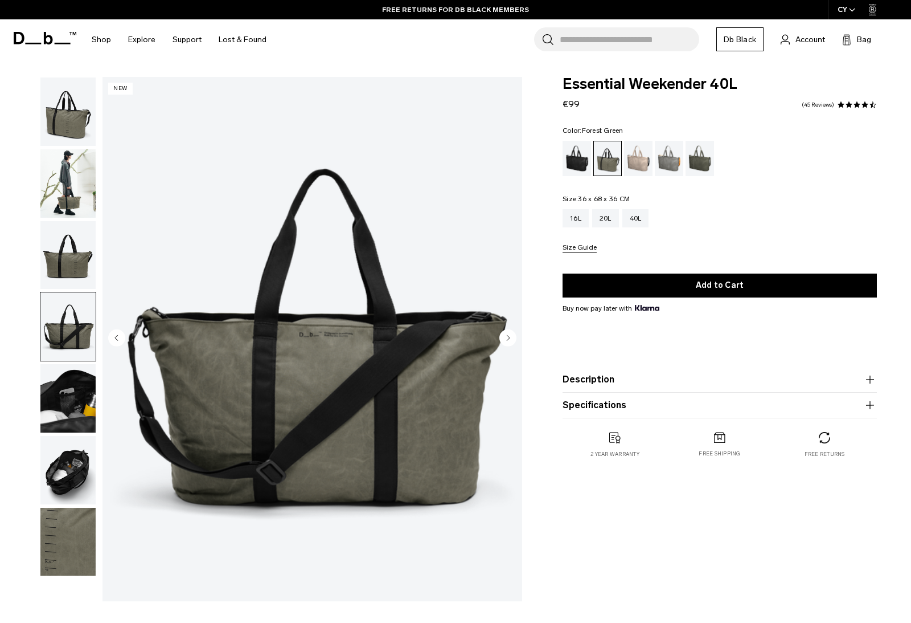
click at [77, 387] on img "button" at bounding box center [67, 398] width 55 height 68
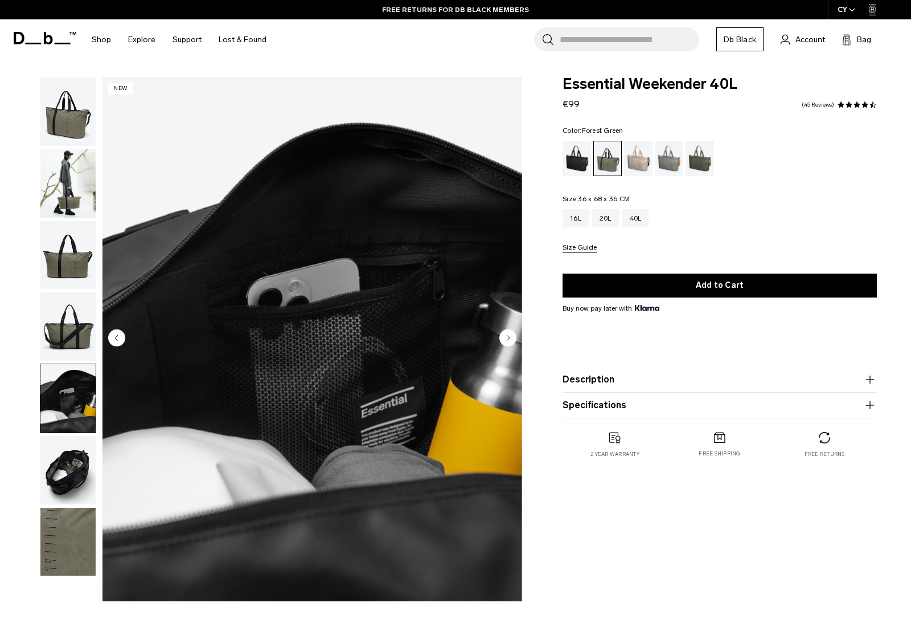
click at [76, 452] on img "button" at bounding box center [67, 470] width 55 height 68
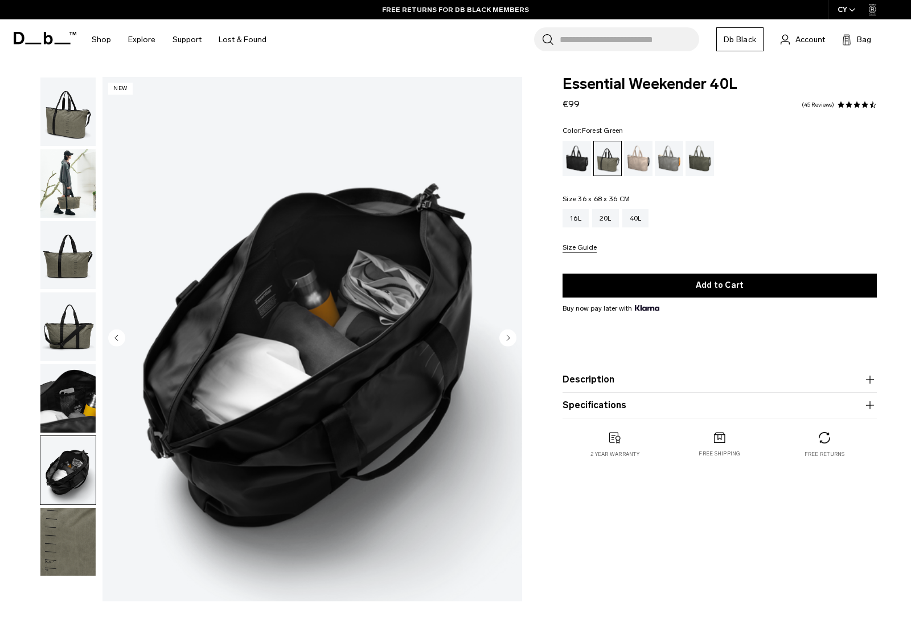
click at [68, 539] on img "button" at bounding box center [67, 542] width 55 height 68
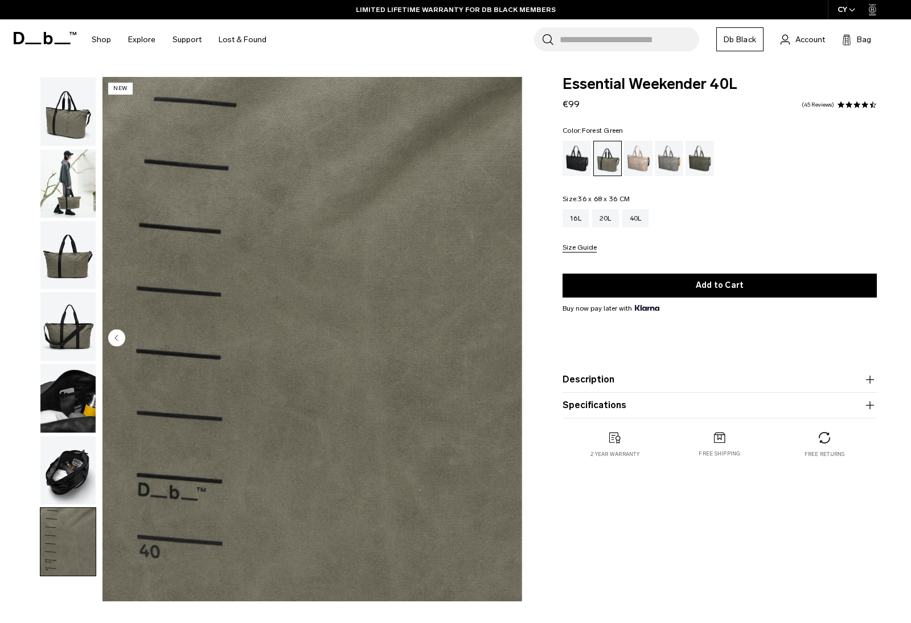
click at [43, 39] on icon at bounding box center [45, 38] width 63 height 13
click at [709, 155] on div "Moss Green" at bounding box center [700, 158] width 29 height 35
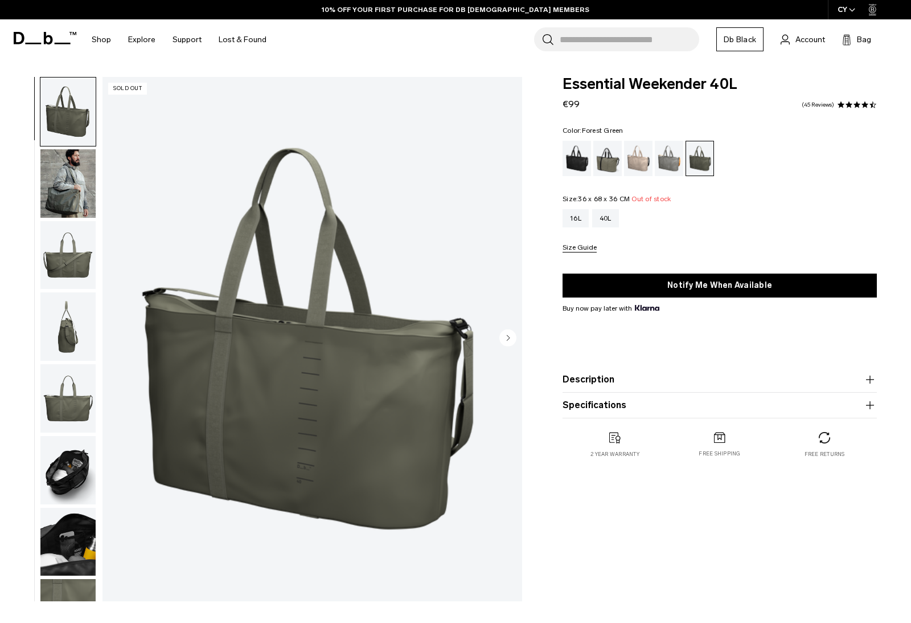
click at [608, 159] on div "Forest Green" at bounding box center [608, 158] width 29 height 35
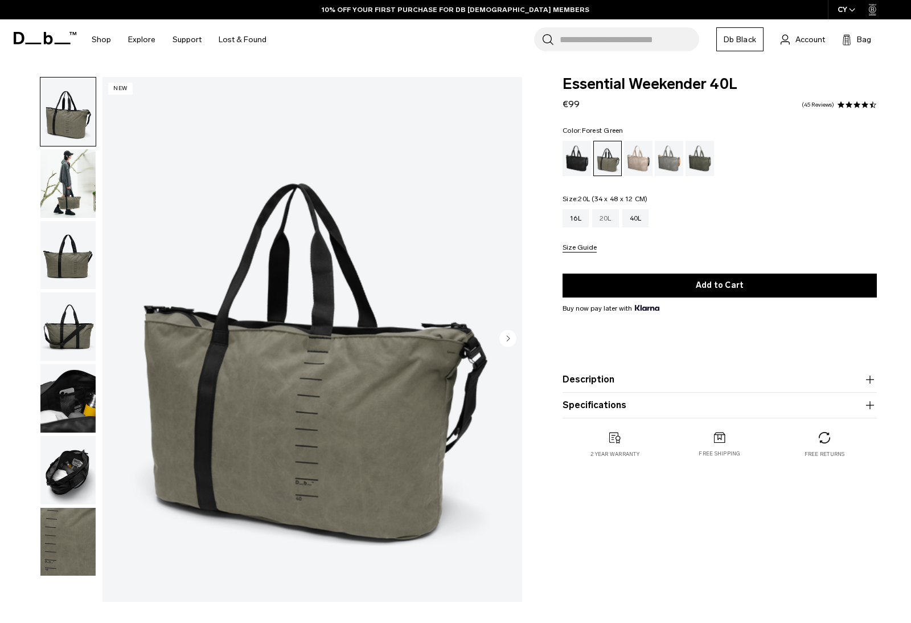
click at [606, 218] on div "20L" at bounding box center [605, 218] width 27 height 18
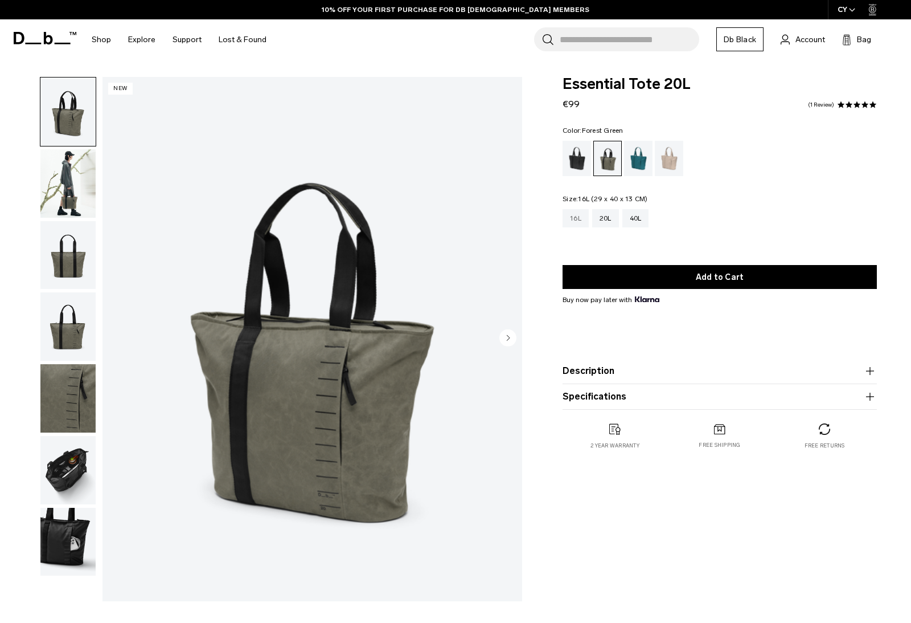
click at [572, 220] on div "16L" at bounding box center [576, 218] width 26 height 18
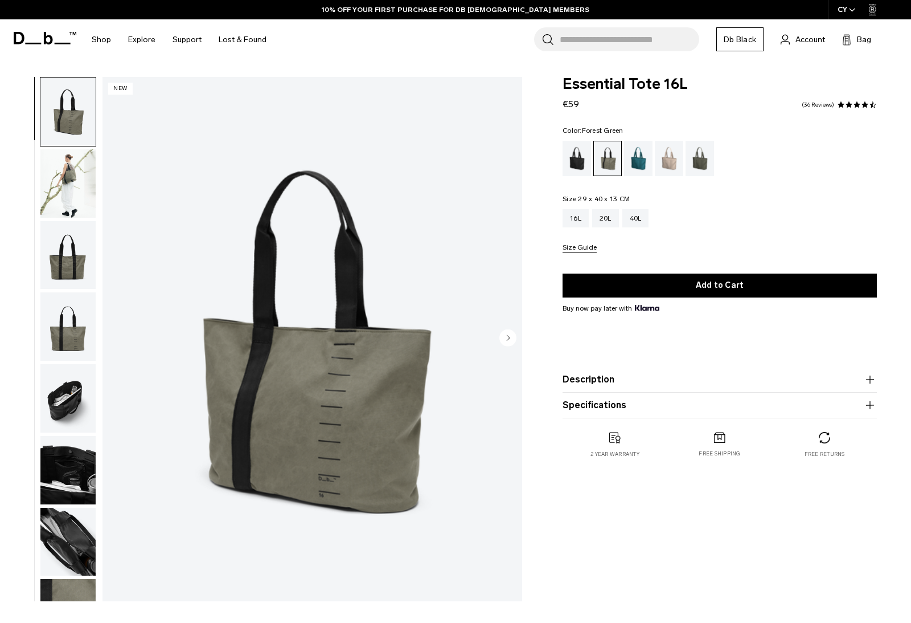
click at [70, 182] on img "button" at bounding box center [67, 183] width 55 height 68
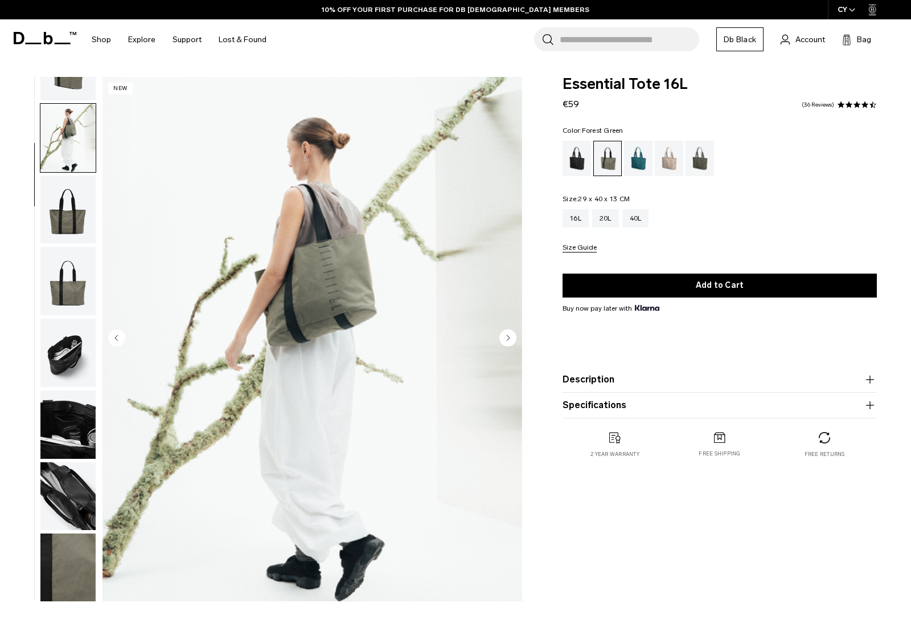
scroll to position [54, 0]
click at [71, 214] on img "button" at bounding box center [67, 208] width 55 height 68
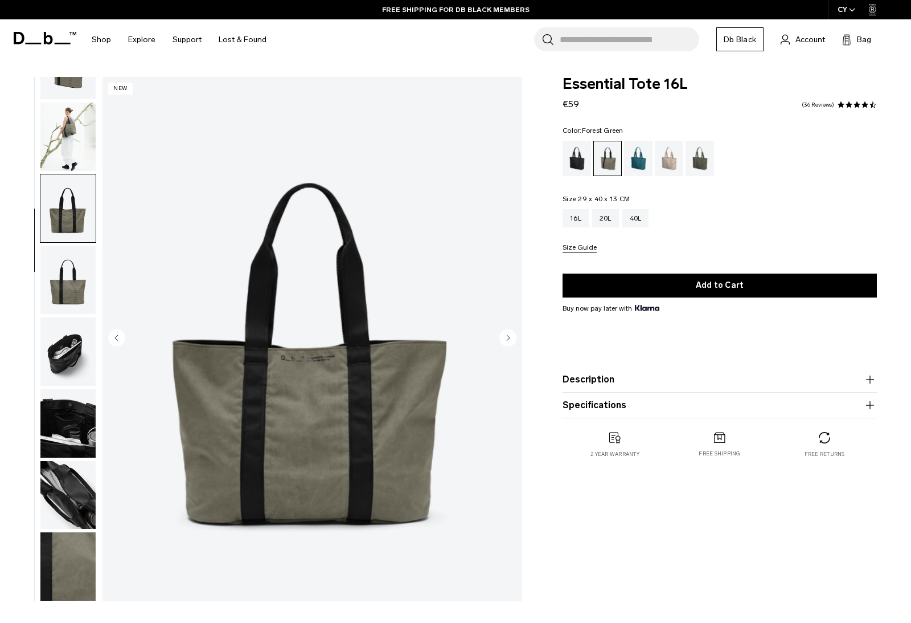
click at [73, 263] on img "button" at bounding box center [67, 280] width 55 height 68
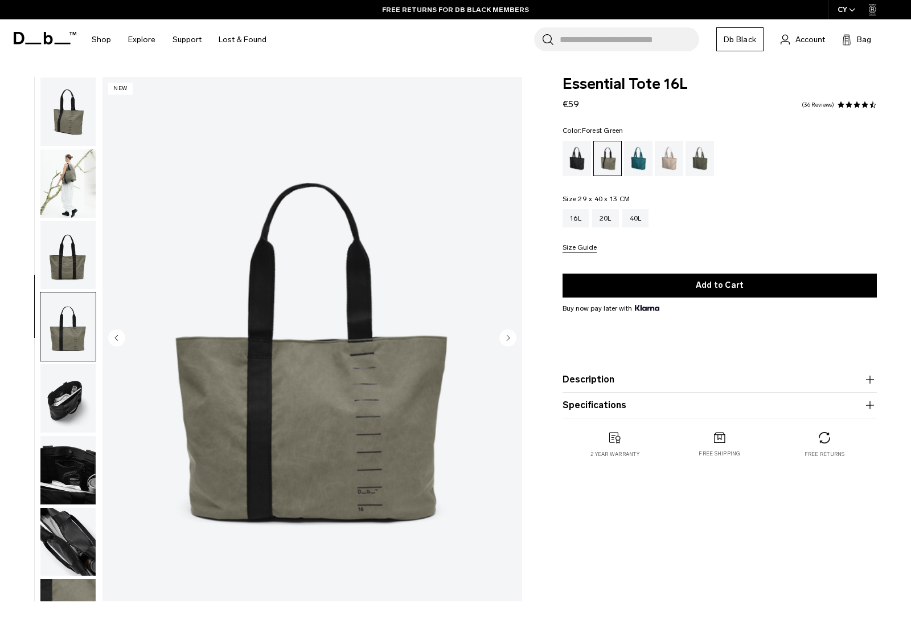
scroll to position [0, 0]
click at [75, 125] on img "button" at bounding box center [67, 111] width 55 height 68
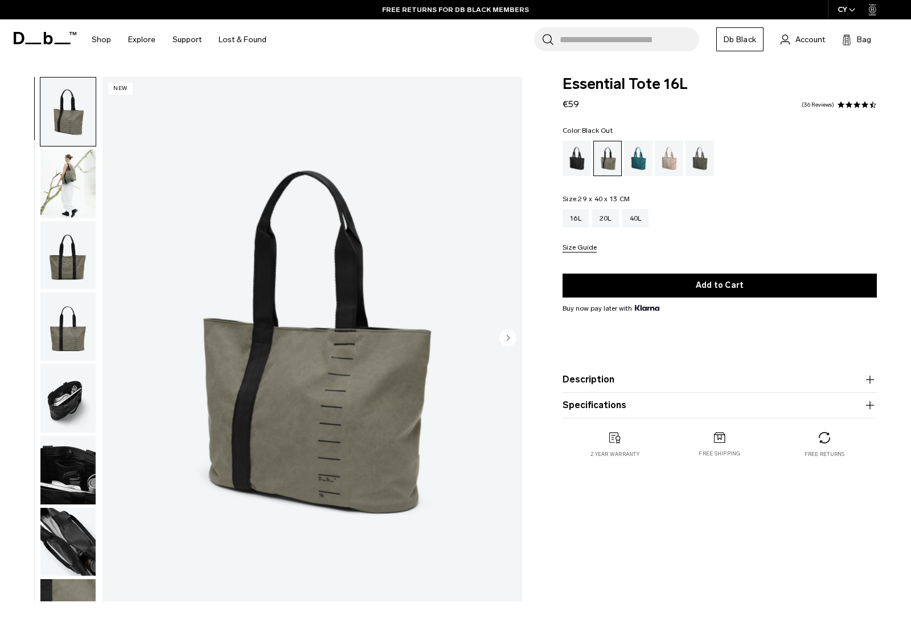
click at [581, 159] on div "Black Out" at bounding box center [577, 158] width 29 height 35
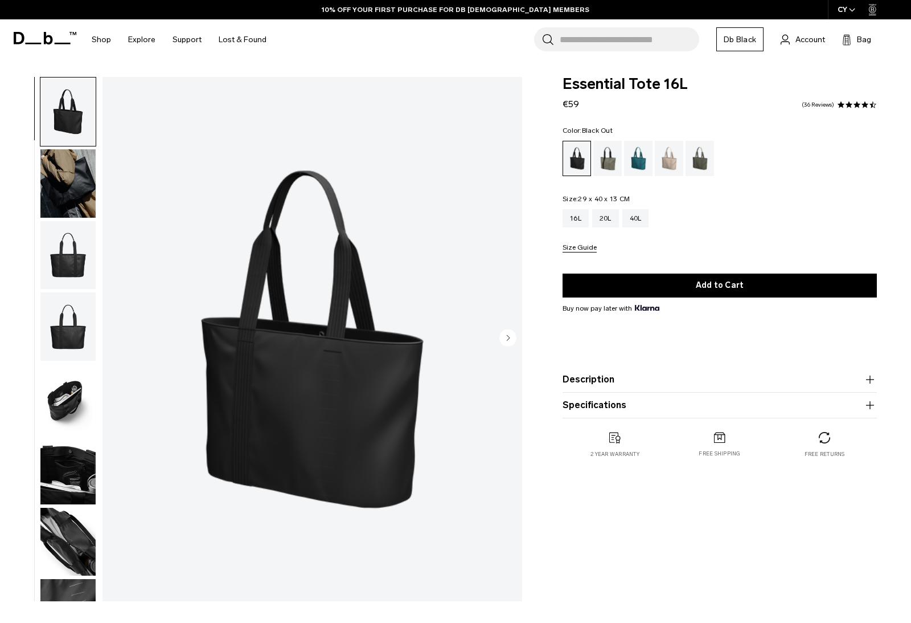
click at [60, 189] on img "button" at bounding box center [67, 183] width 55 height 68
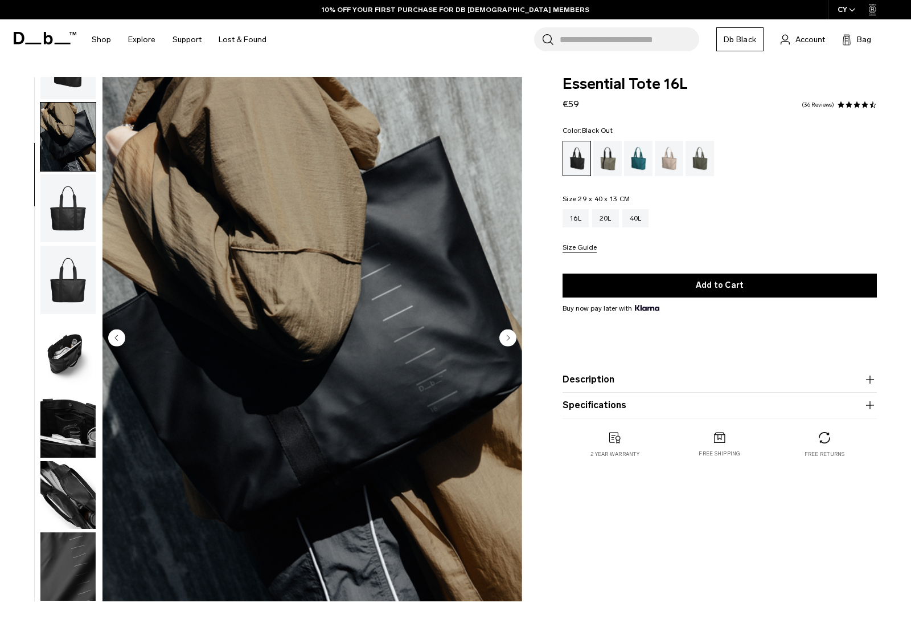
scroll to position [54, 0]
click at [609, 152] on div "Forest Green" at bounding box center [608, 158] width 29 height 35
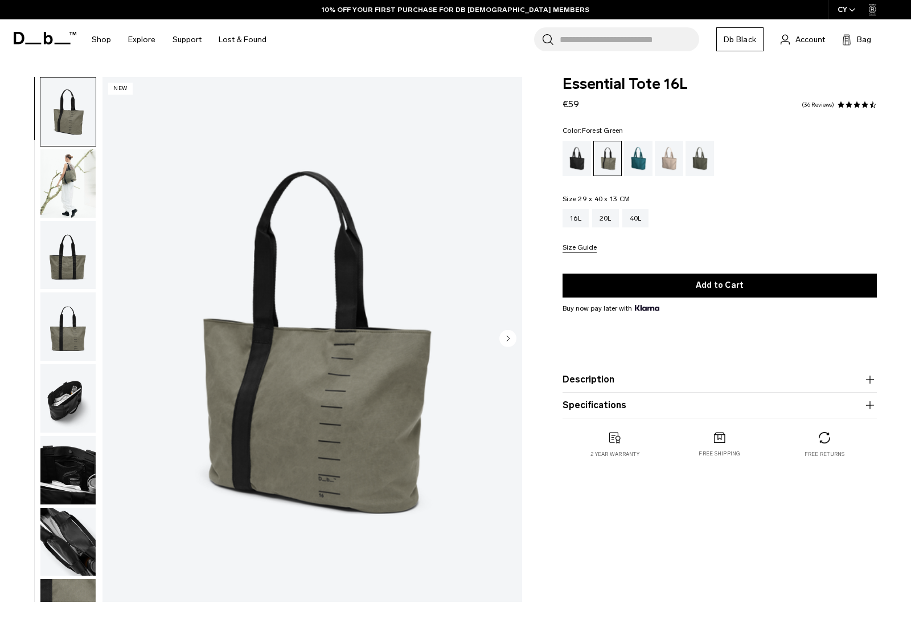
click at [75, 174] on img "button" at bounding box center [67, 183] width 55 height 68
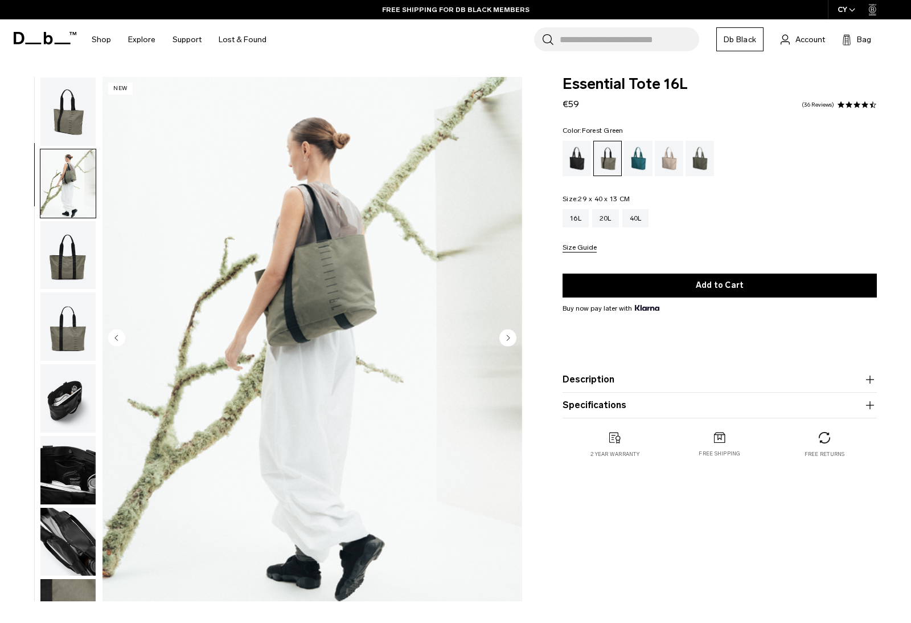
scroll to position [-1, 0]
click at [72, 97] on img "button" at bounding box center [67, 111] width 55 height 68
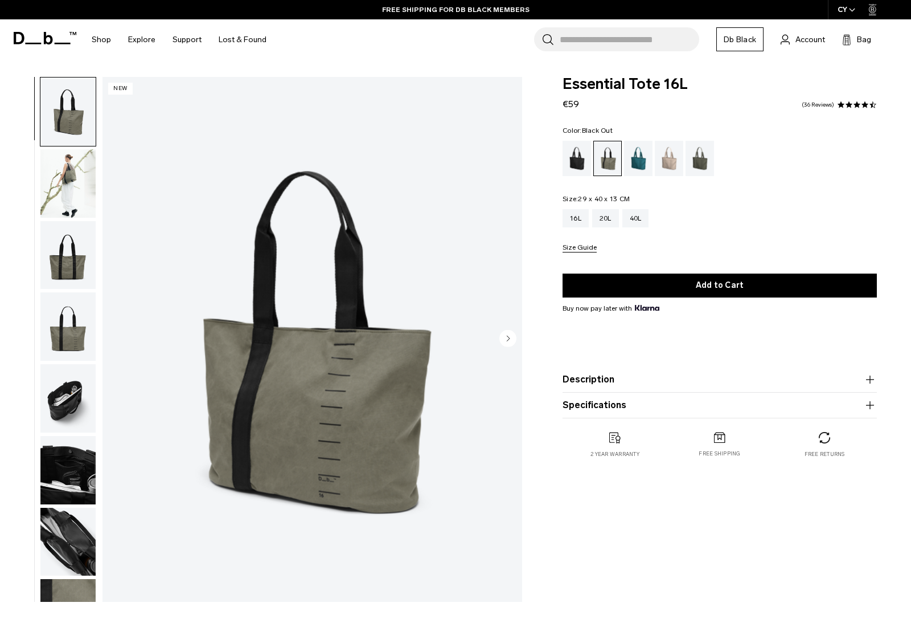
click at [578, 153] on div "Black Out" at bounding box center [577, 158] width 29 height 35
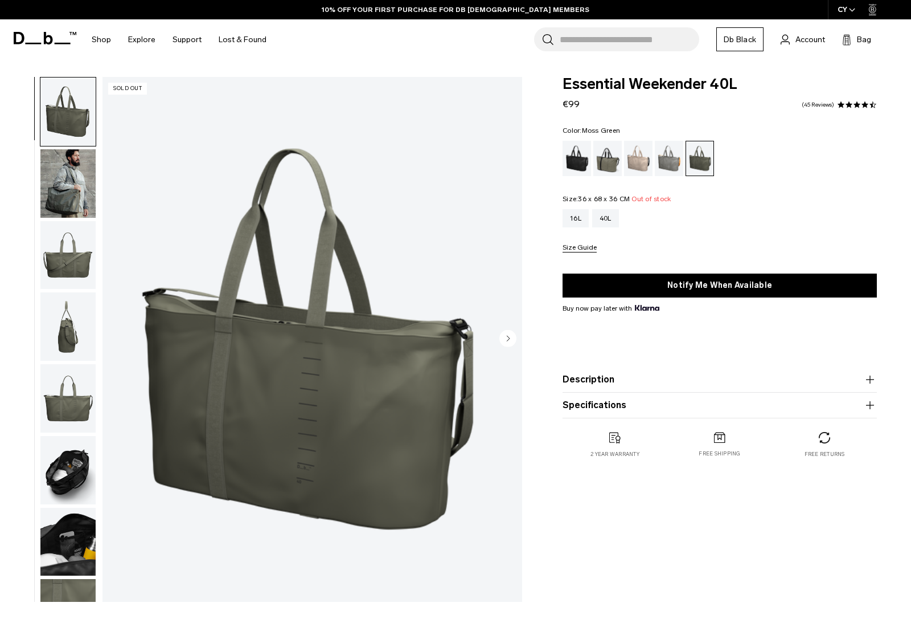
scroll to position [61, 0]
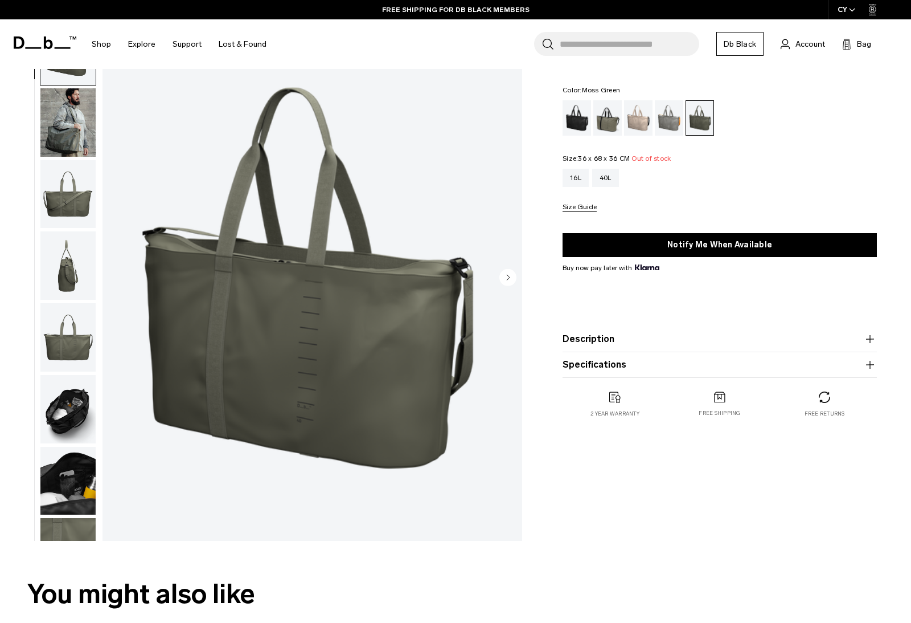
click at [44, 50] on span at bounding box center [45, 43] width 63 height 52
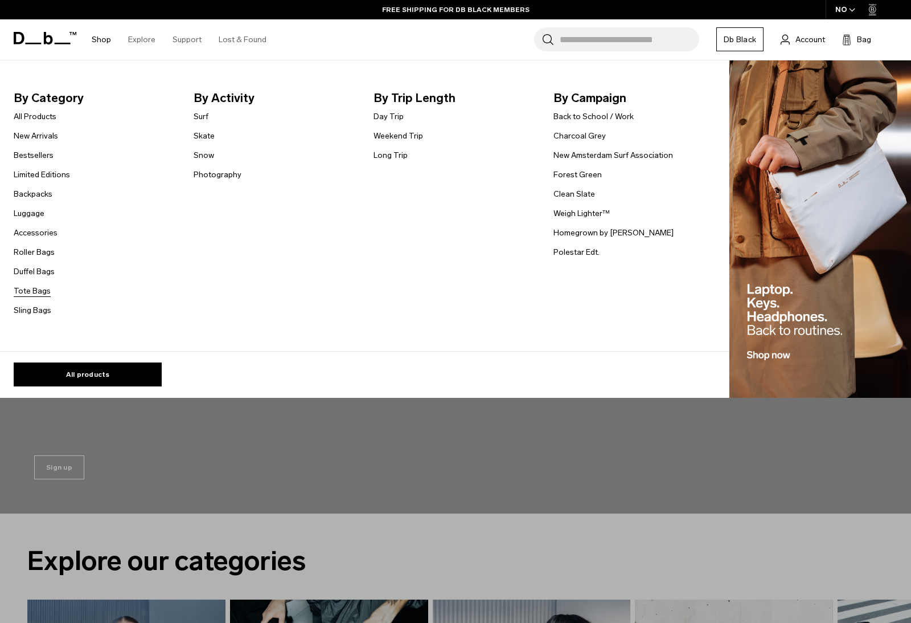
click at [39, 295] on link "Tote Bags" at bounding box center [32, 291] width 37 height 12
